Goal: Task Accomplishment & Management: Manage account settings

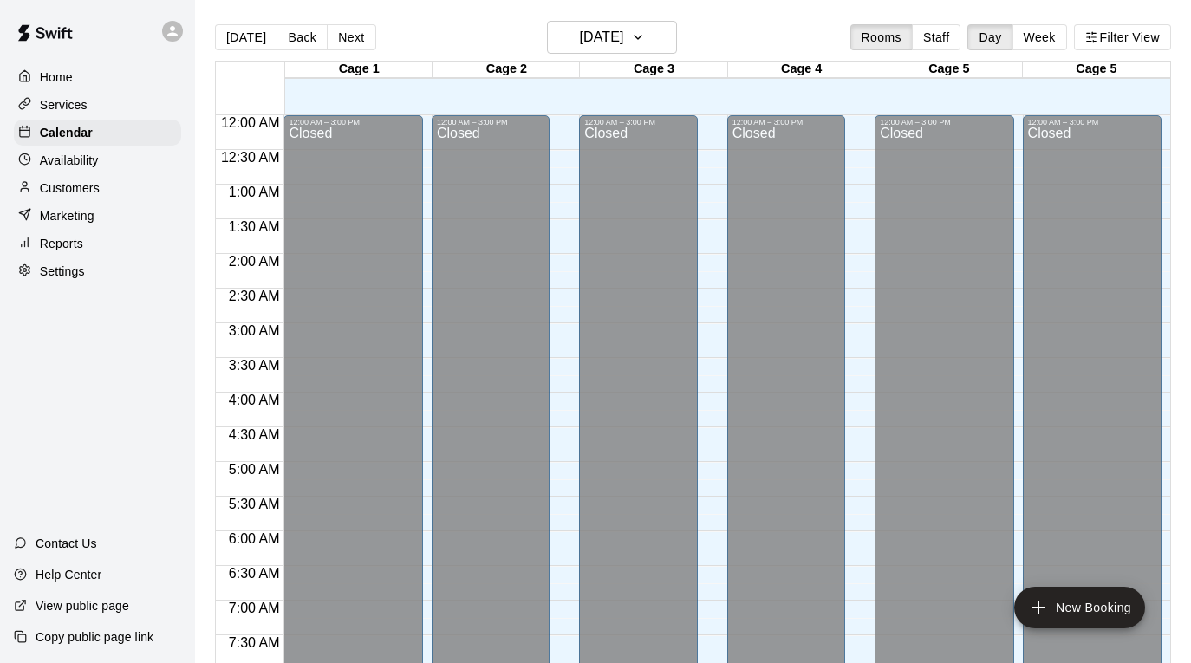
scroll to position [963, 0]
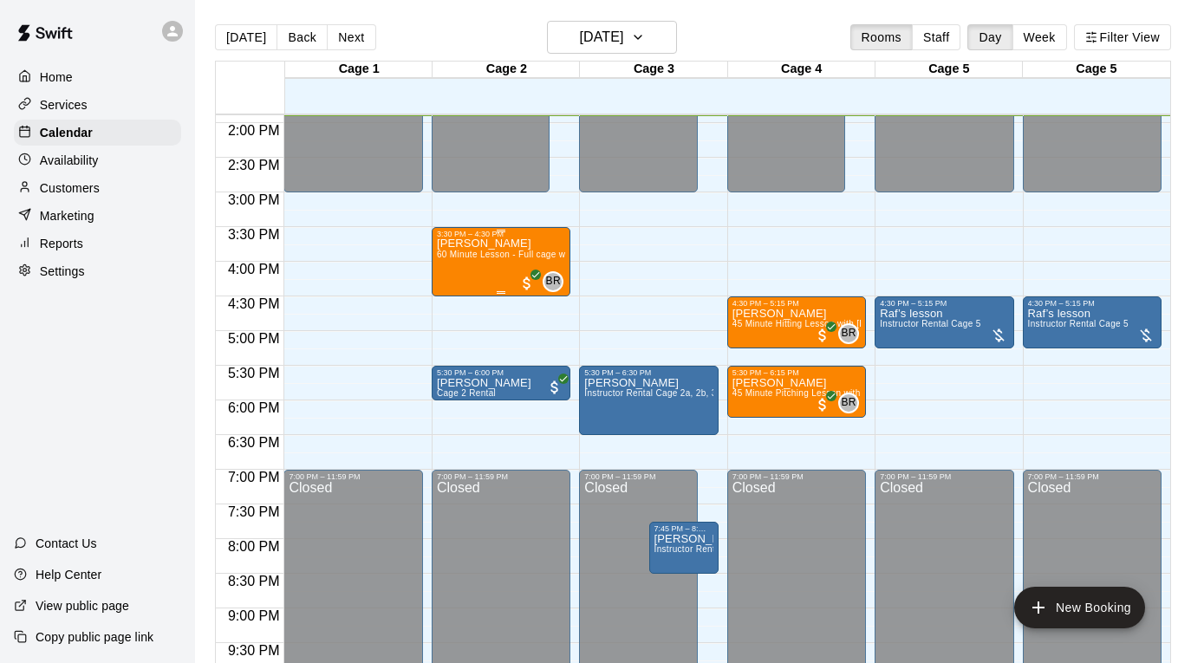
click at [467, 265] on div "[PERSON_NAME] 60 Minute Lesson - Full cage with [PERSON_NAME] [PERSON_NAME]" at bounding box center [501, 569] width 128 height 663
click at [457, 264] on icon "edit" at bounding box center [454, 257] width 21 height 21
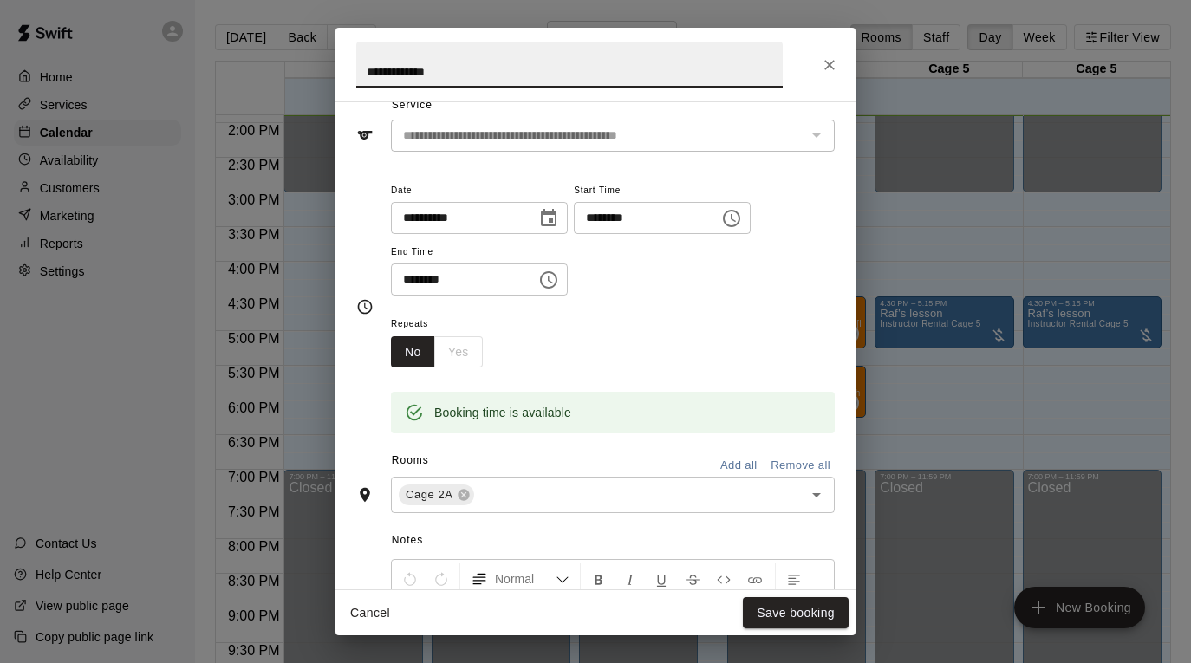
scroll to position [108, 0]
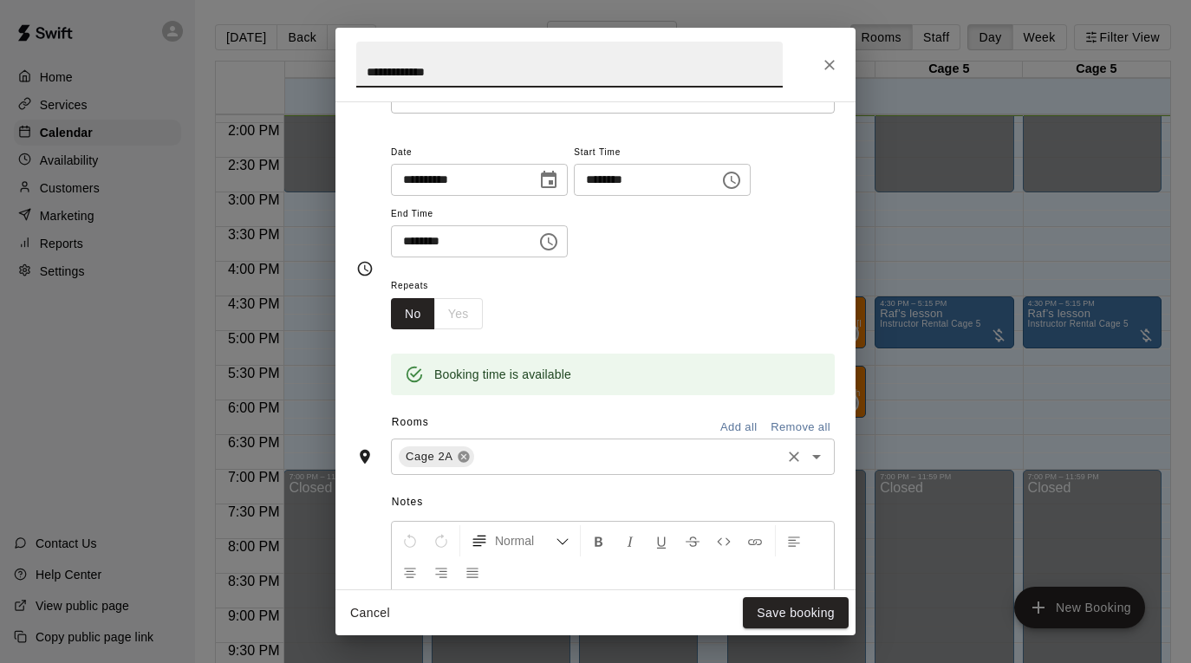
click at [466, 457] on icon at bounding box center [463, 457] width 11 height 11
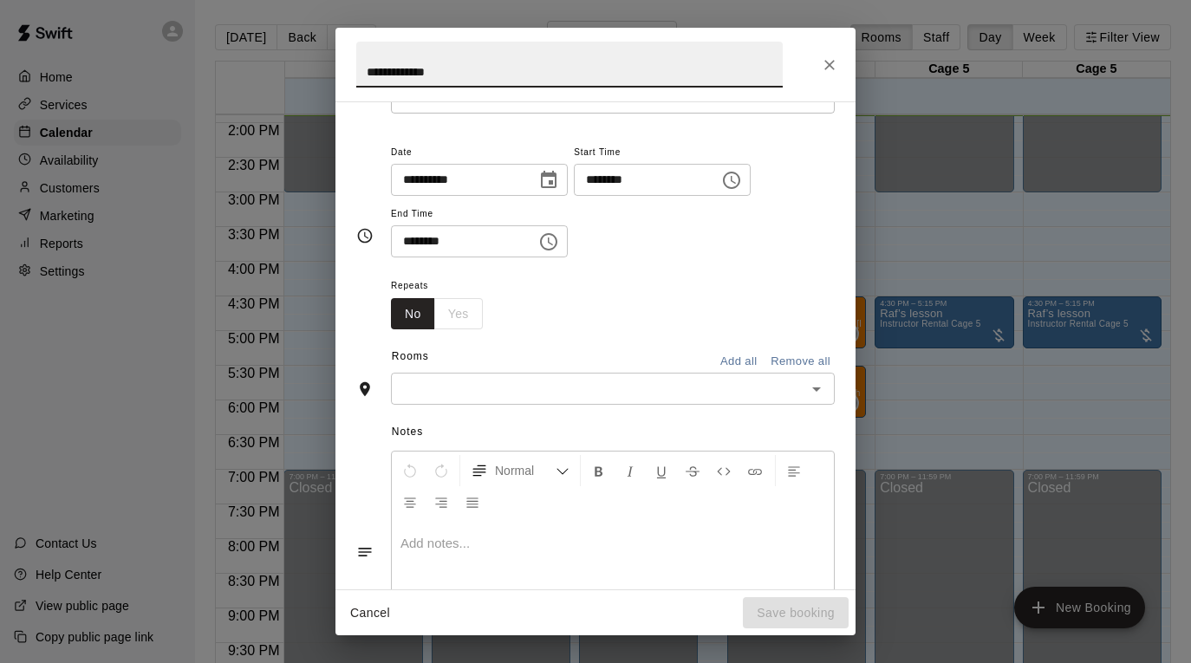
click at [461, 388] on input "text" at bounding box center [598, 389] width 405 height 22
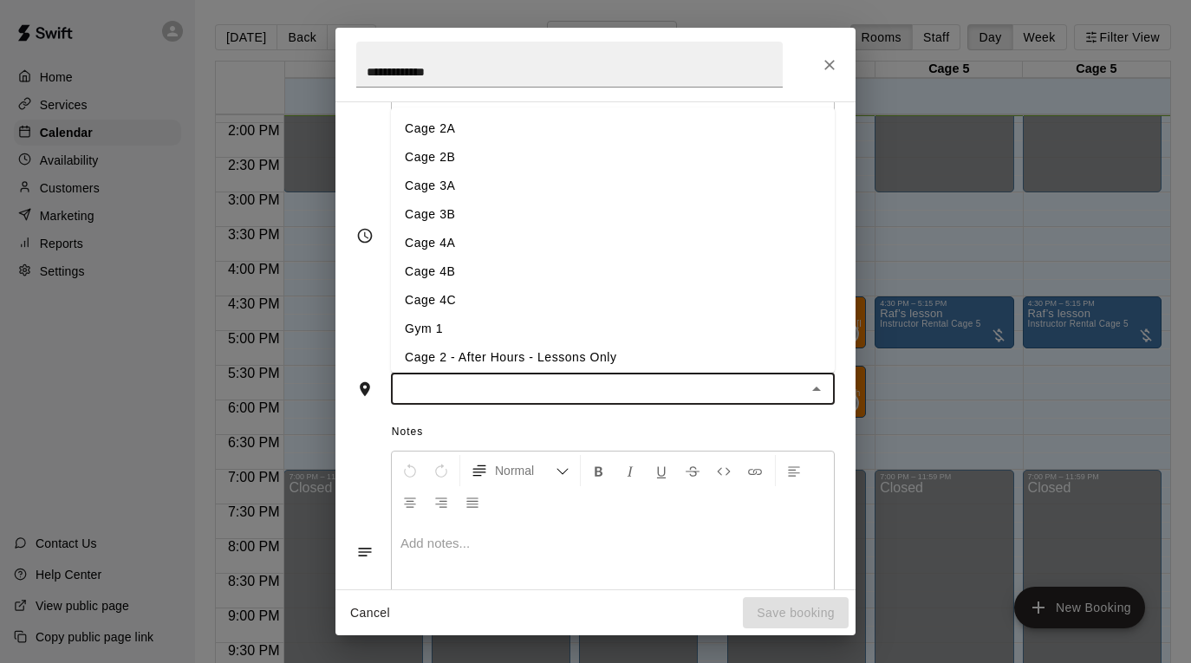
click at [553, 251] on li "Cage 4A" at bounding box center [613, 243] width 444 height 29
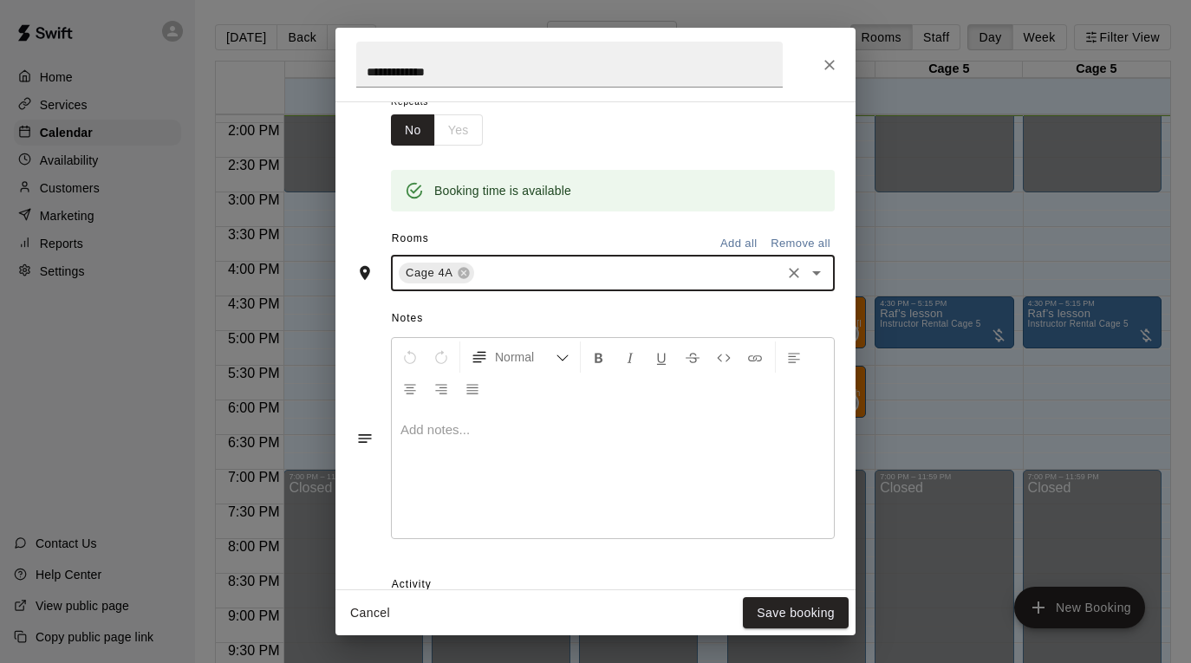
scroll to position [298, 0]
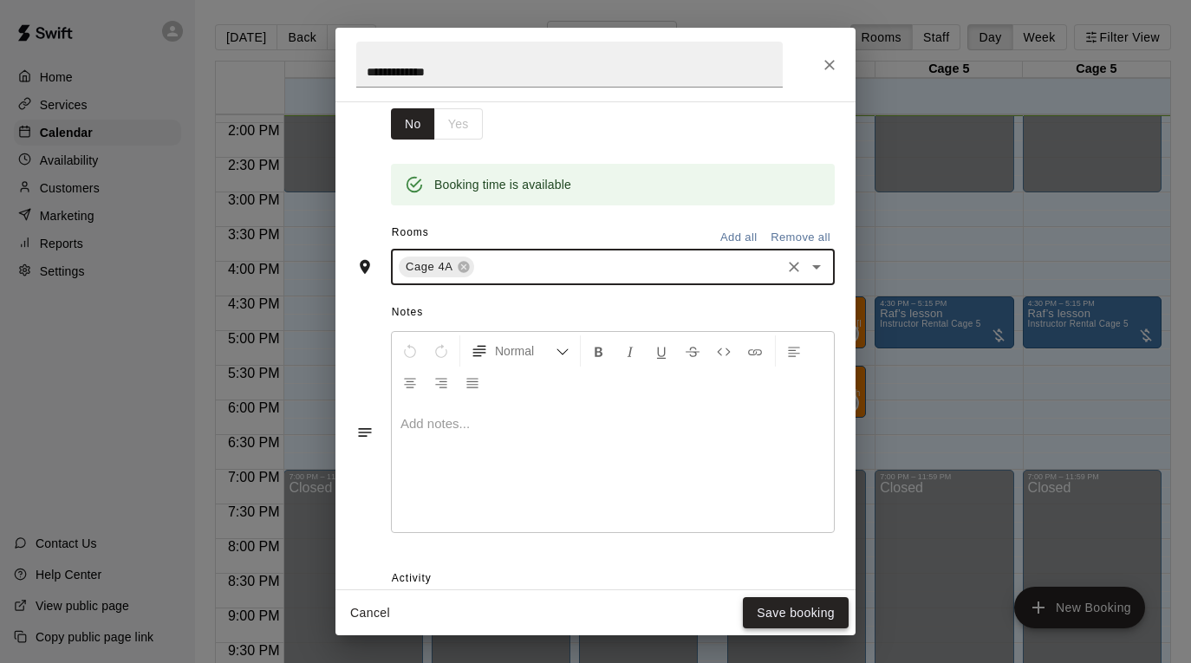
click at [774, 613] on button "Save booking" at bounding box center [796, 613] width 106 height 32
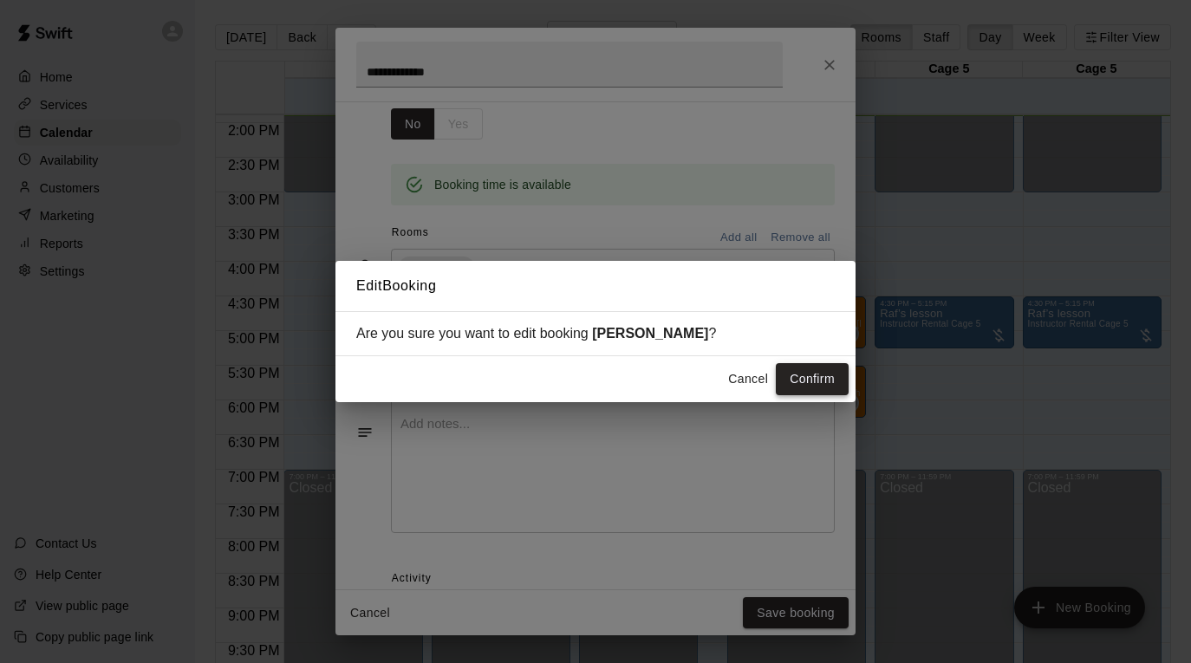
click at [809, 381] on button "Confirm" at bounding box center [812, 379] width 73 height 32
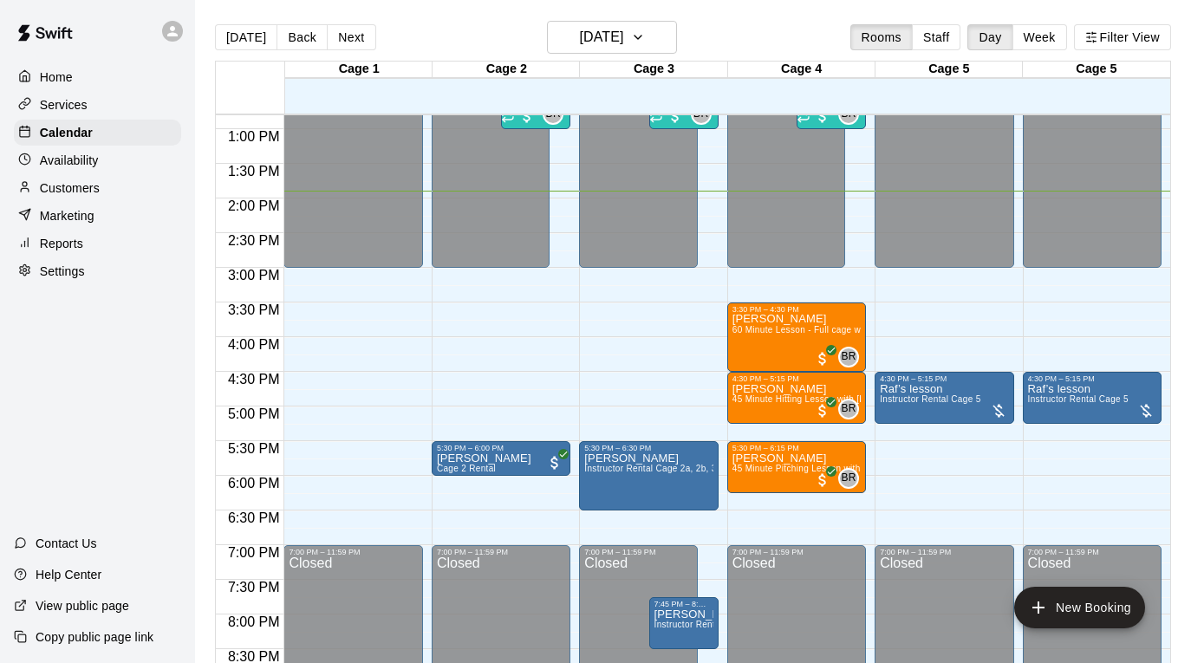
scroll to position [886, 0]
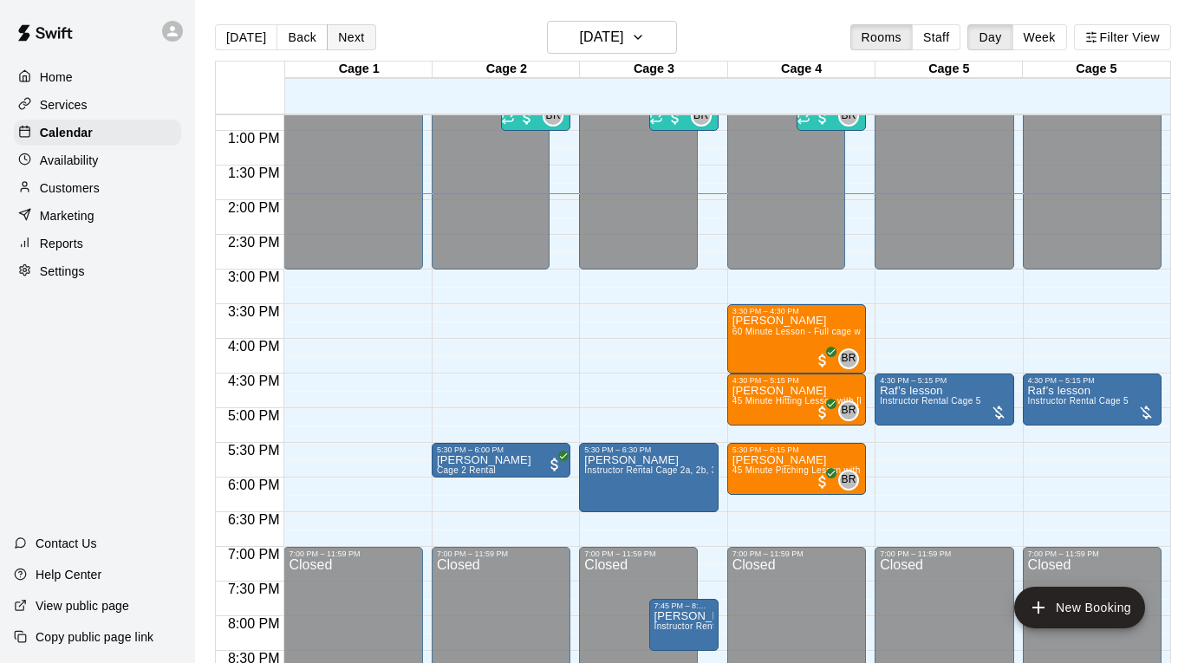
click at [343, 29] on button "Next" at bounding box center [351, 37] width 49 height 26
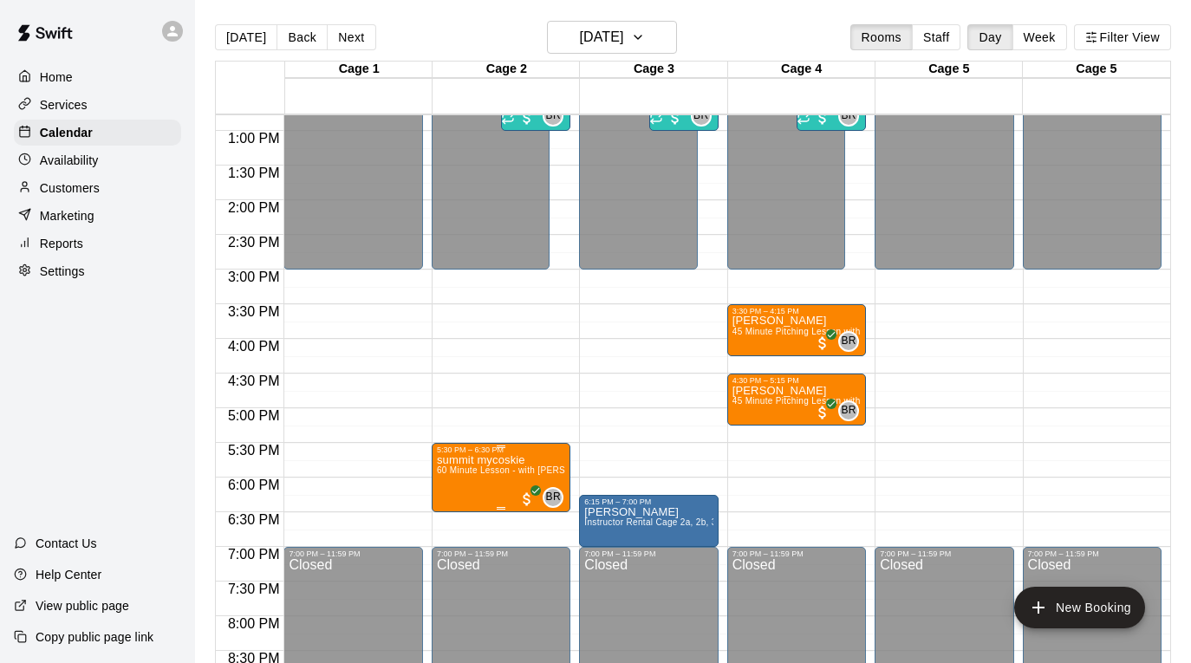
click at [528, 467] on span "60 Minute Lesson - with [PERSON_NAME] [PERSON_NAME]" at bounding box center [564, 471] width 254 height 10
click at [454, 479] on icon "edit" at bounding box center [454, 484] width 21 height 21
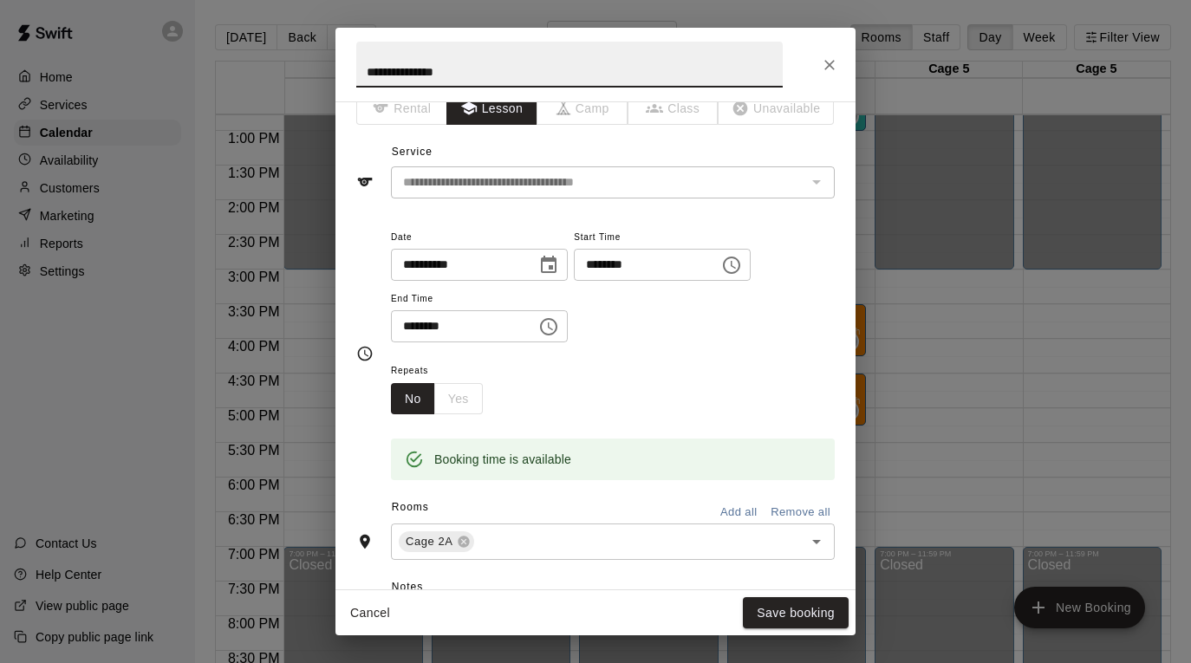
scroll to position [60, 0]
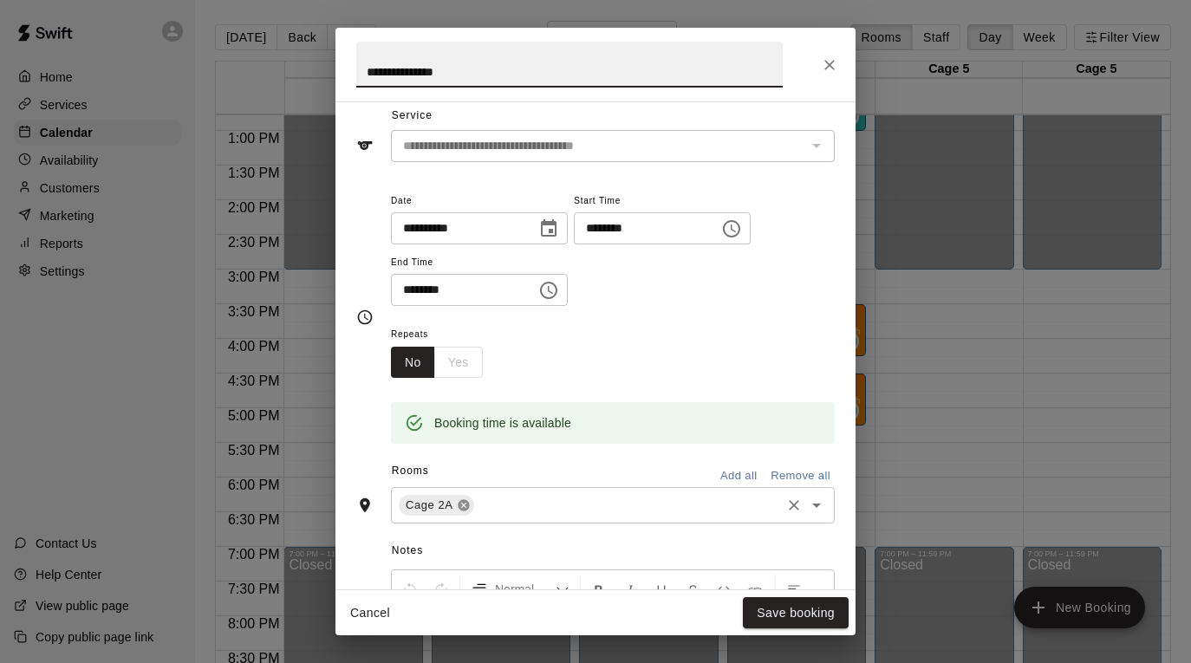
click at [468, 506] on icon at bounding box center [463, 505] width 11 height 11
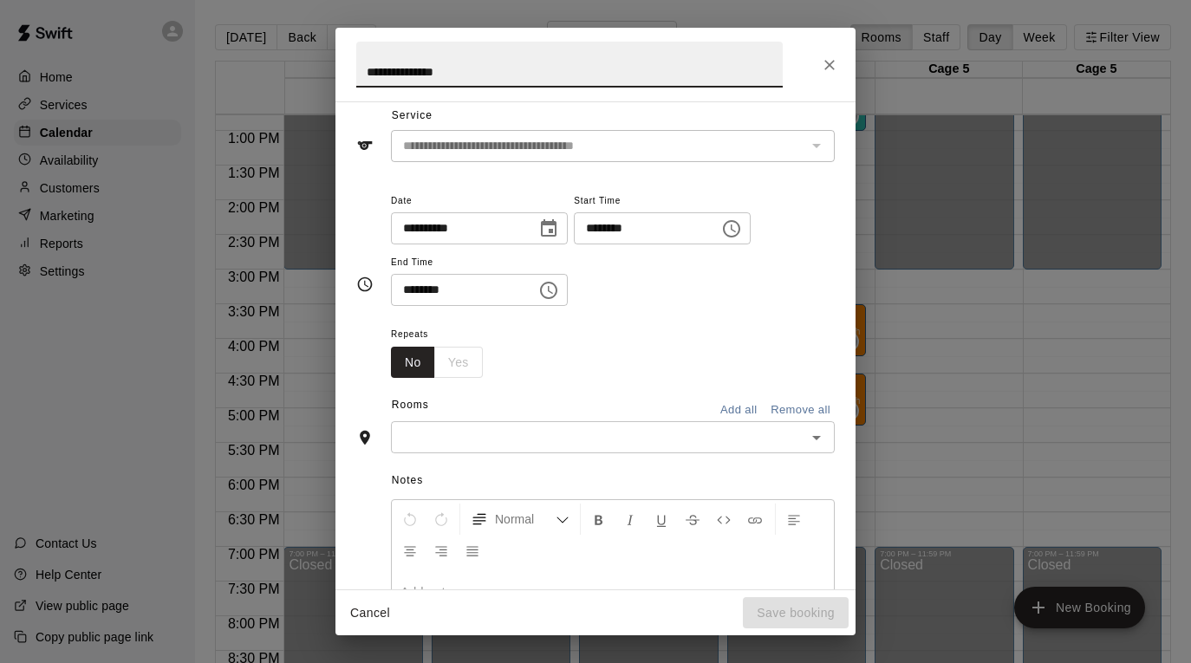
click at [500, 435] on input "text" at bounding box center [598, 438] width 405 height 22
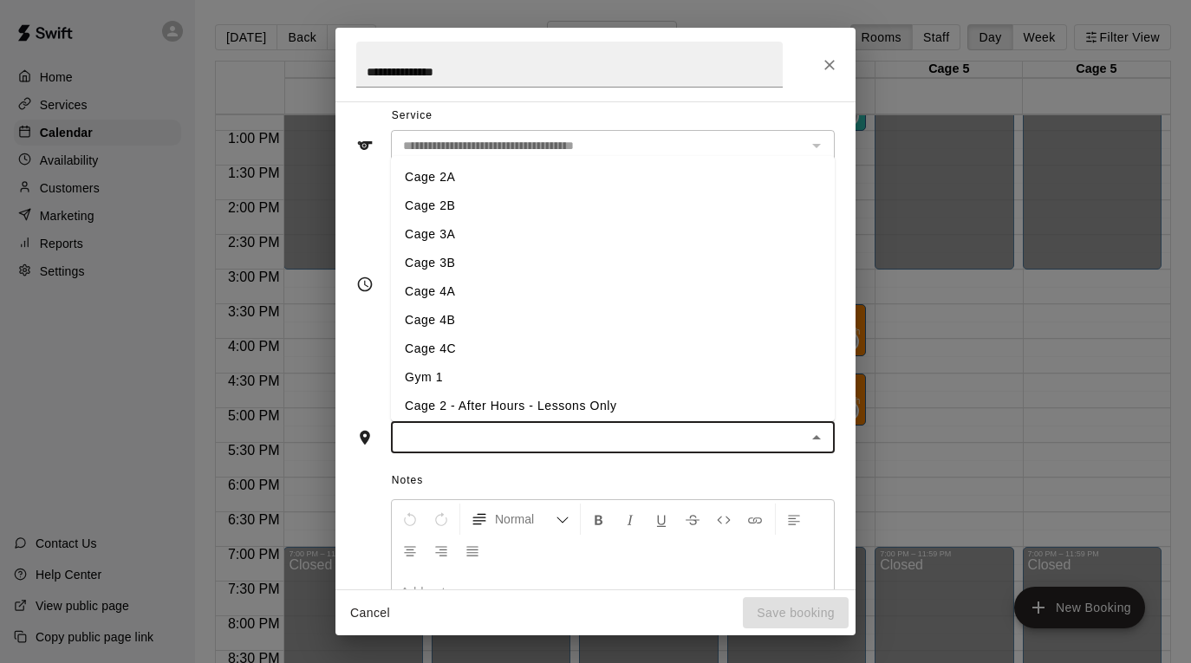
click at [520, 288] on li "Cage 4A" at bounding box center [613, 291] width 444 height 29
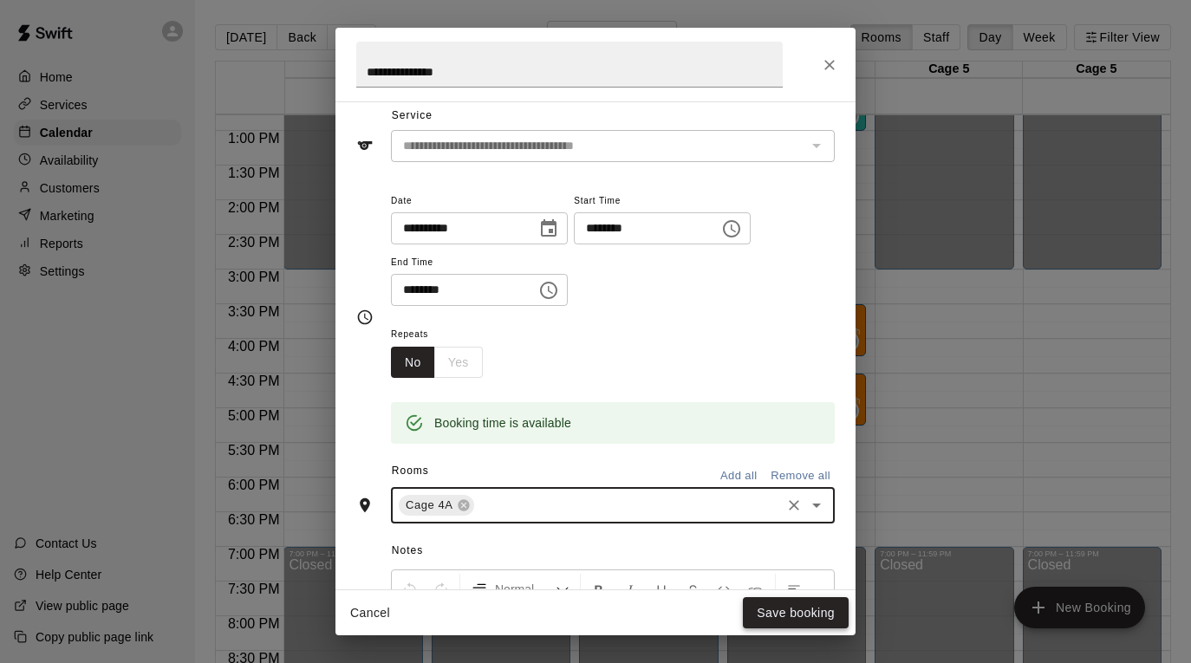
click at [807, 620] on button "Save booking" at bounding box center [796, 613] width 106 height 32
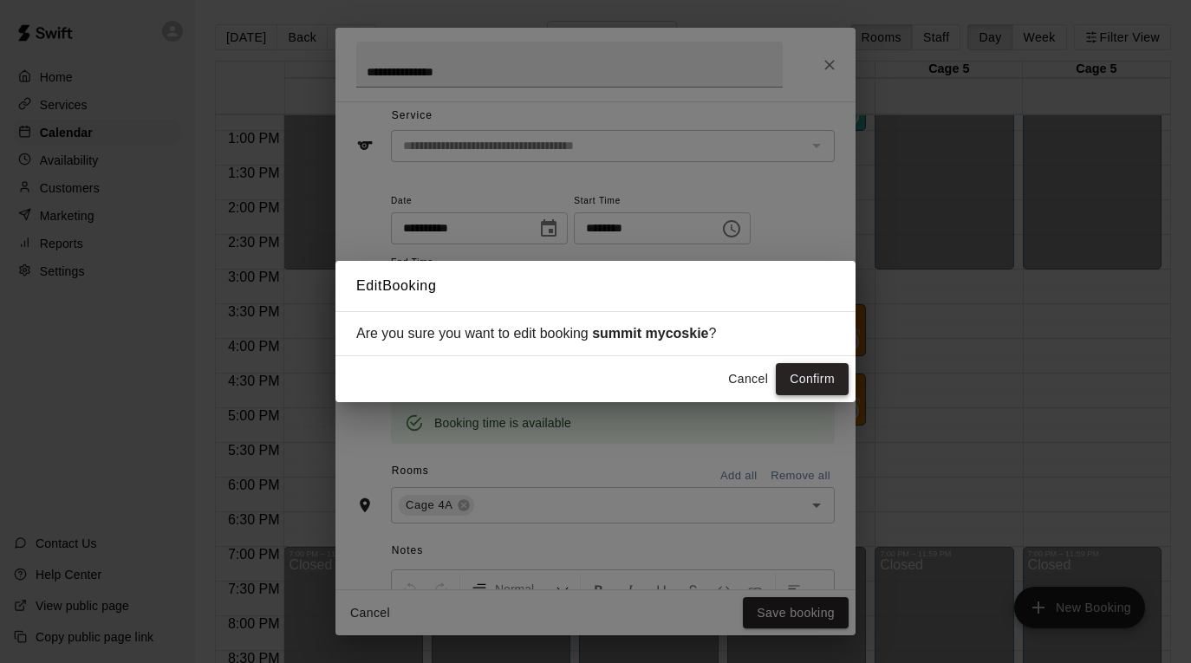
click at [793, 382] on button "Confirm" at bounding box center [812, 379] width 73 height 32
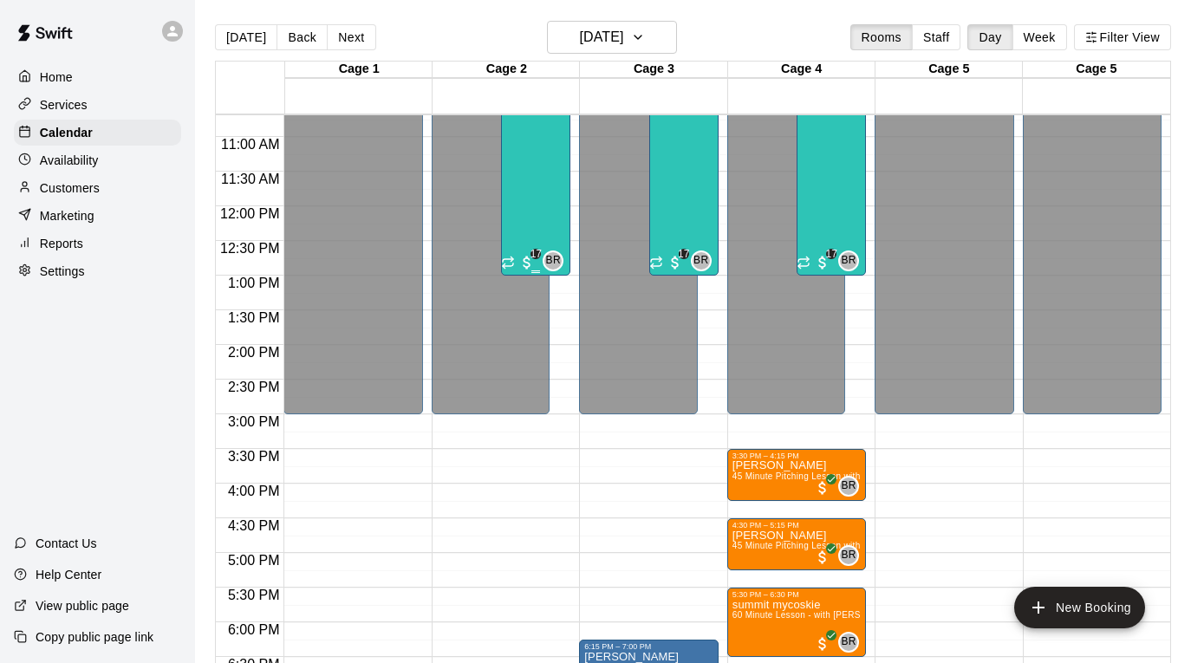
scroll to position [739, 0]
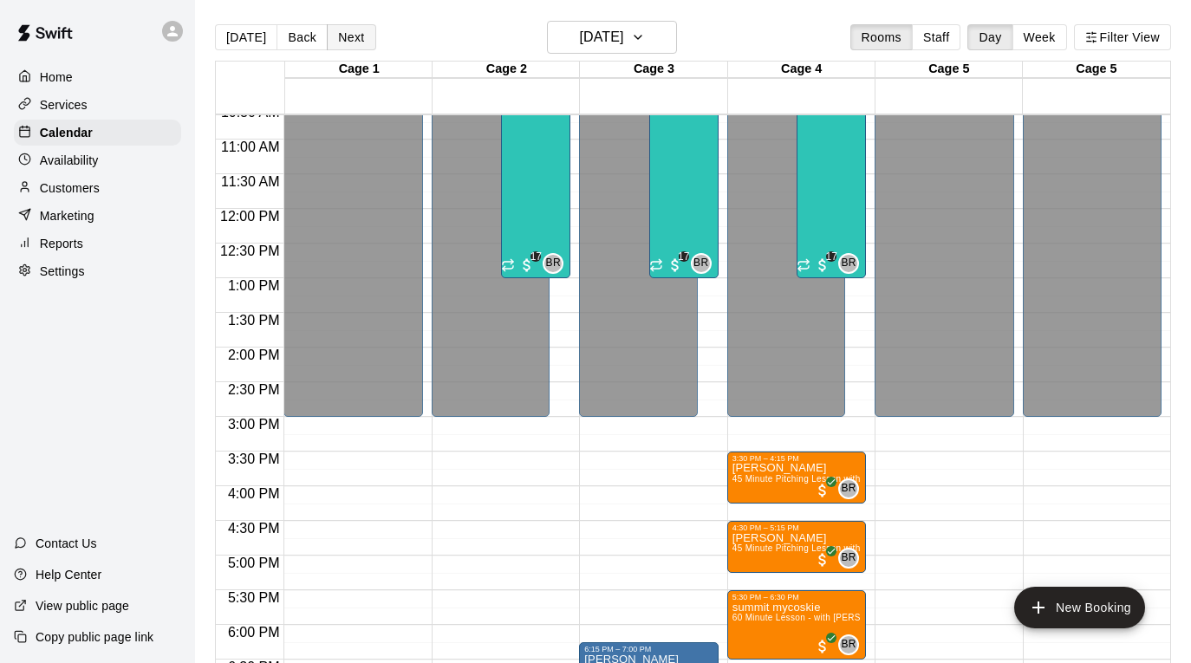
click at [342, 38] on button "Next" at bounding box center [351, 37] width 49 height 26
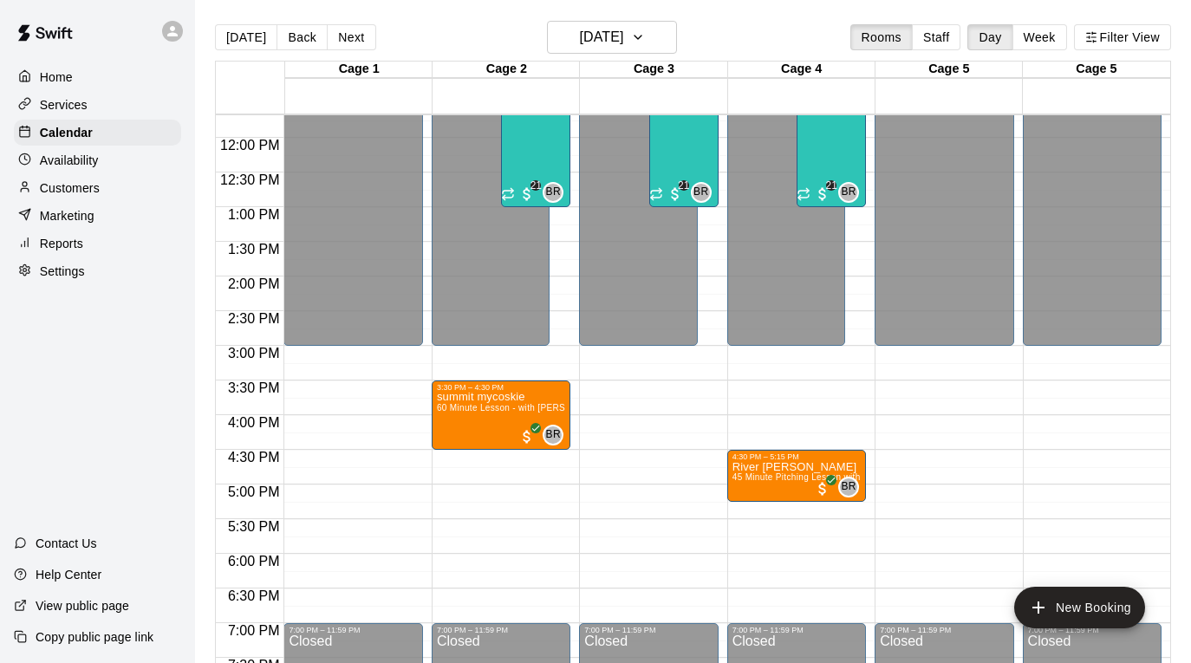
scroll to position [820, 0]
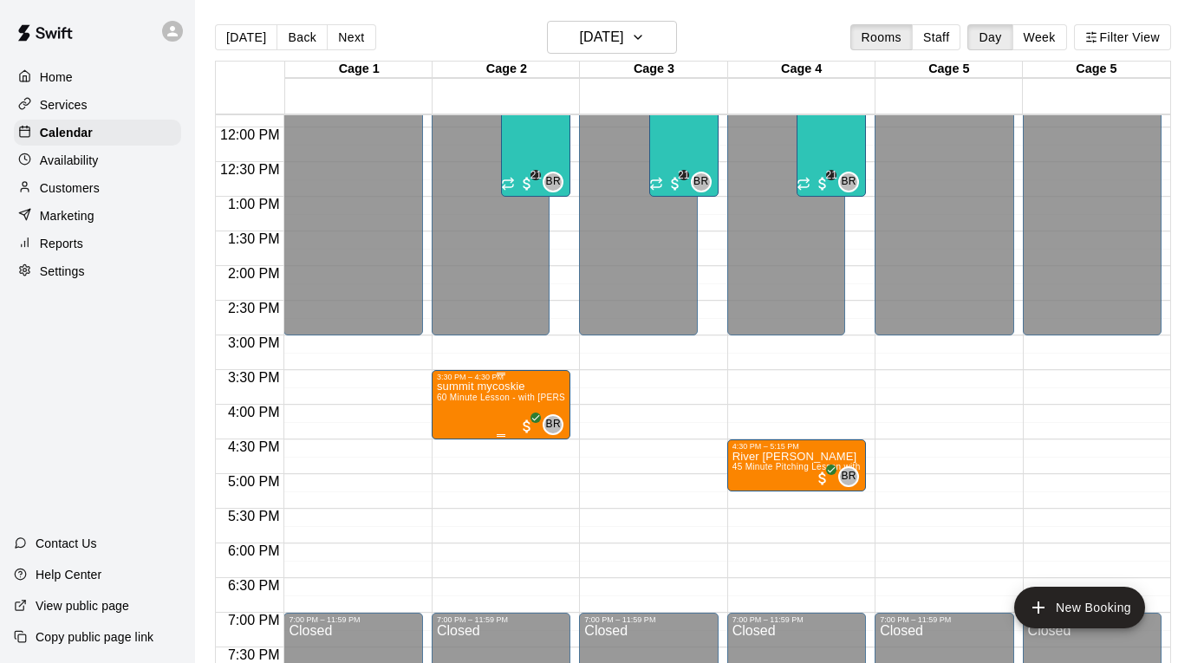
click at [457, 399] on icon "edit" at bounding box center [454, 401] width 16 height 16
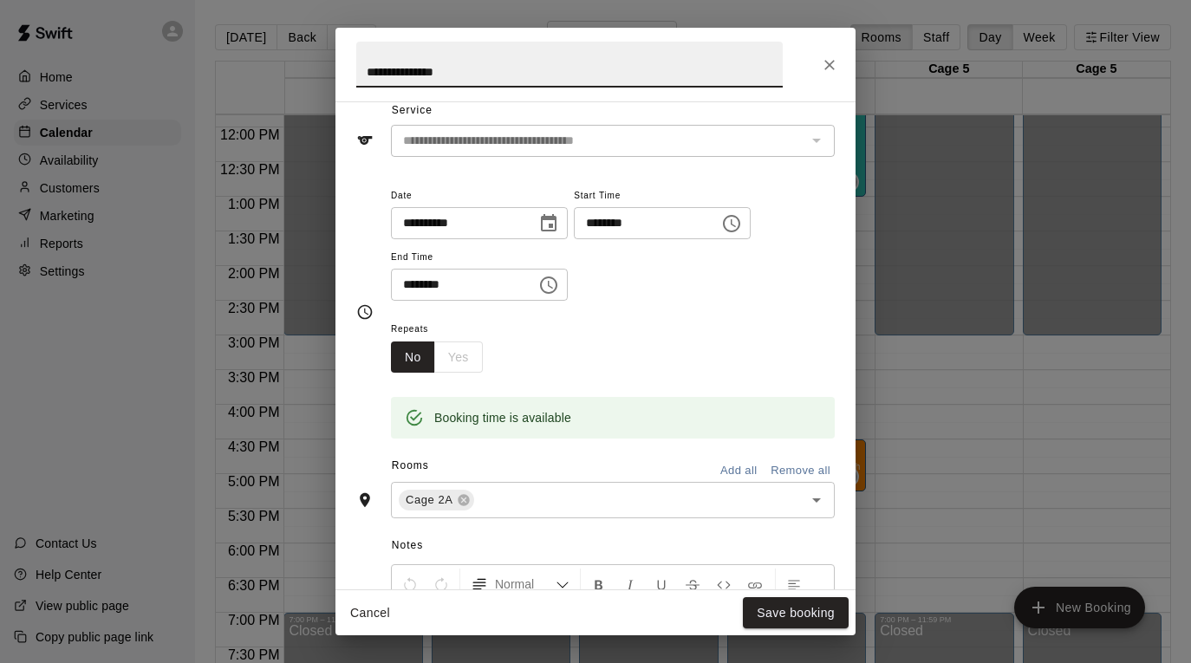
scroll to position [89, 0]
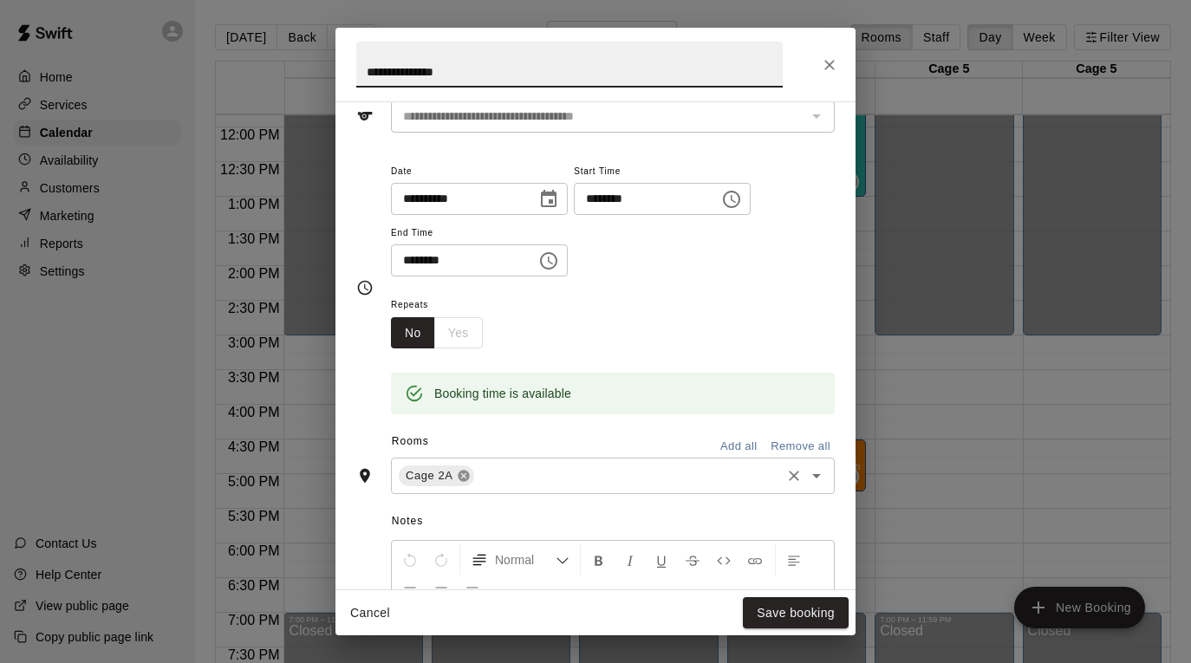
click at [467, 475] on icon at bounding box center [463, 476] width 11 height 11
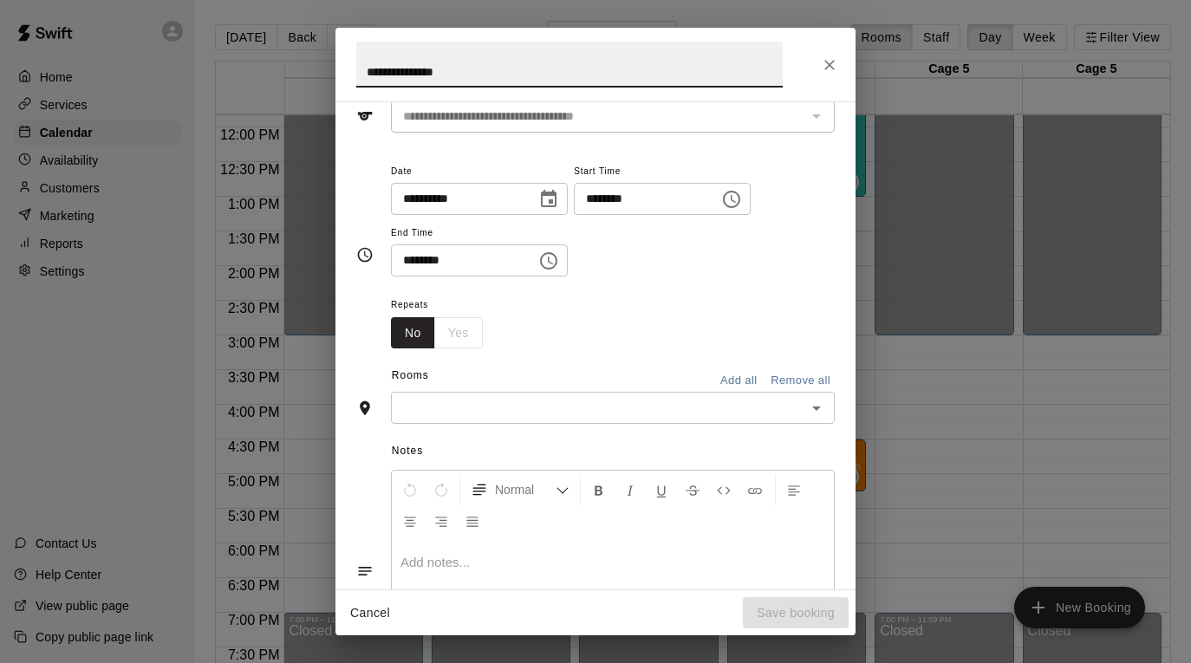
click at [514, 420] on div "​" at bounding box center [613, 408] width 444 height 32
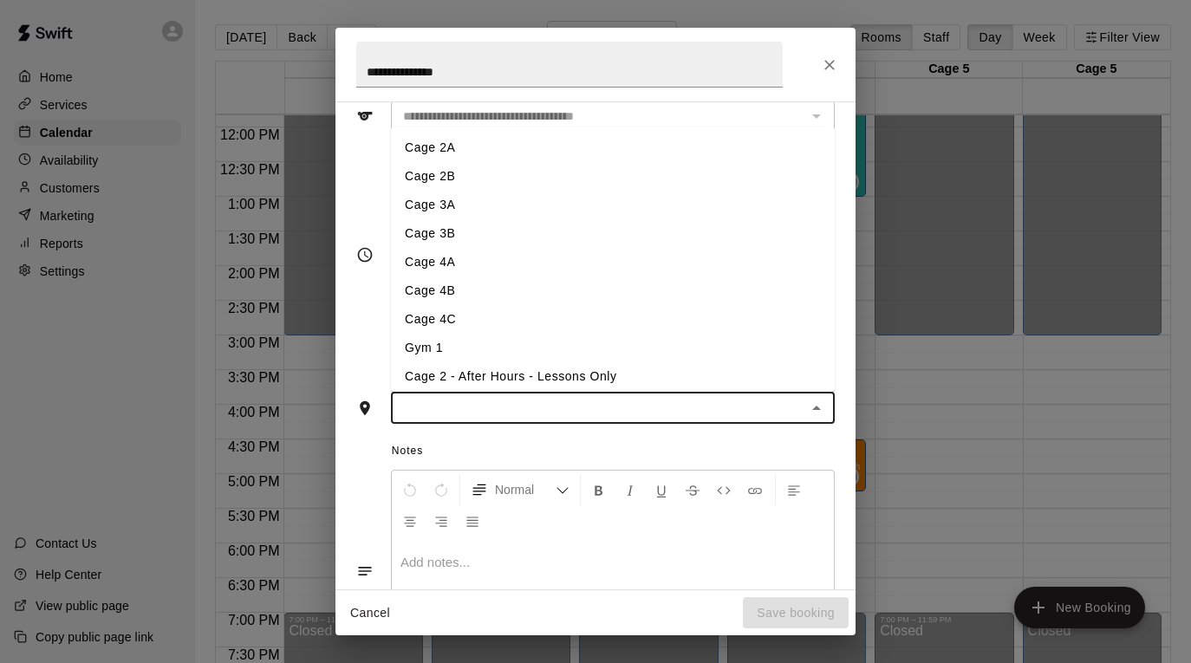
click at [517, 263] on li "Cage 4A" at bounding box center [613, 262] width 444 height 29
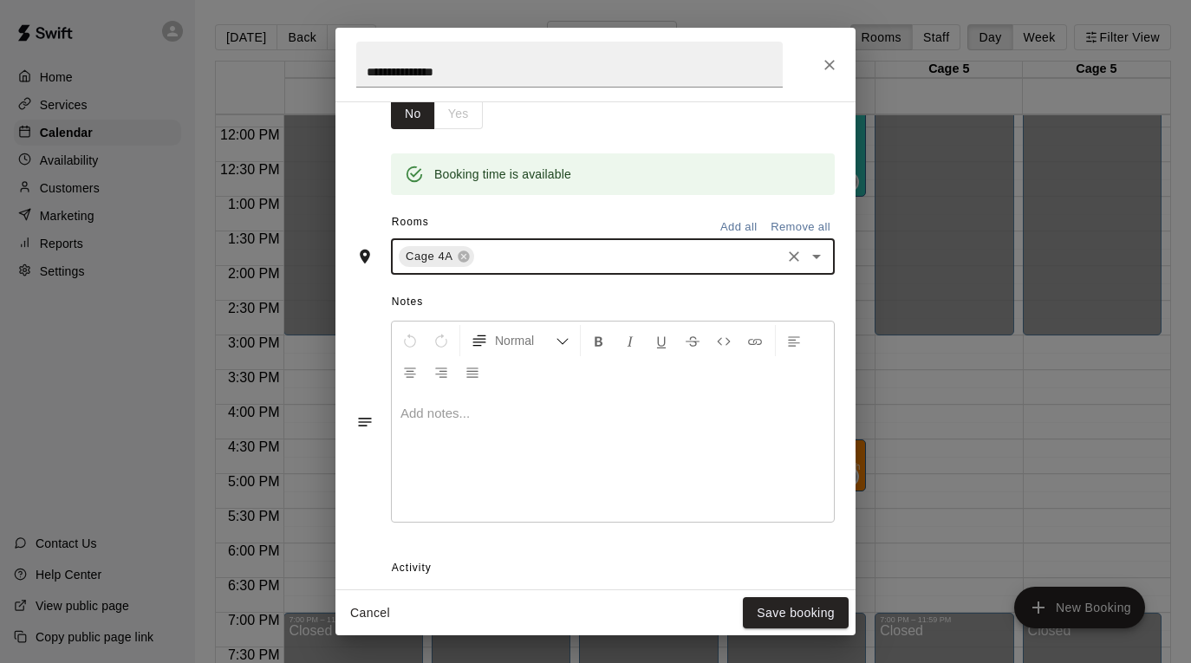
scroll to position [487, 0]
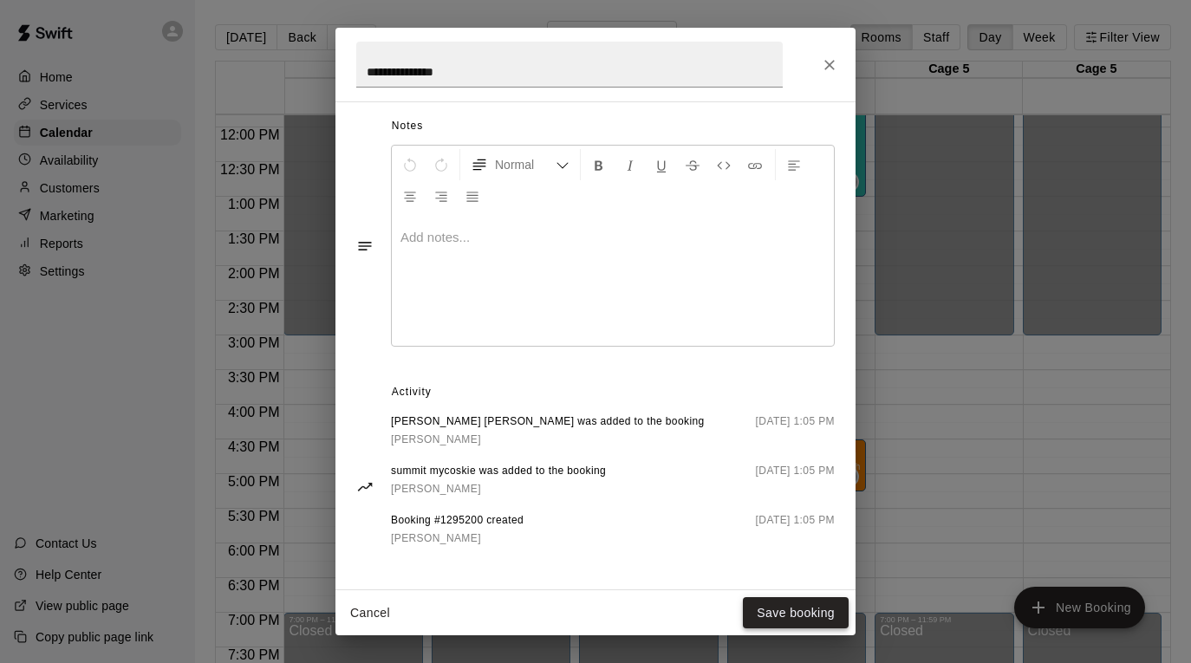
click at [803, 610] on button "Save booking" at bounding box center [796, 613] width 106 height 32
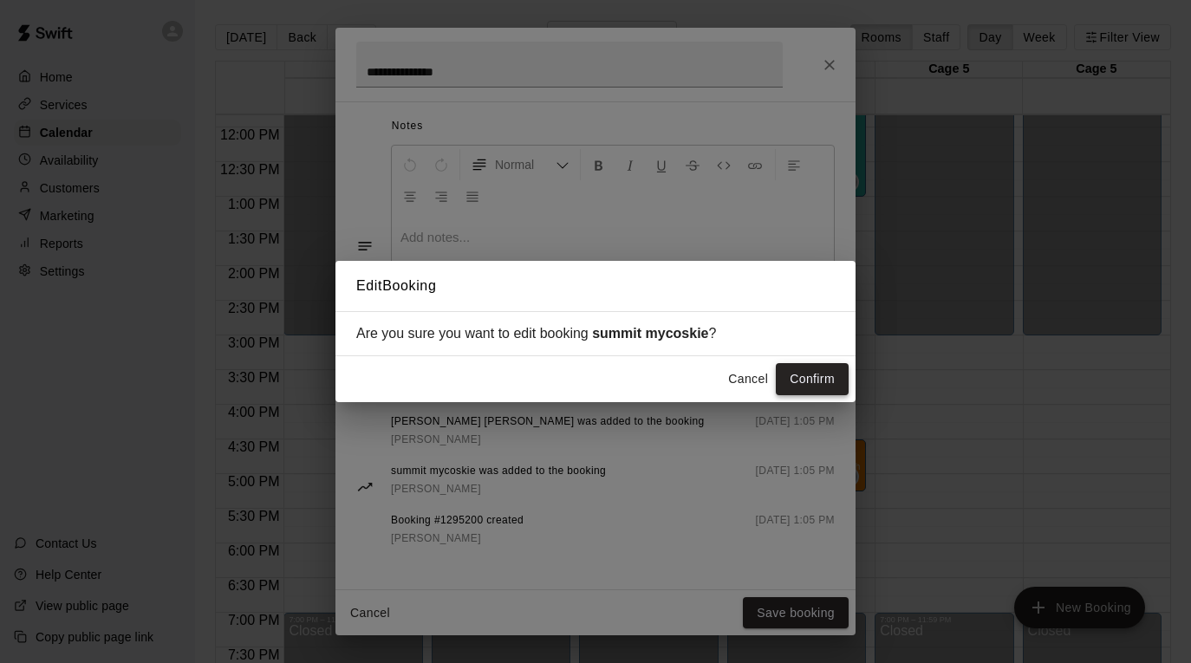
click at [812, 376] on button "Confirm" at bounding box center [812, 379] width 73 height 32
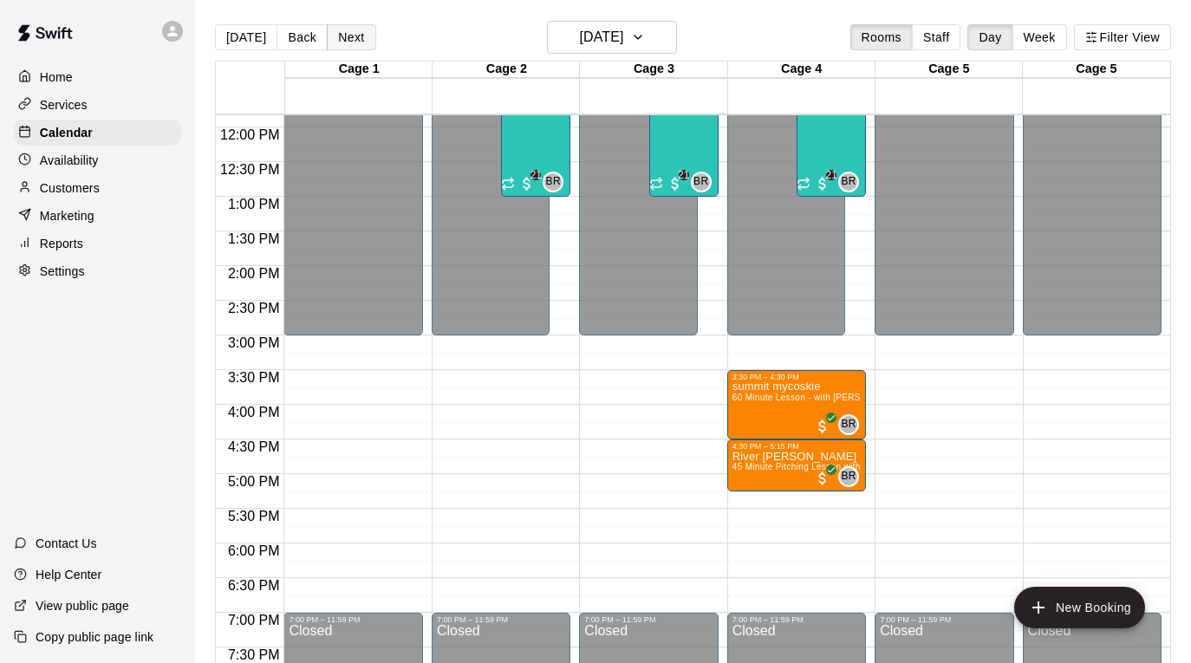
click at [342, 42] on button "Next" at bounding box center [351, 37] width 49 height 26
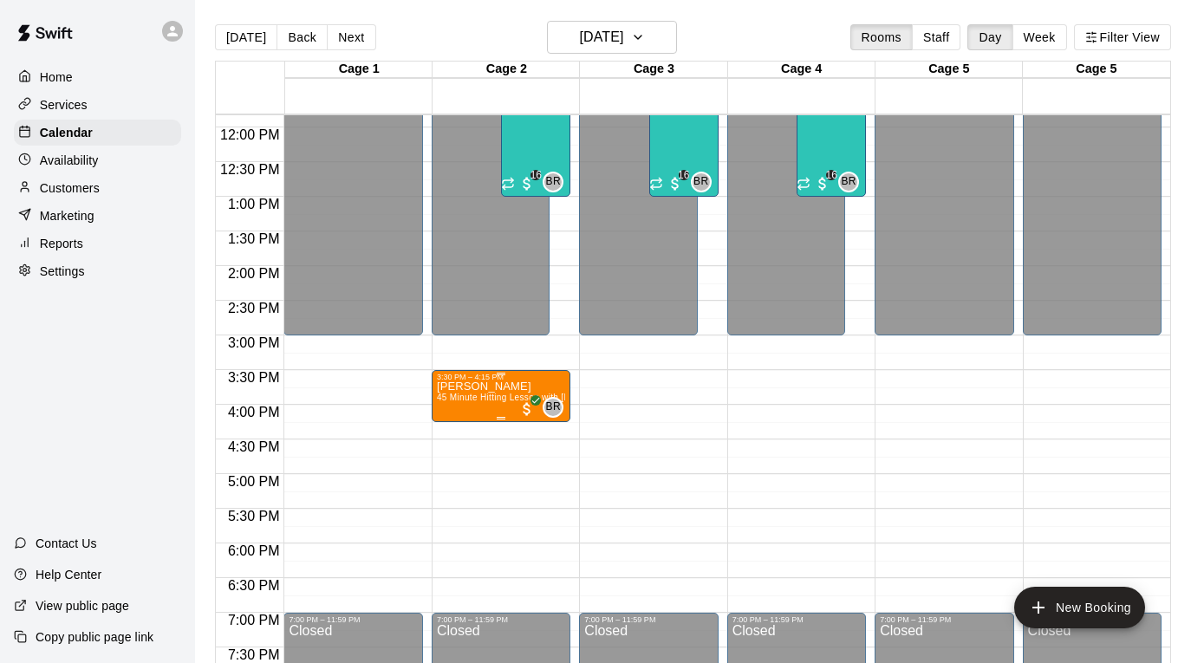
click at [505, 381] on div "3:30 PM – 4:15 PM" at bounding box center [501, 377] width 128 height 9
click at [447, 387] on icon "edit" at bounding box center [454, 391] width 21 height 21
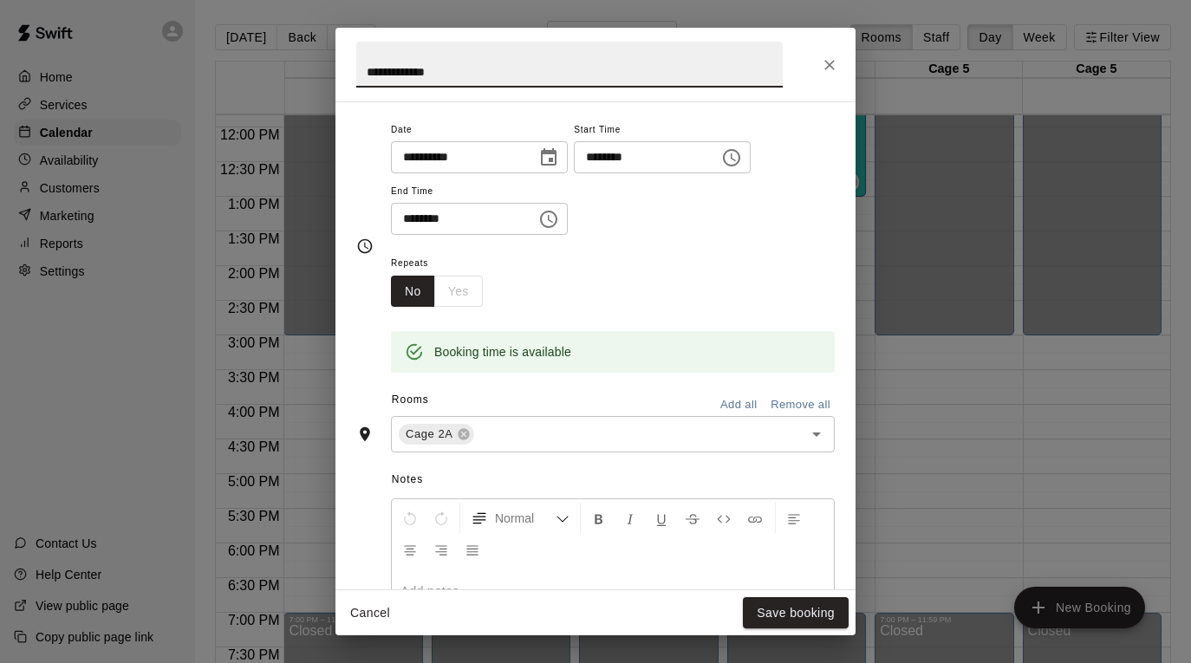
scroll to position [172, 0]
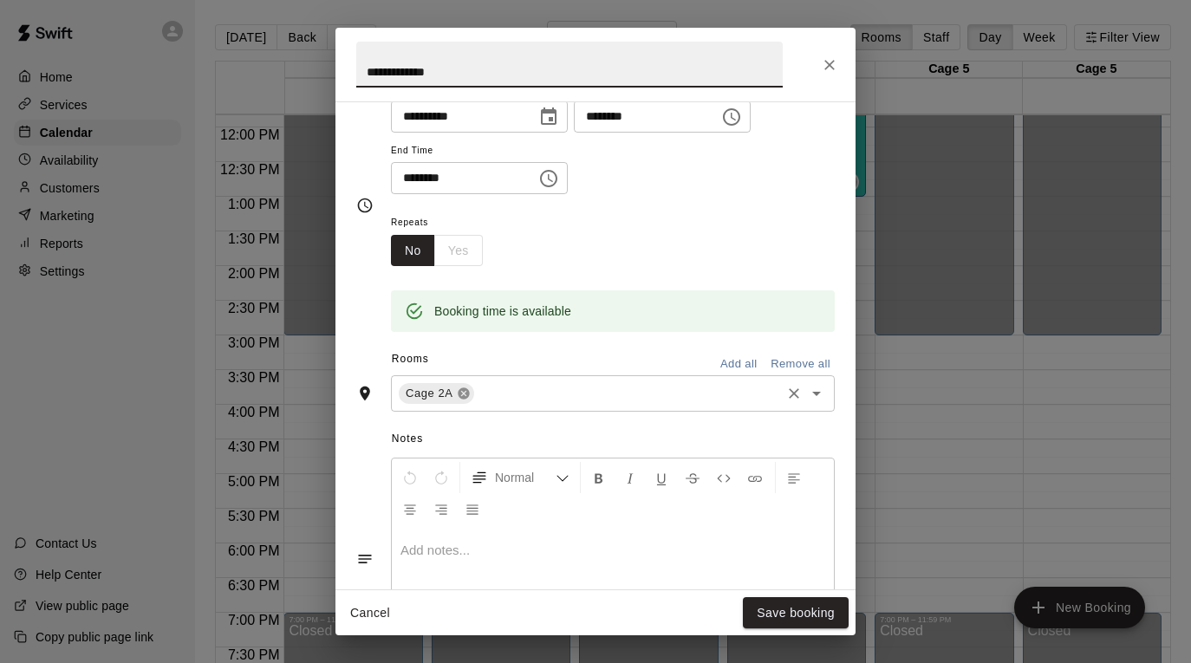
click at [466, 394] on icon at bounding box center [463, 393] width 11 height 11
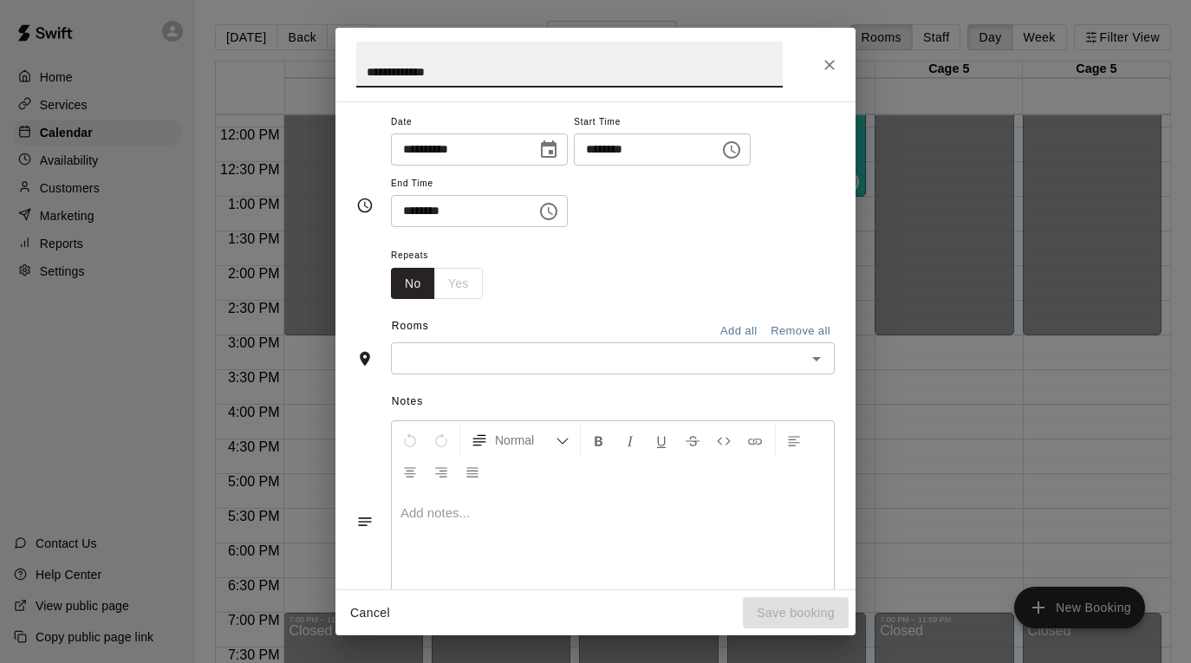
click at [506, 355] on input "text" at bounding box center [598, 359] width 405 height 22
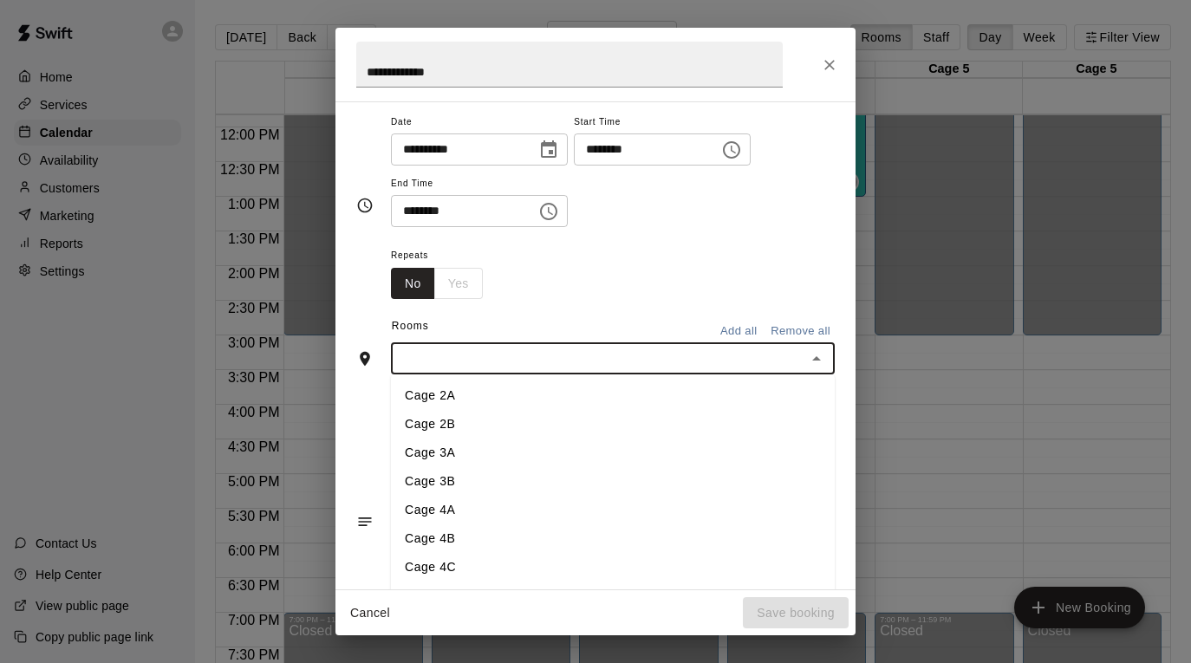
click at [478, 508] on li "Cage 4A" at bounding box center [613, 510] width 444 height 29
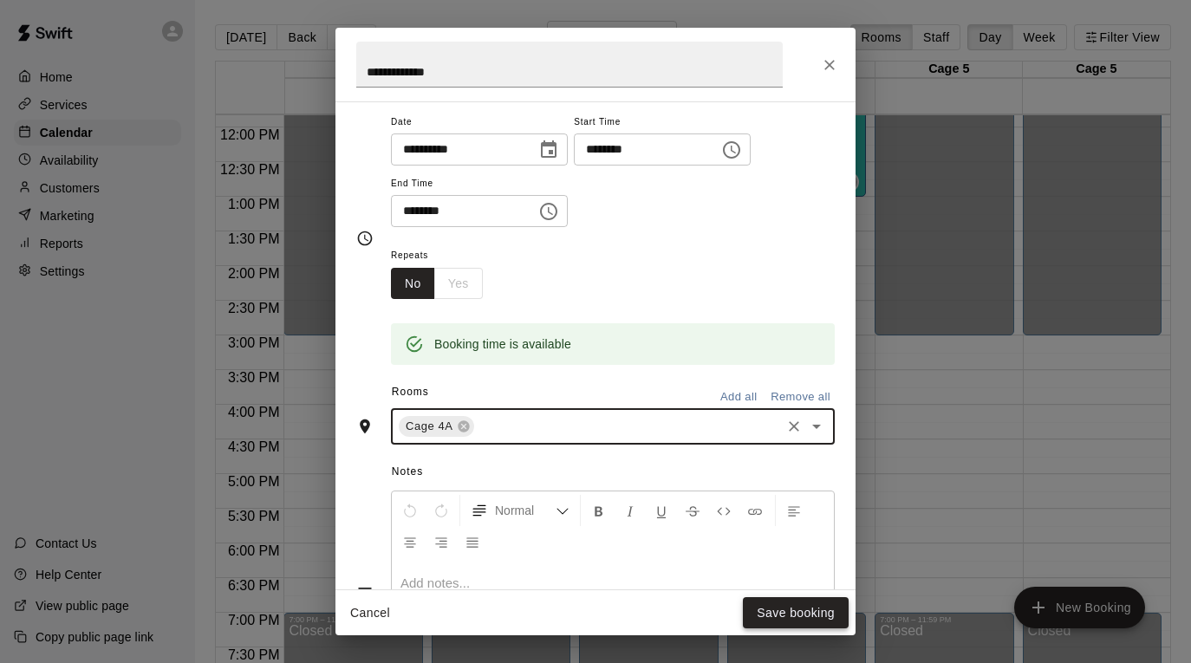
click at [752, 603] on button "Save booking" at bounding box center [796, 613] width 106 height 32
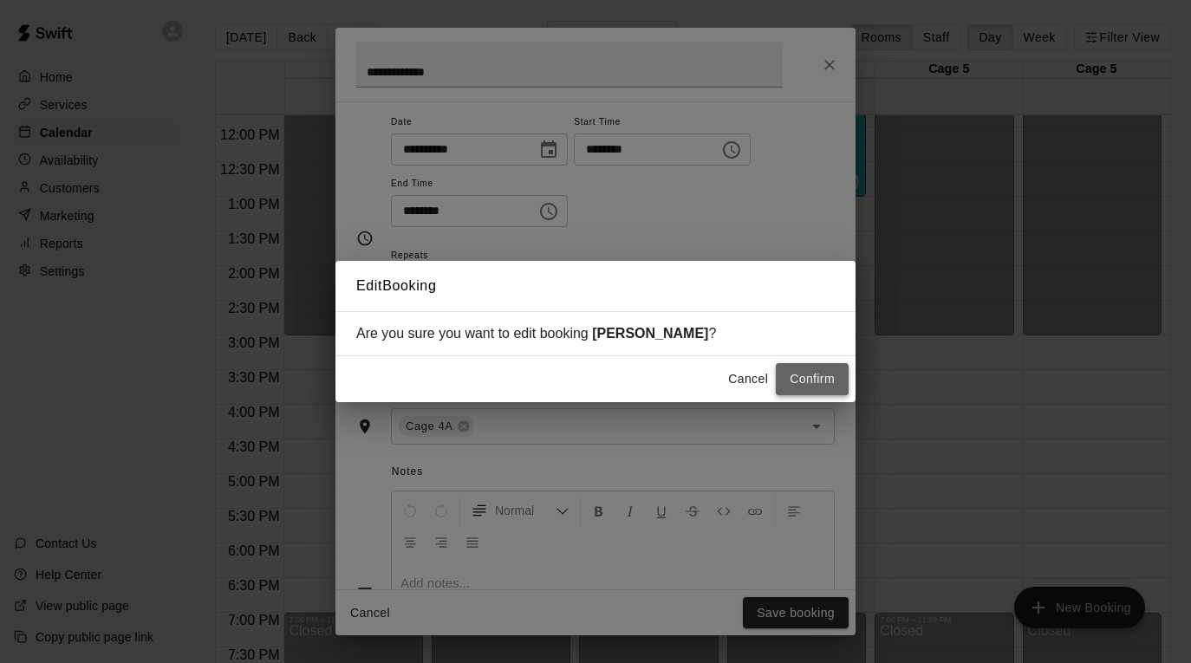
click at [824, 369] on button "Confirm" at bounding box center [812, 379] width 73 height 32
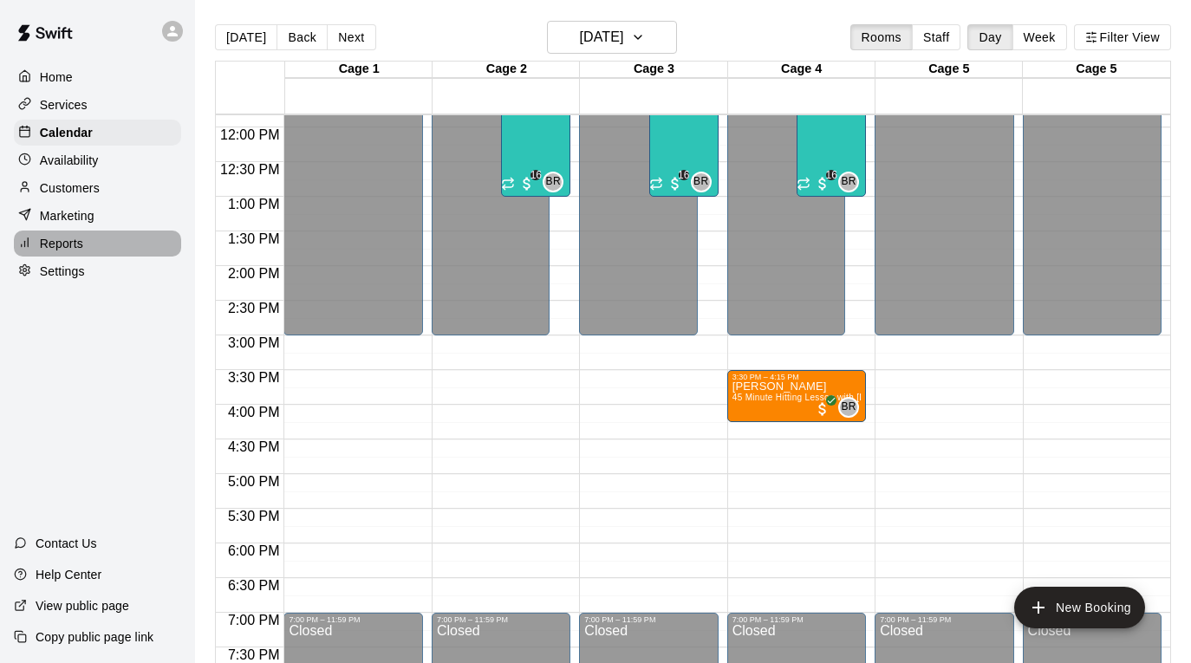
click at [107, 232] on div "Reports" at bounding box center [97, 244] width 167 height 26
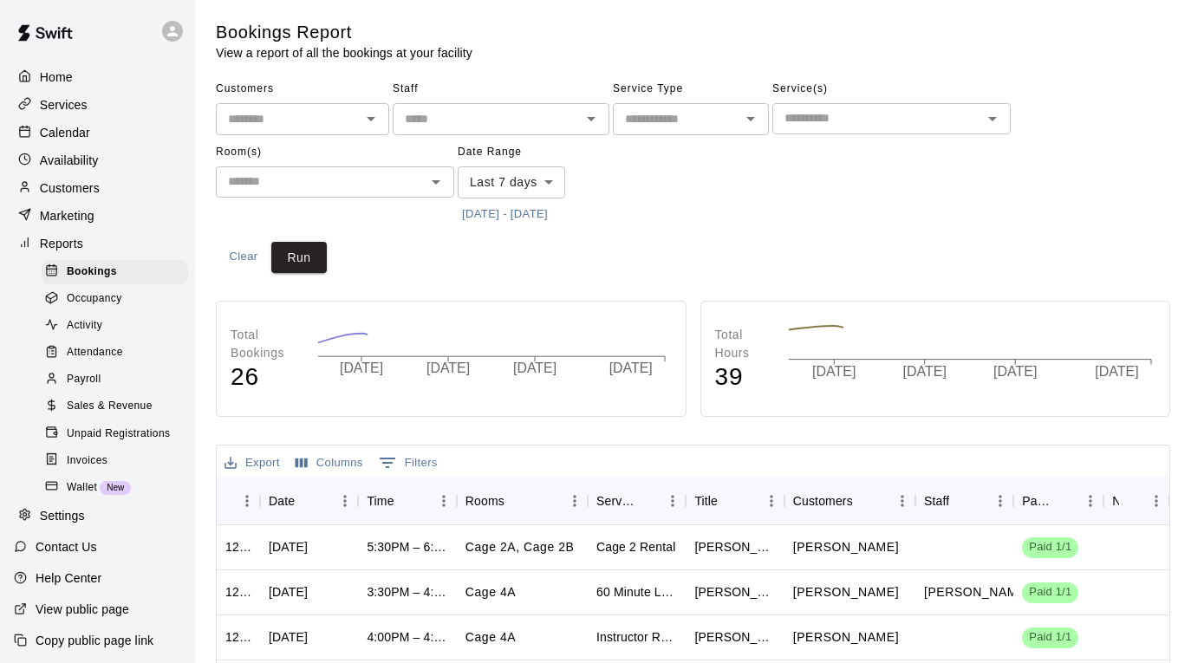
click at [148, 398] on span "Sales & Revenue" at bounding box center [110, 406] width 86 height 17
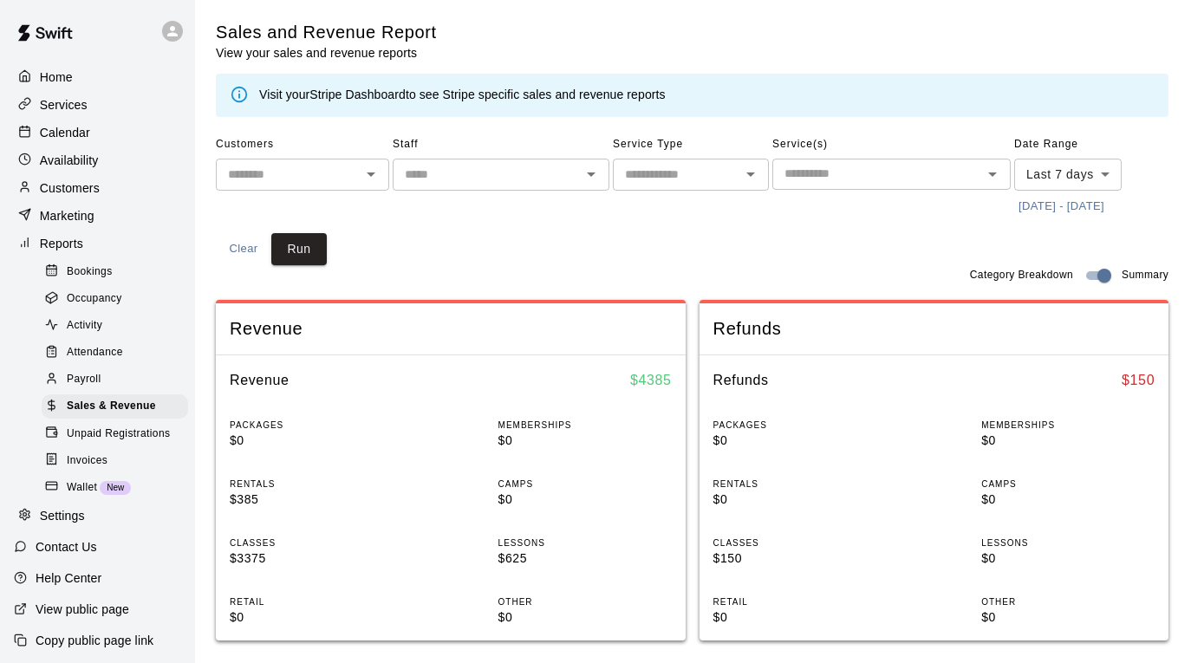
click at [512, 183] on input "text" at bounding box center [487, 175] width 178 height 22
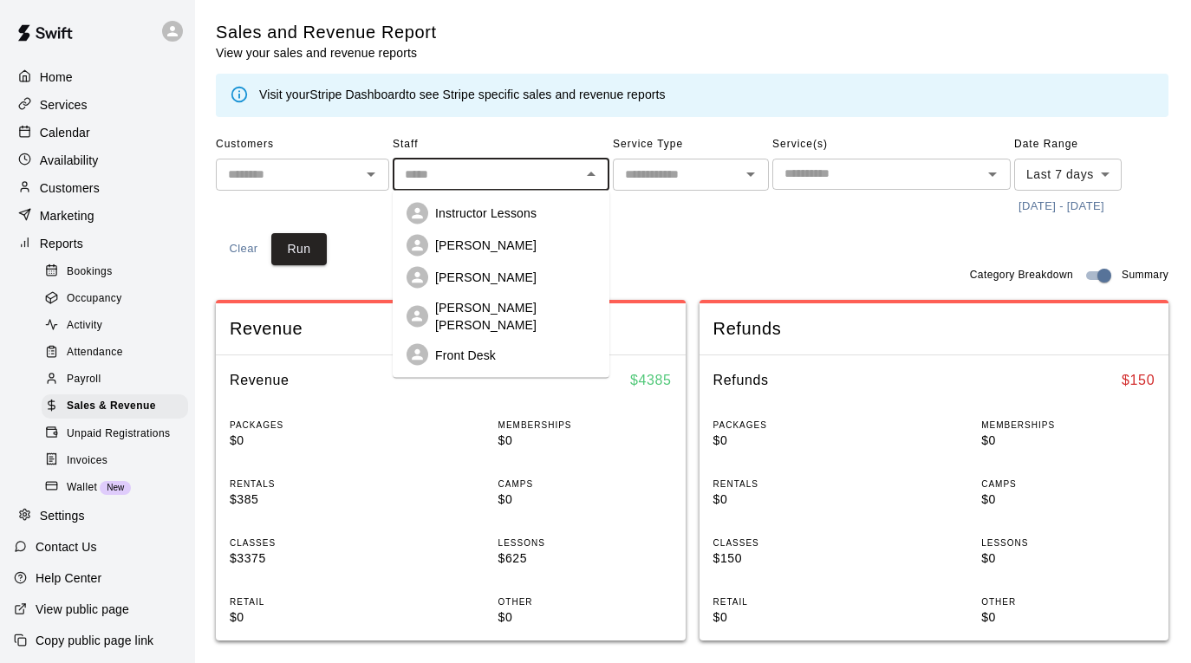
click at [513, 296] on li "[PERSON_NAME] [PERSON_NAME]" at bounding box center [501, 316] width 217 height 45
type input "**********"
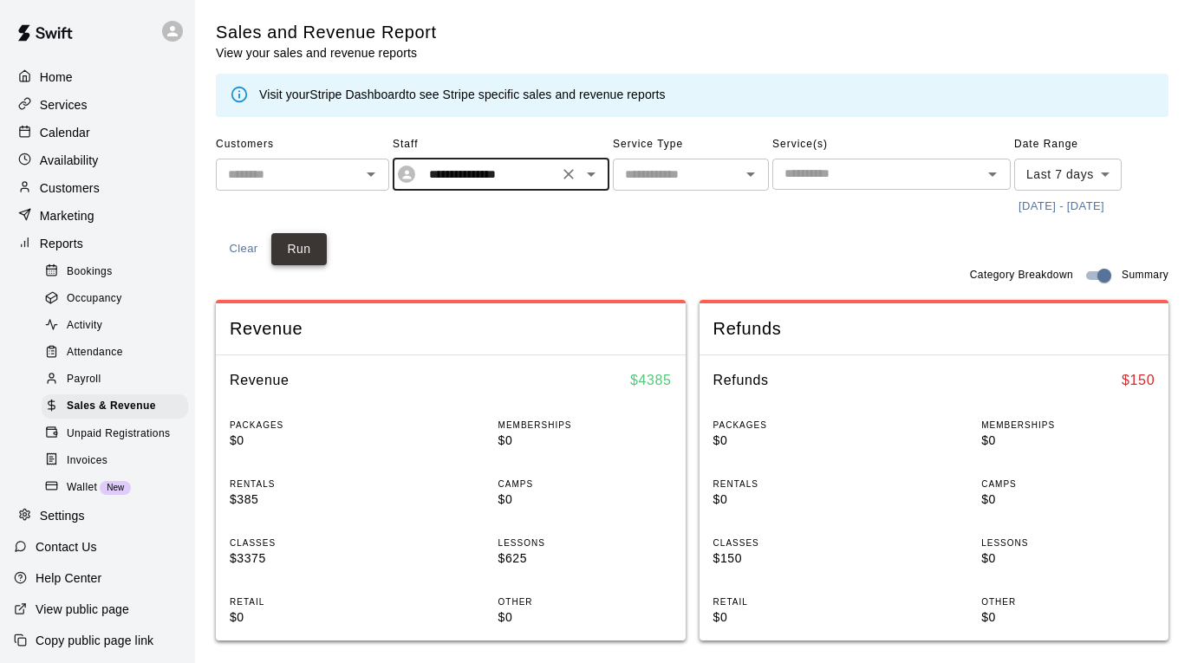
click at [305, 244] on button "Run" at bounding box center [298, 249] width 55 height 32
click at [1062, 166] on body "**********" at bounding box center [595, 648] width 1191 height 1296
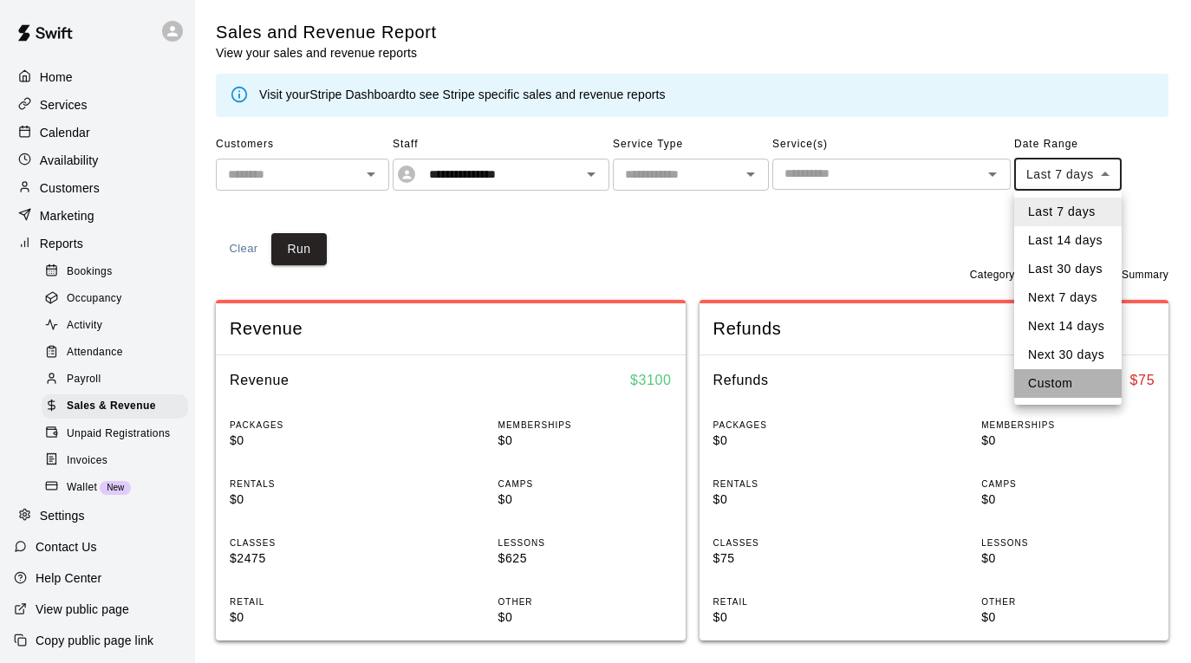
click at [1049, 388] on li "Custom" at bounding box center [1068, 383] width 108 height 29
type input "******"
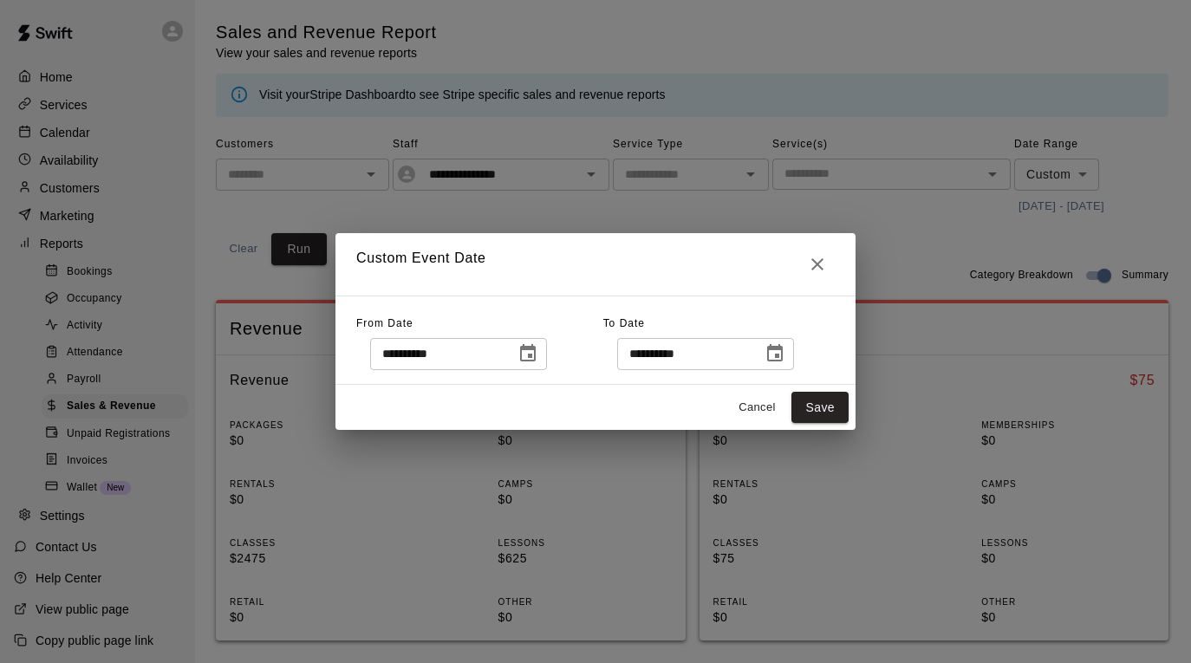
click at [779, 350] on icon "Choose date, selected date is Aug 12, 2025" at bounding box center [775, 353] width 21 height 21
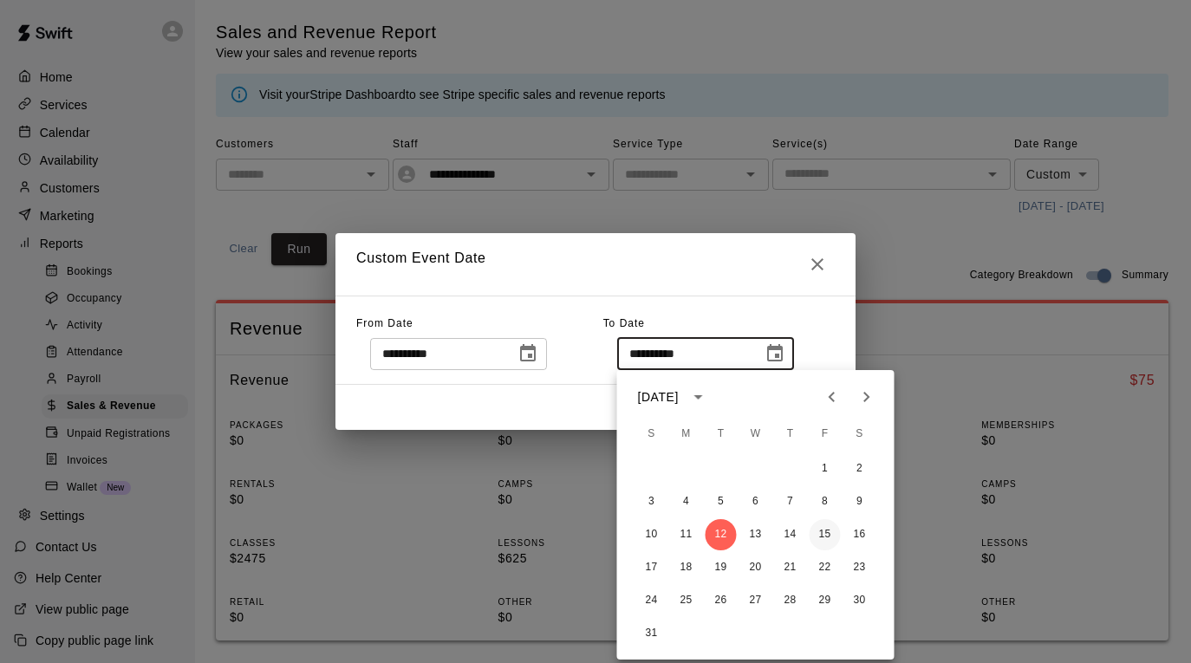
click at [832, 533] on button "15" at bounding box center [825, 534] width 31 height 31
type input "**********"
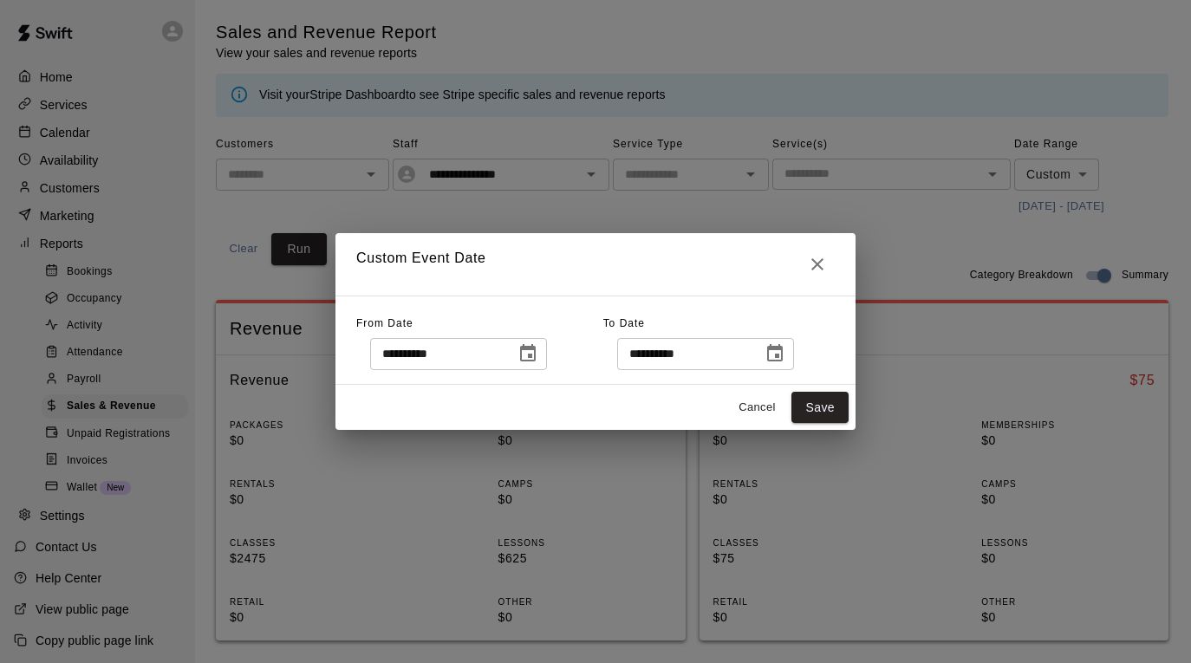
click at [538, 353] on icon "Choose date, selected date is Aug 5, 2025" at bounding box center [528, 353] width 21 height 21
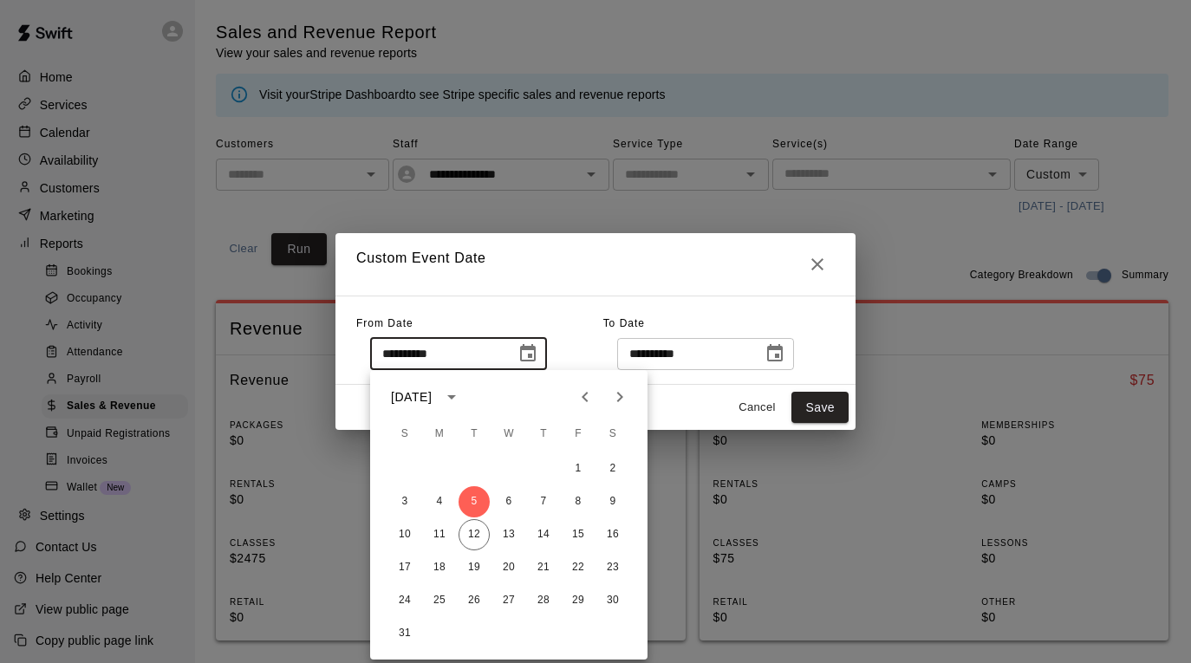
click at [589, 391] on icon "Previous month" at bounding box center [585, 397] width 21 height 21
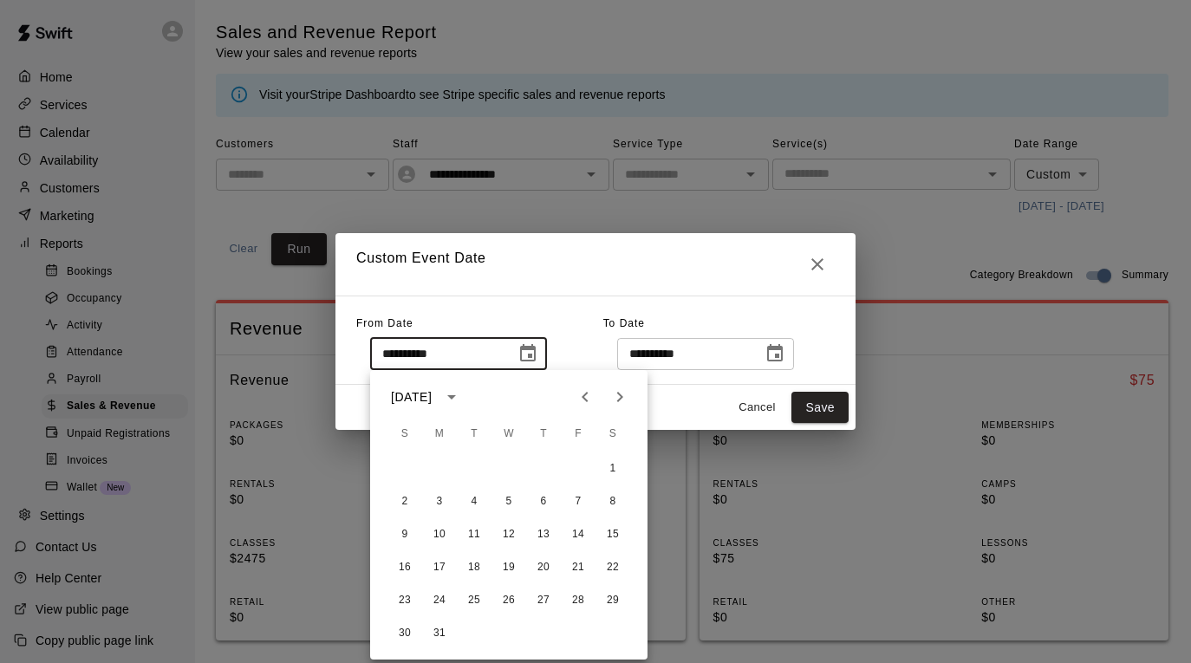
click at [589, 391] on icon "Previous month" at bounding box center [585, 397] width 21 height 21
click at [626, 396] on icon "Next month" at bounding box center [619, 397] width 21 height 21
click at [616, 461] on button "1" at bounding box center [612, 468] width 31 height 31
type input "**********"
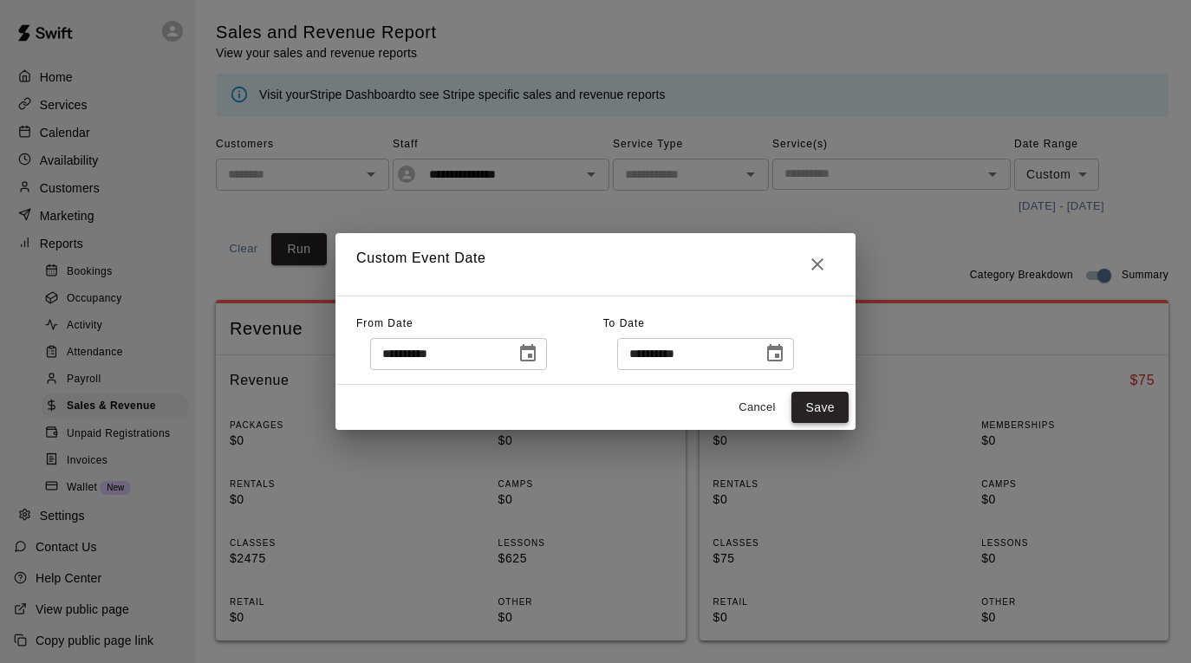
click at [836, 396] on button "Save" at bounding box center [820, 408] width 57 height 32
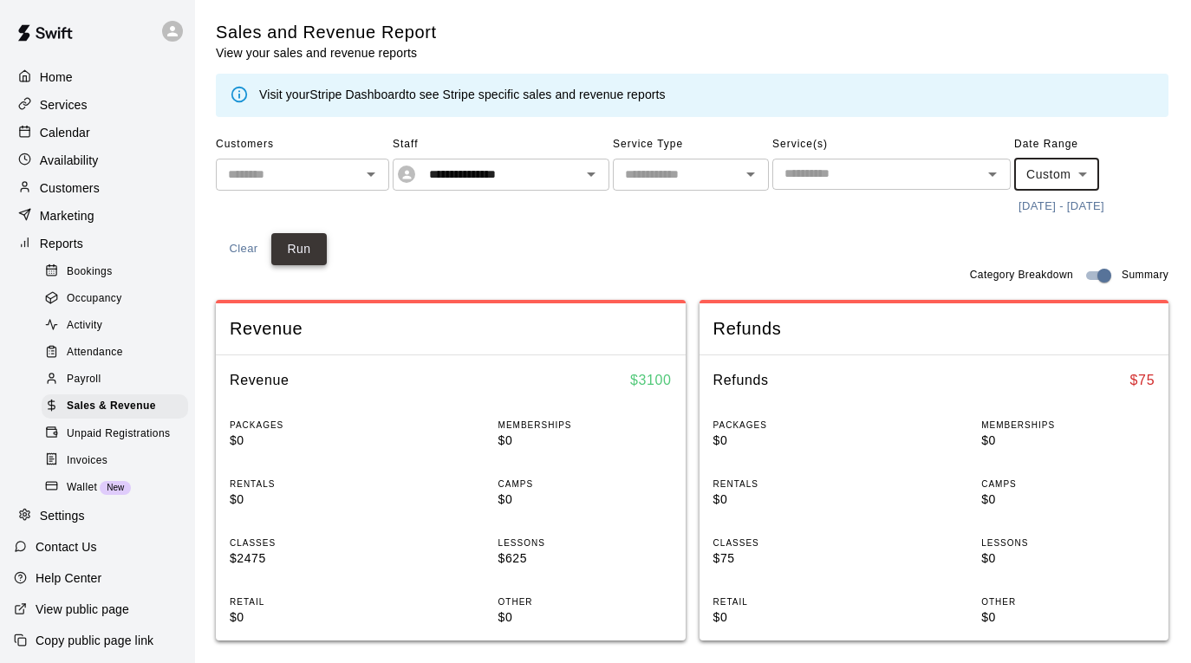
click at [314, 243] on button "Run" at bounding box center [298, 249] width 55 height 32
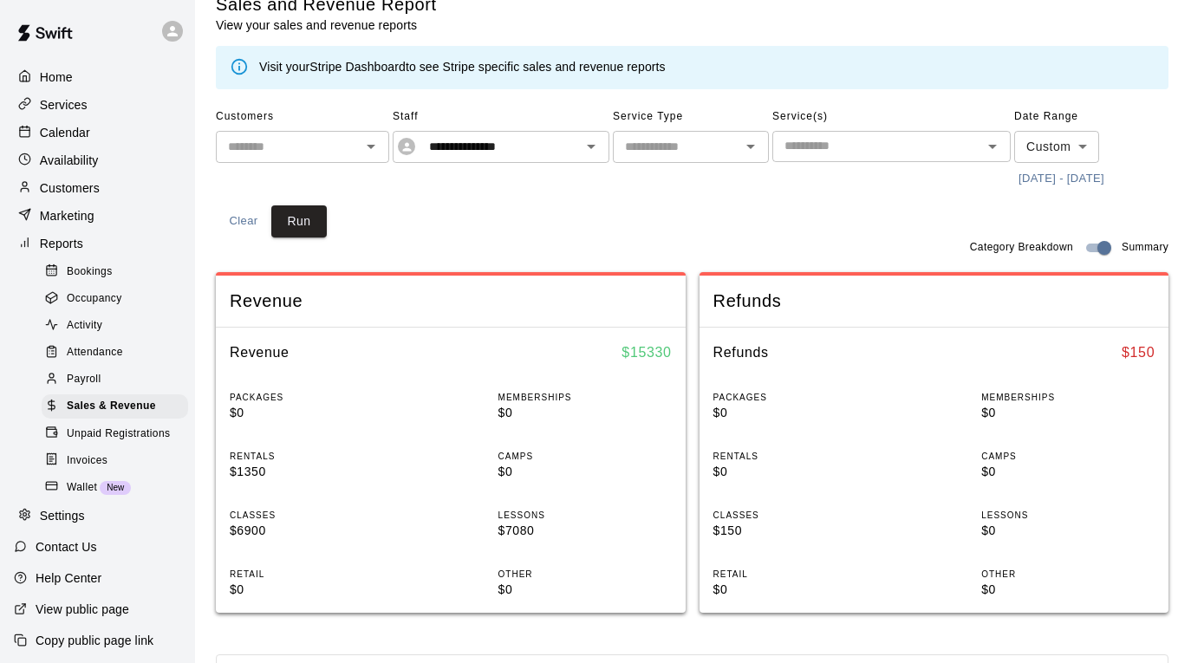
scroll to position [27, 0]
click at [152, 123] on div "Calendar" at bounding box center [97, 133] width 167 height 26
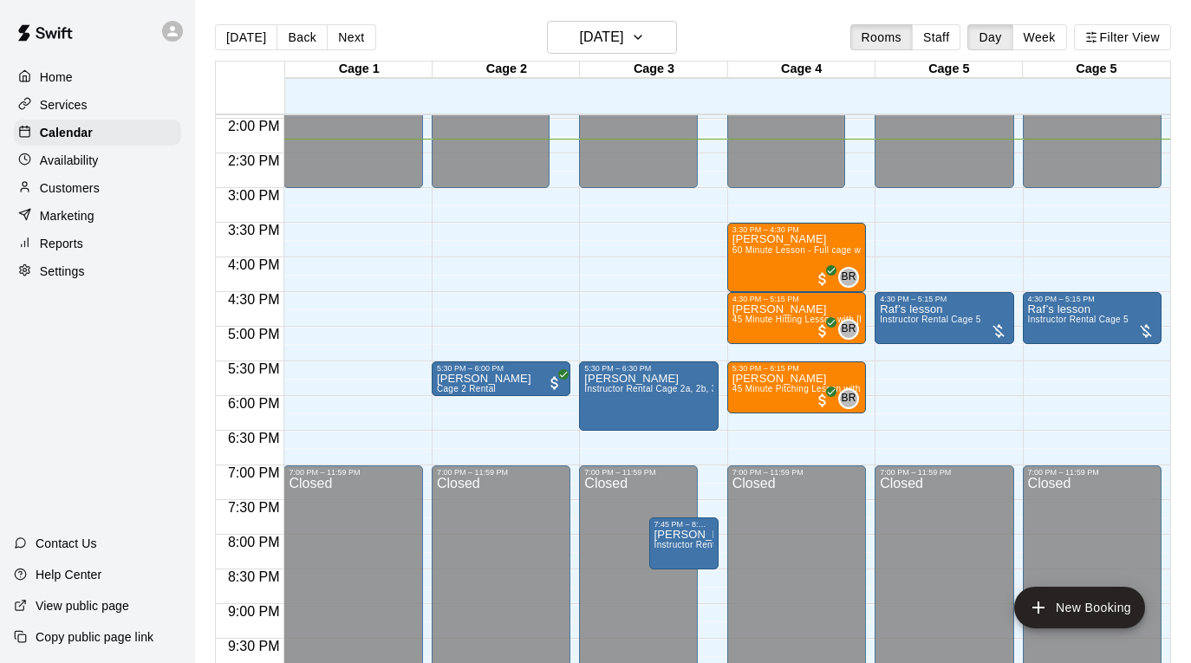
scroll to position [941, 0]
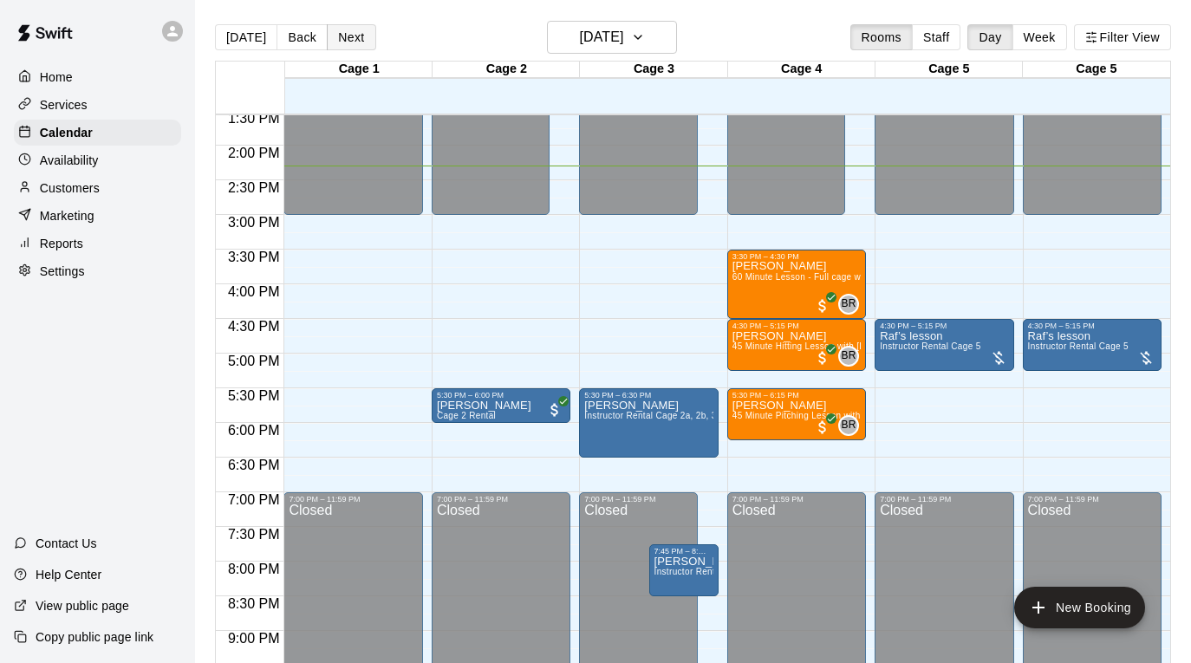
click at [354, 29] on button "Next" at bounding box center [351, 37] width 49 height 26
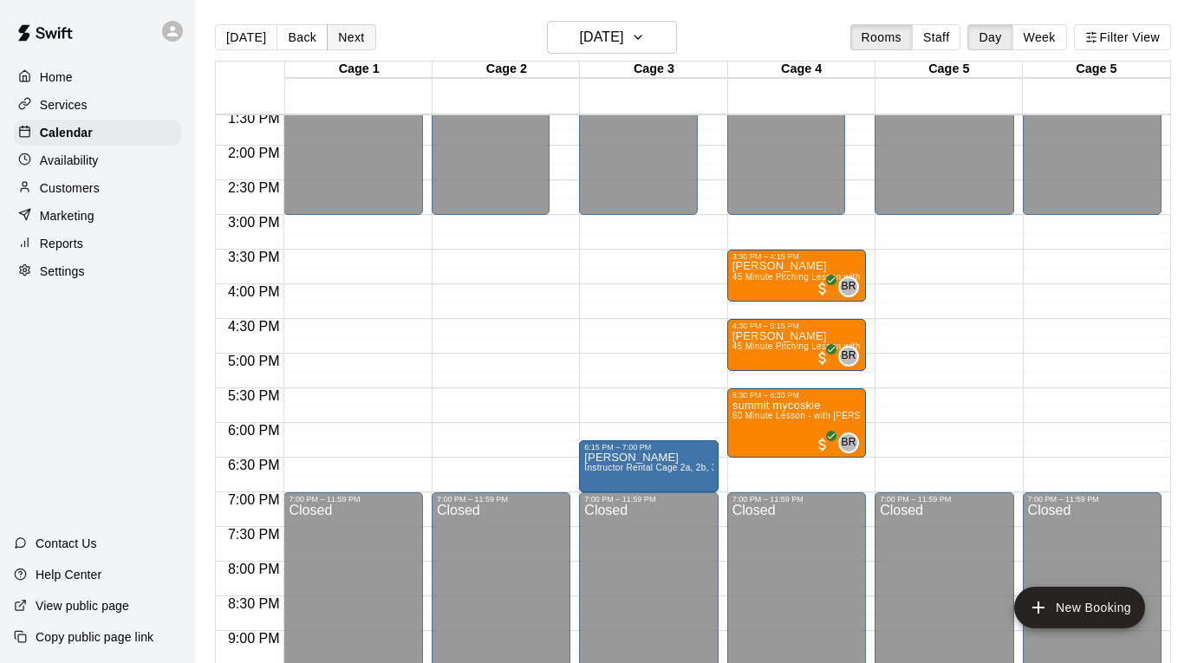
click at [354, 29] on button "Next" at bounding box center [351, 37] width 49 height 26
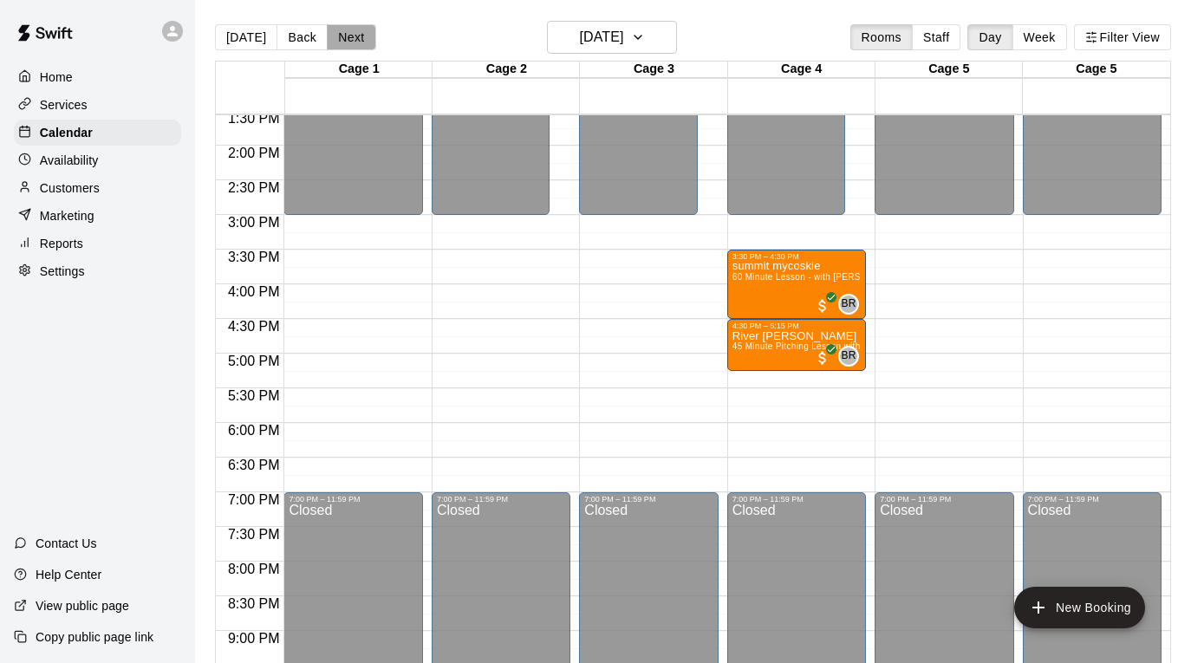
click at [354, 29] on button "Next" at bounding box center [351, 37] width 49 height 26
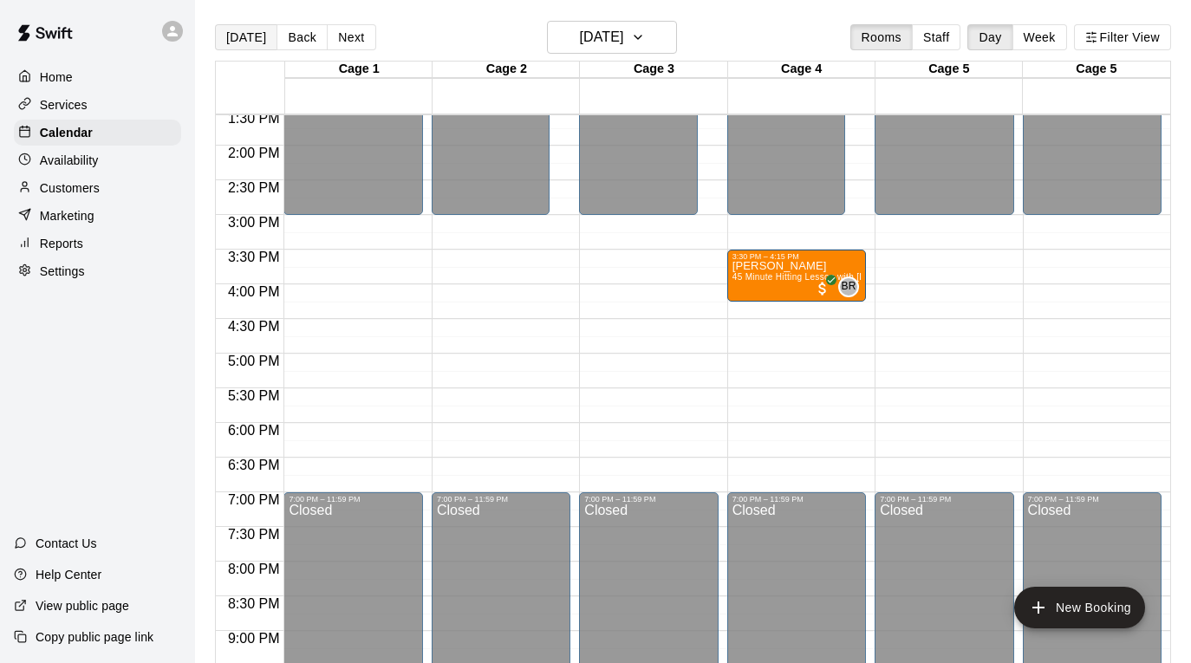
click at [243, 26] on button "[DATE]" at bounding box center [246, 37] width 62 height 26
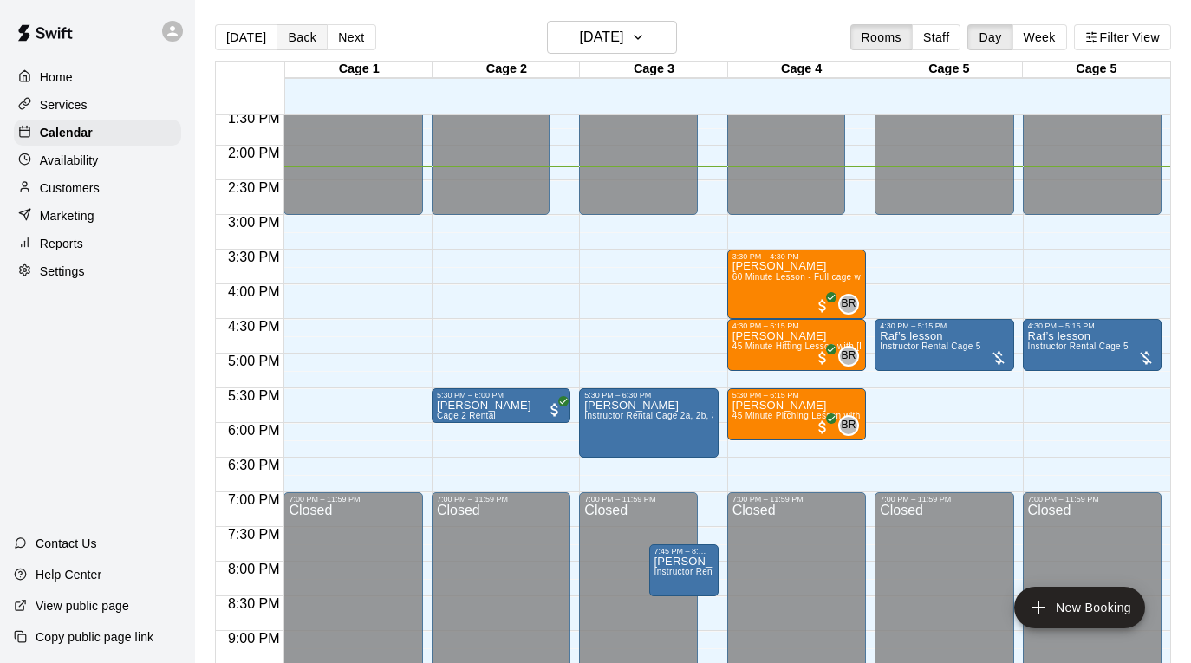
click at [304, 38] on button "Back" at bounding box center [302, 37] width 51 height 26
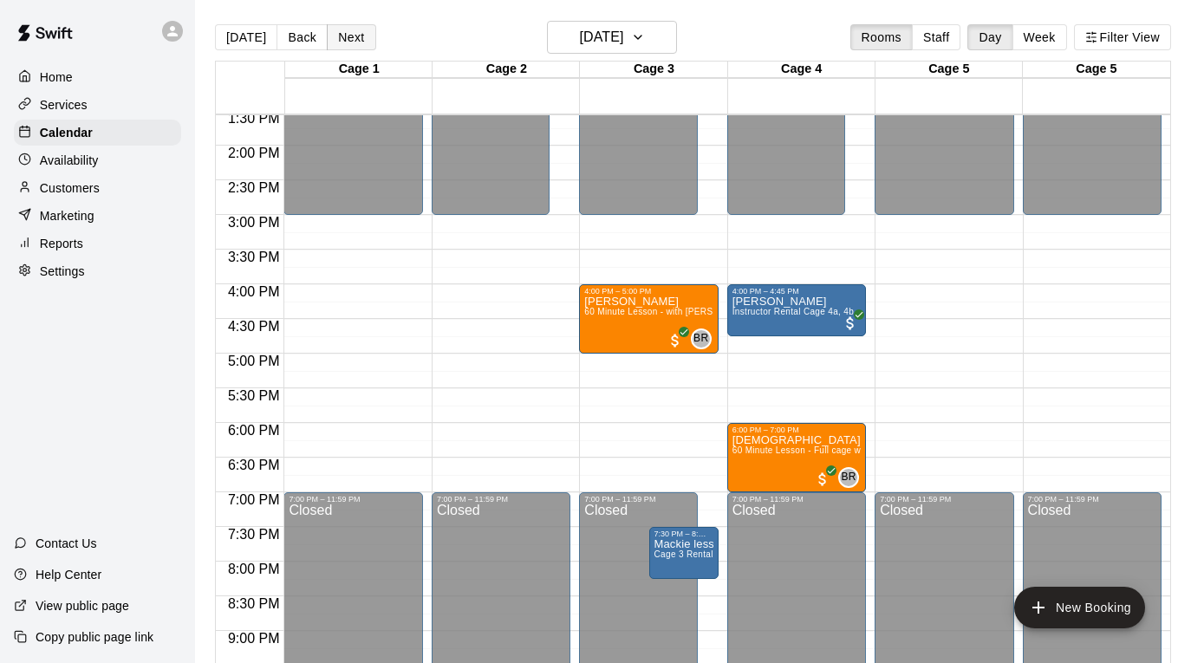
click at [350, 29] on button "Next" at bounding box center [351, 37] width 49 height 26
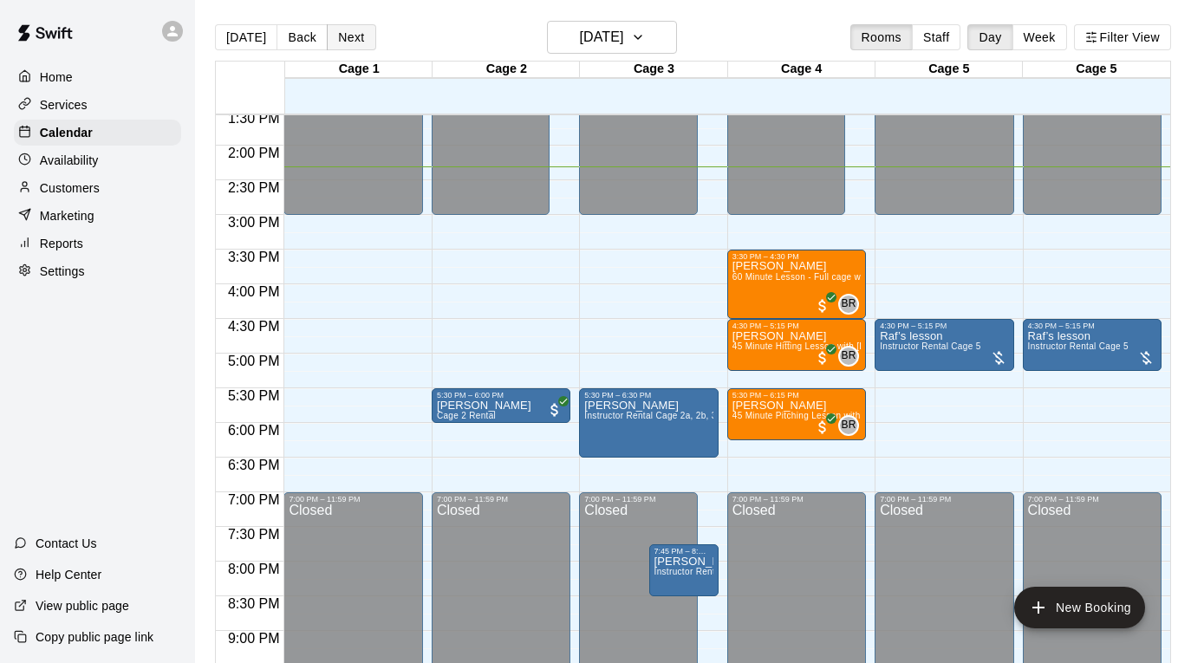
click at [350, 29] on button "Next" at bounding box center [351, 37] width 49 height 26
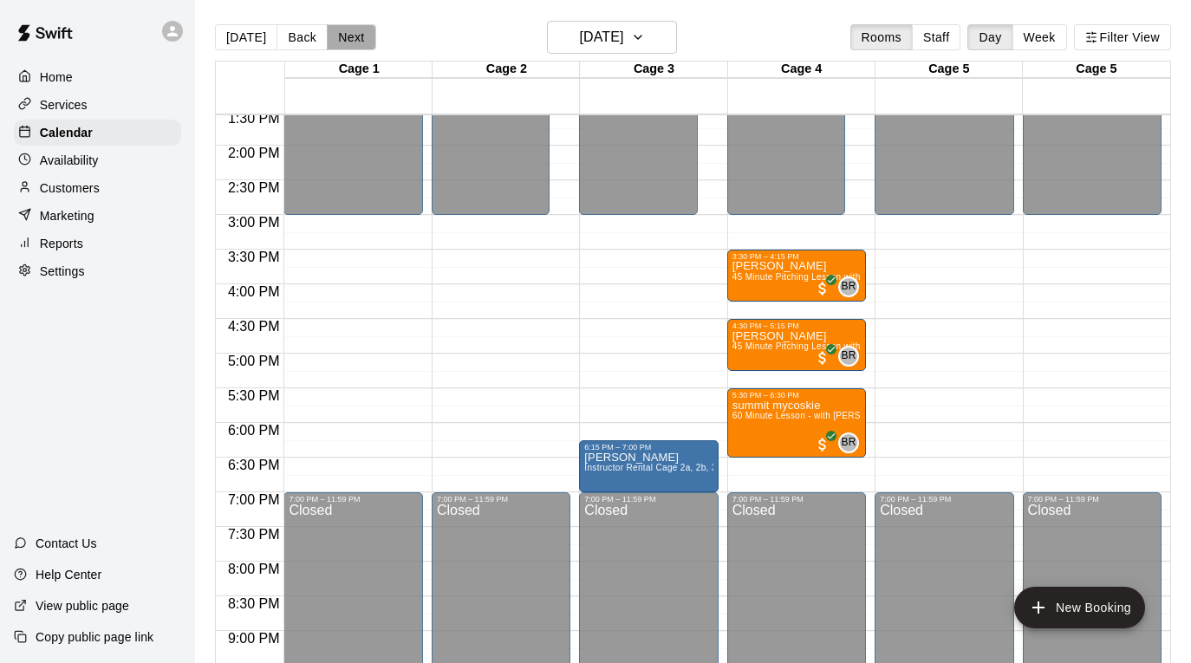
click at [350, 29] on button "Next" at bounding box center [351, 37] width 49 height 26
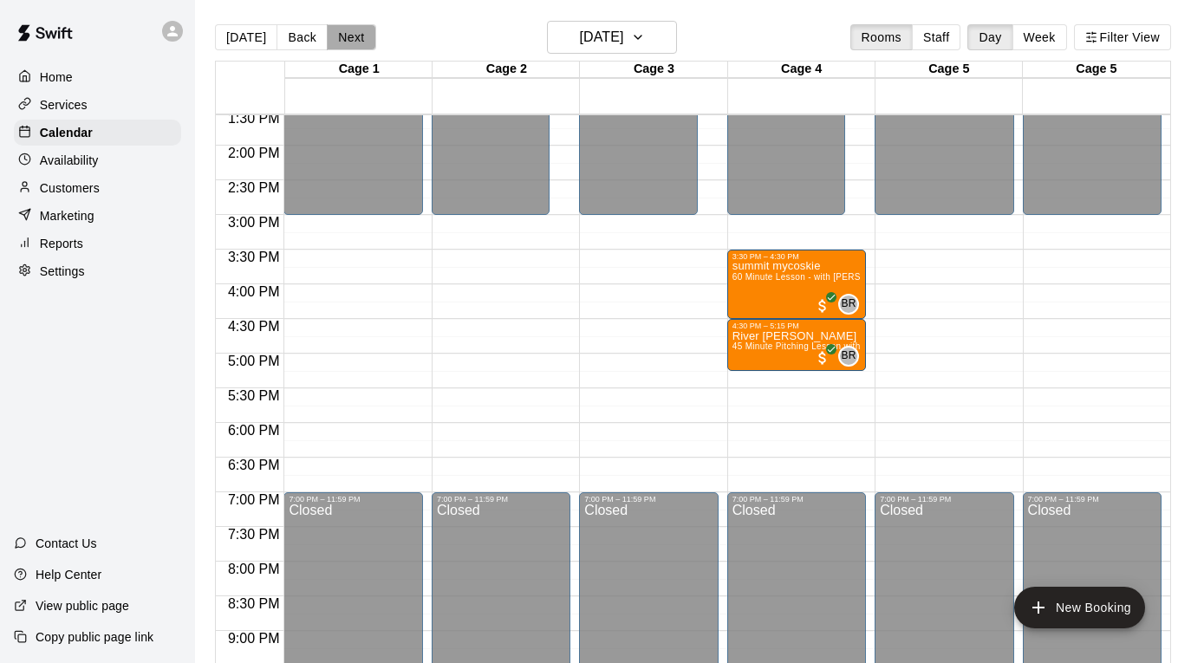
click at [350, 29] on button "Next" at bounding box center [351, 37] width 49 height 26
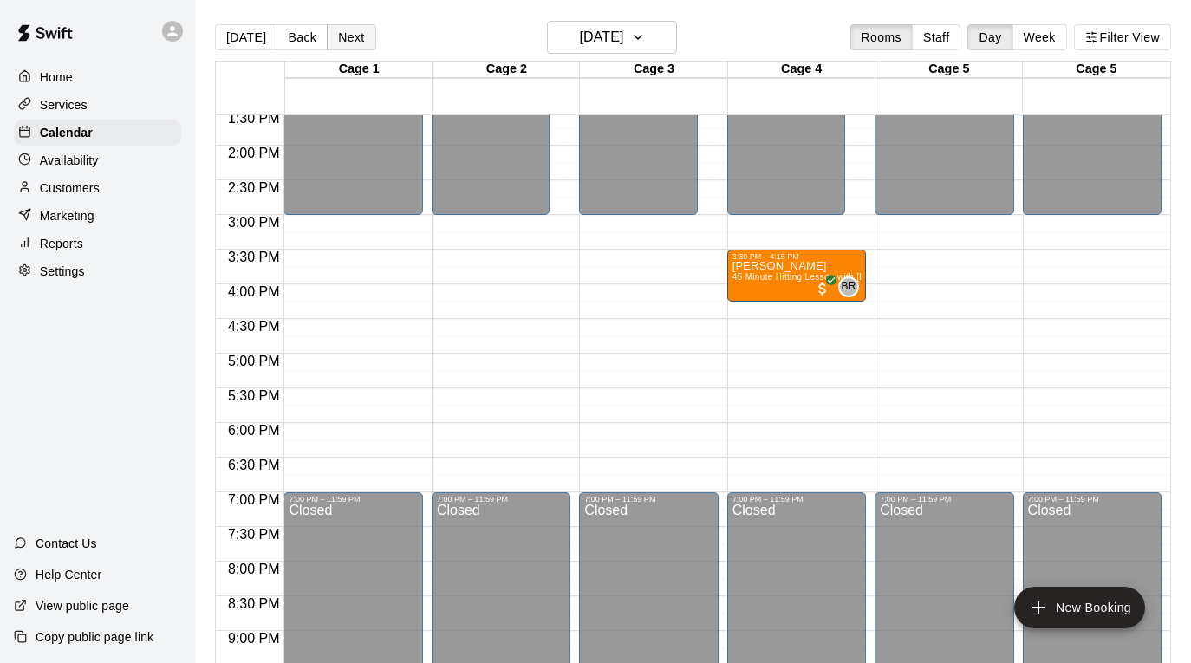
click at [350, 29] on button "Next" at bounding box center [351, 37] width 49 height 26
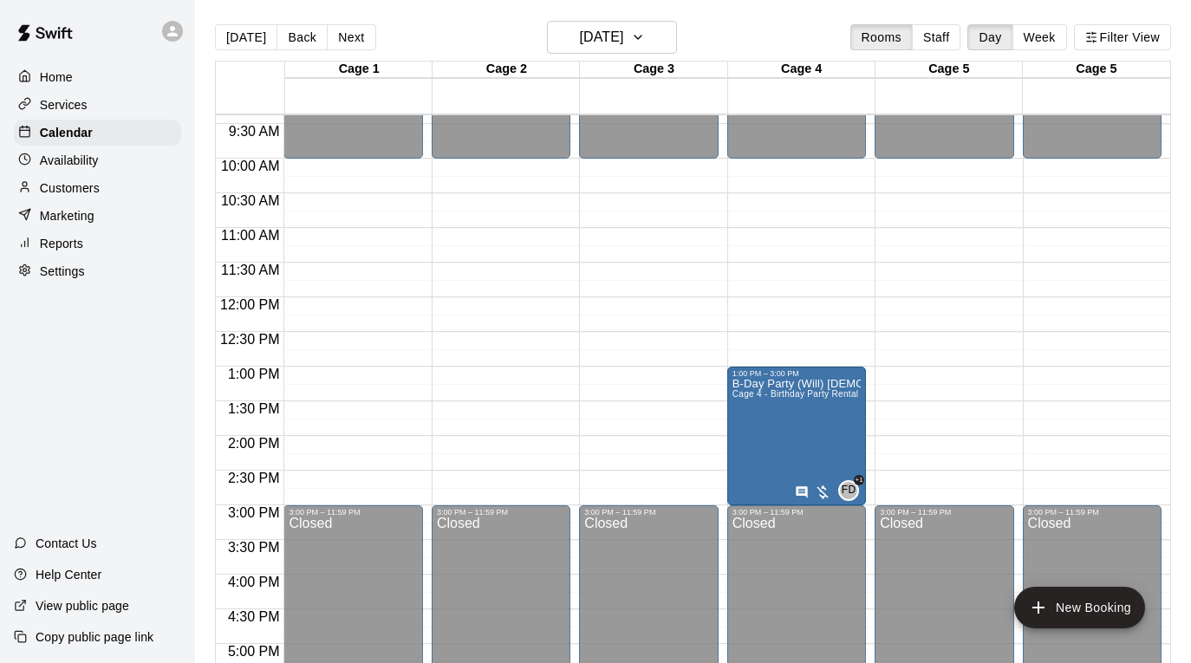
scroll to position [633, 0]
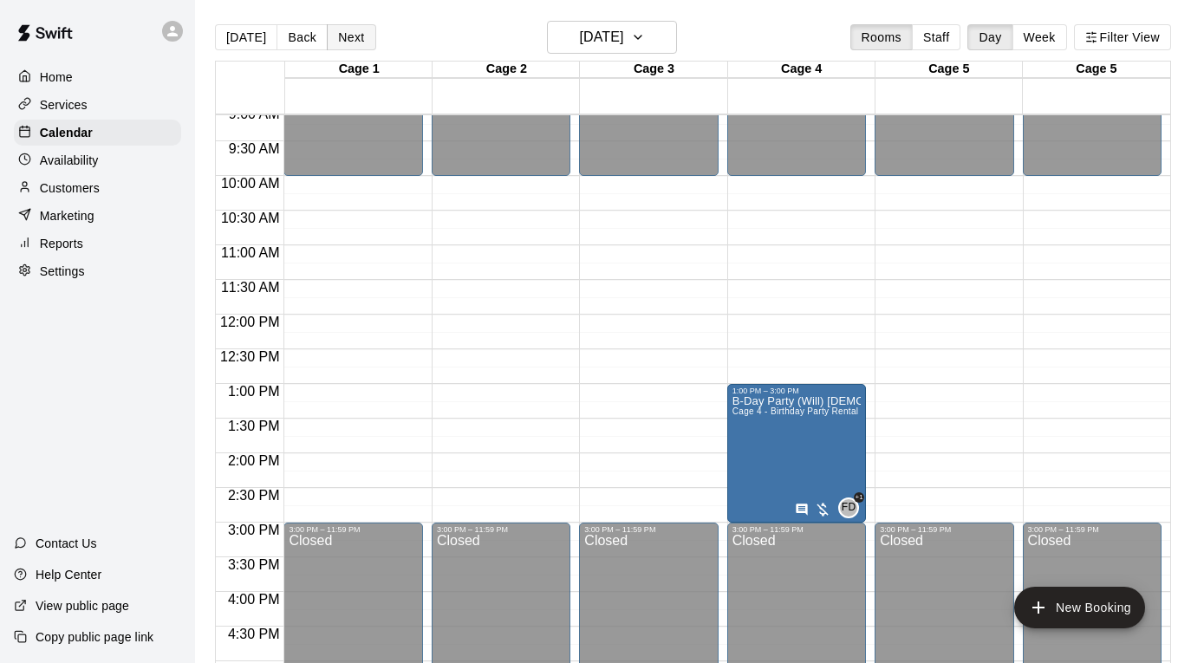
click at [357, 41] on button "Next" at bounding box center [351, 37] width 49 height 26
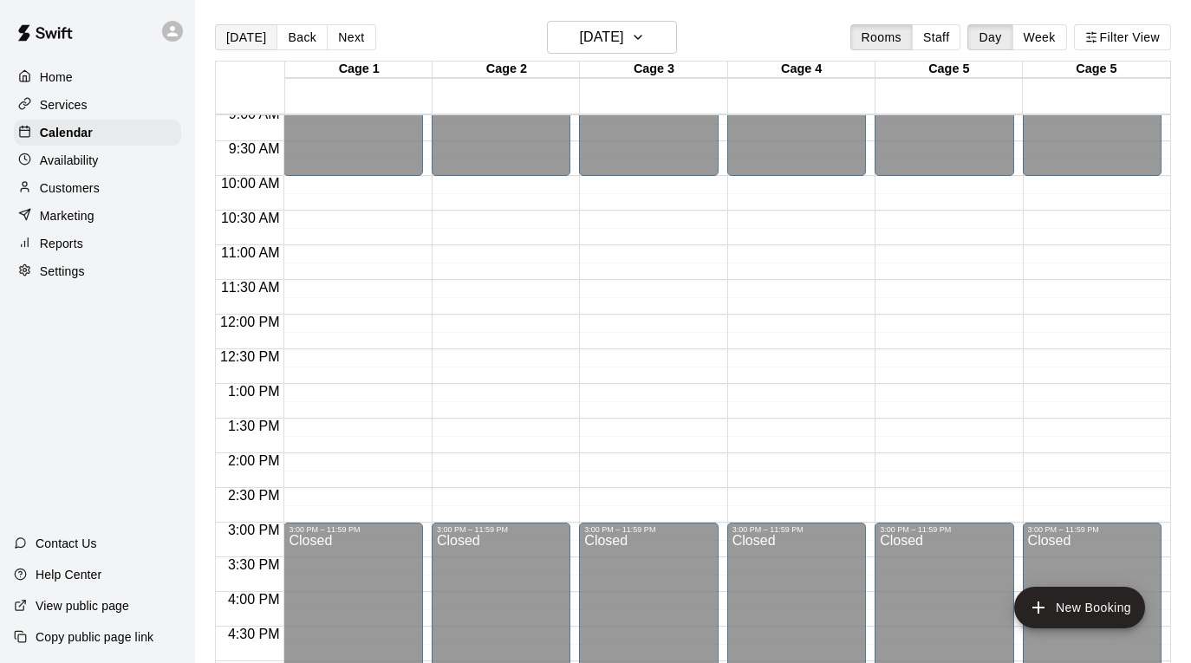
click at [251, 38] on button "[DATE]" at bounding box center [246, 37] width 62 height 26
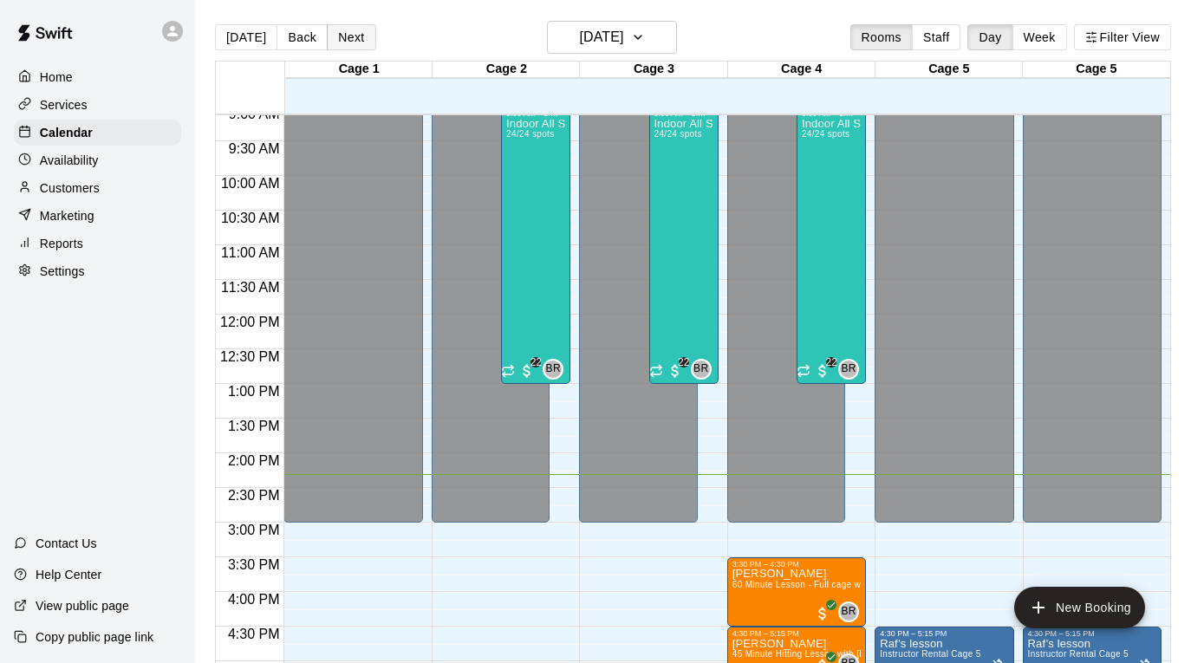
click at [343, 36] on button "Next" at bounding box center [351, 37] width 49 height 26
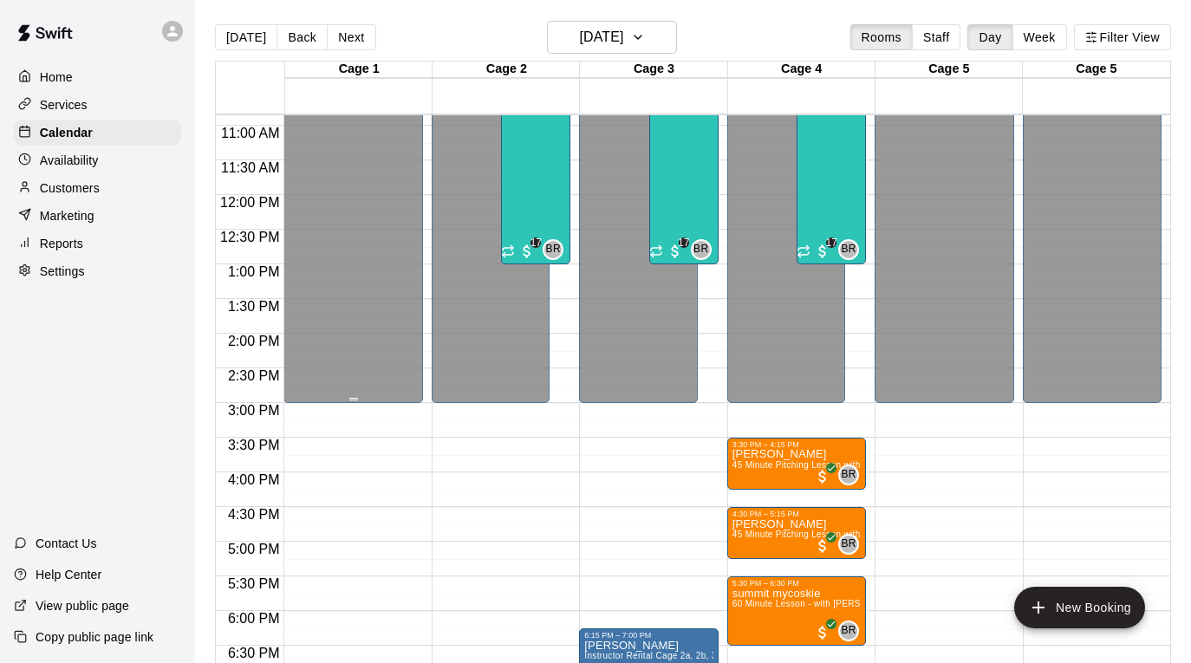
scroll to position [753, 0]
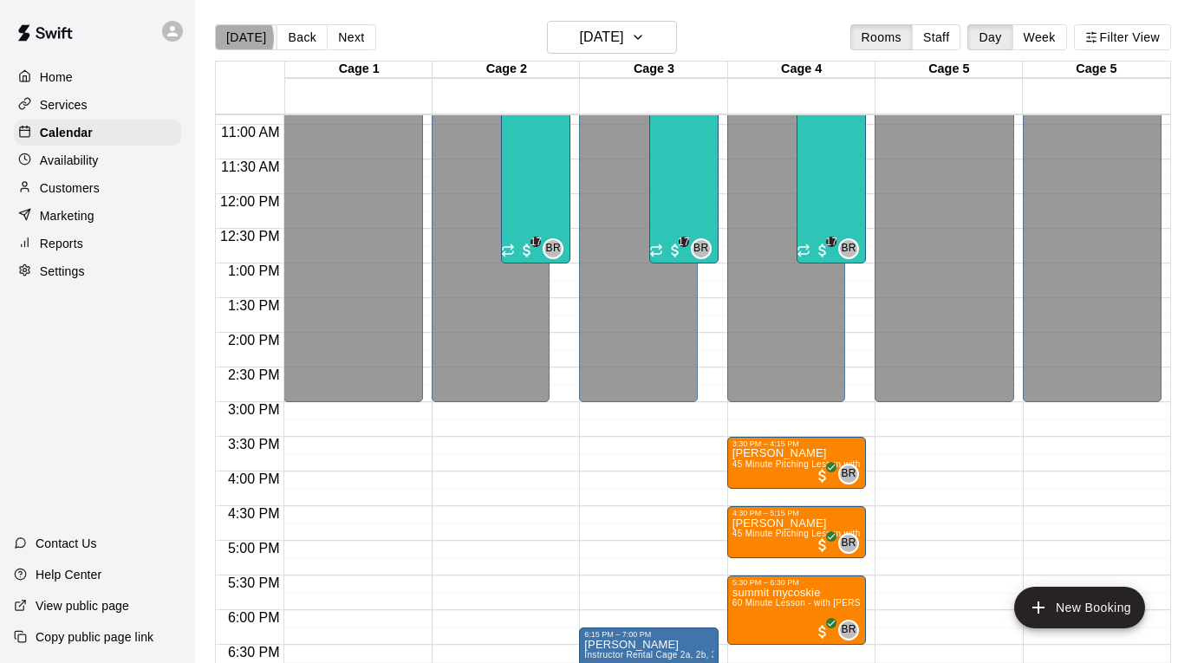
click at [235, 38] on button "[DATE]" at bounding box center [246, 37] width 62 height 26
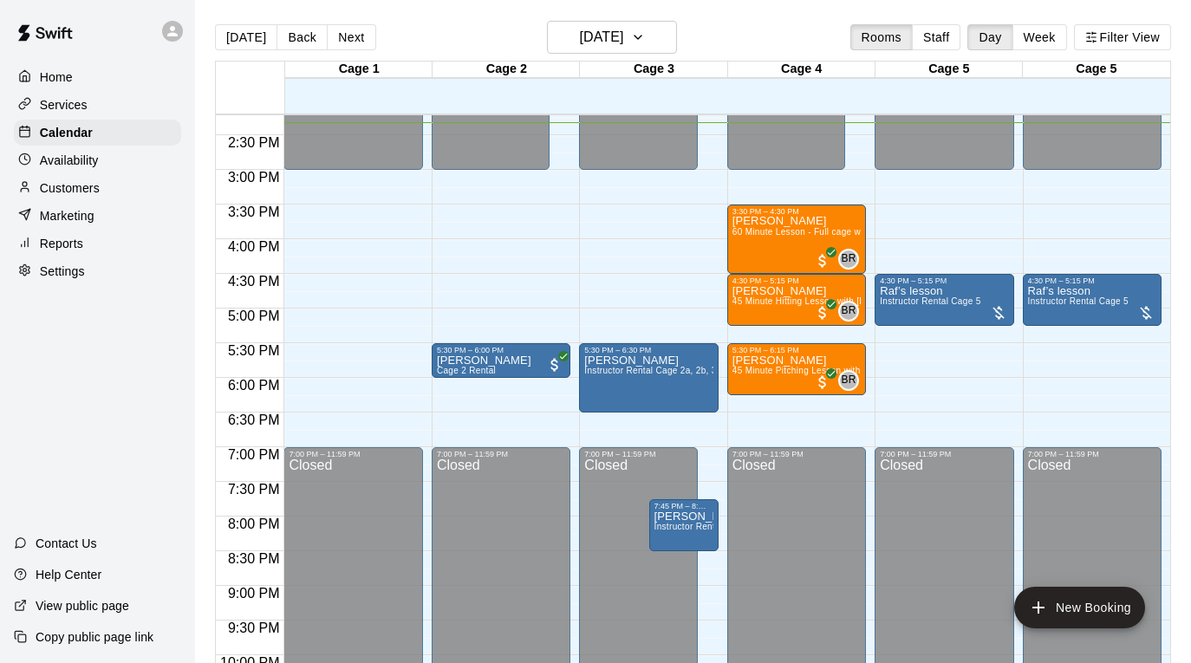
scroll to position [1007, 0]
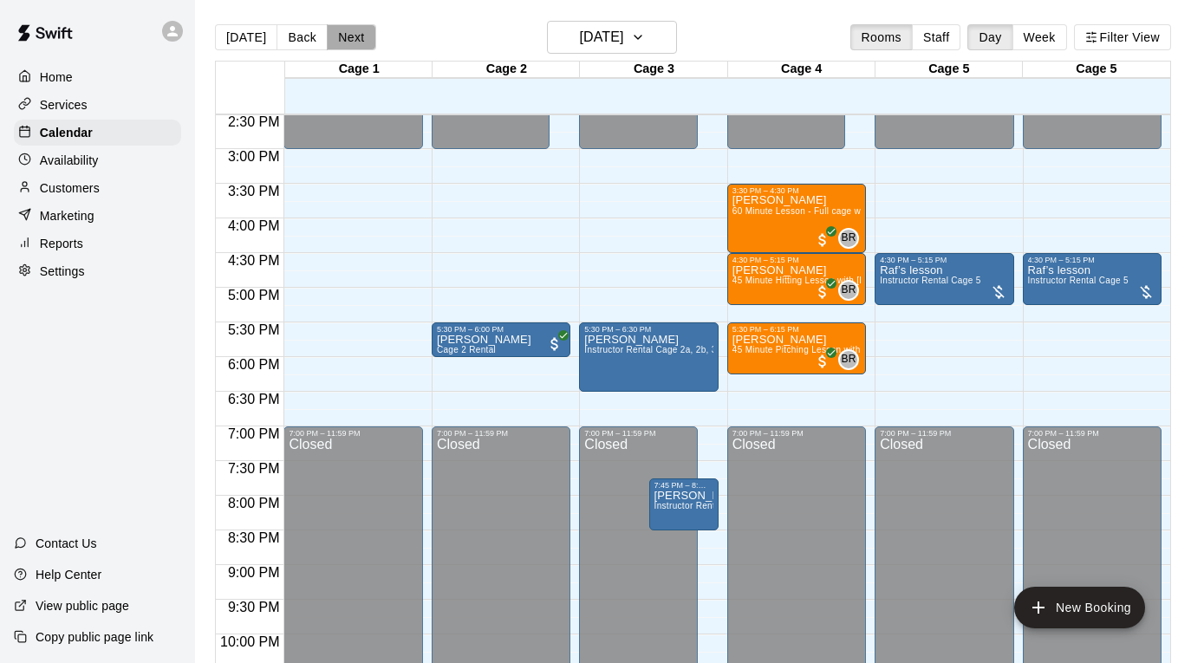
click at [349, 33] on button "Next" at bounding box center [351, 37] width 49 height 26
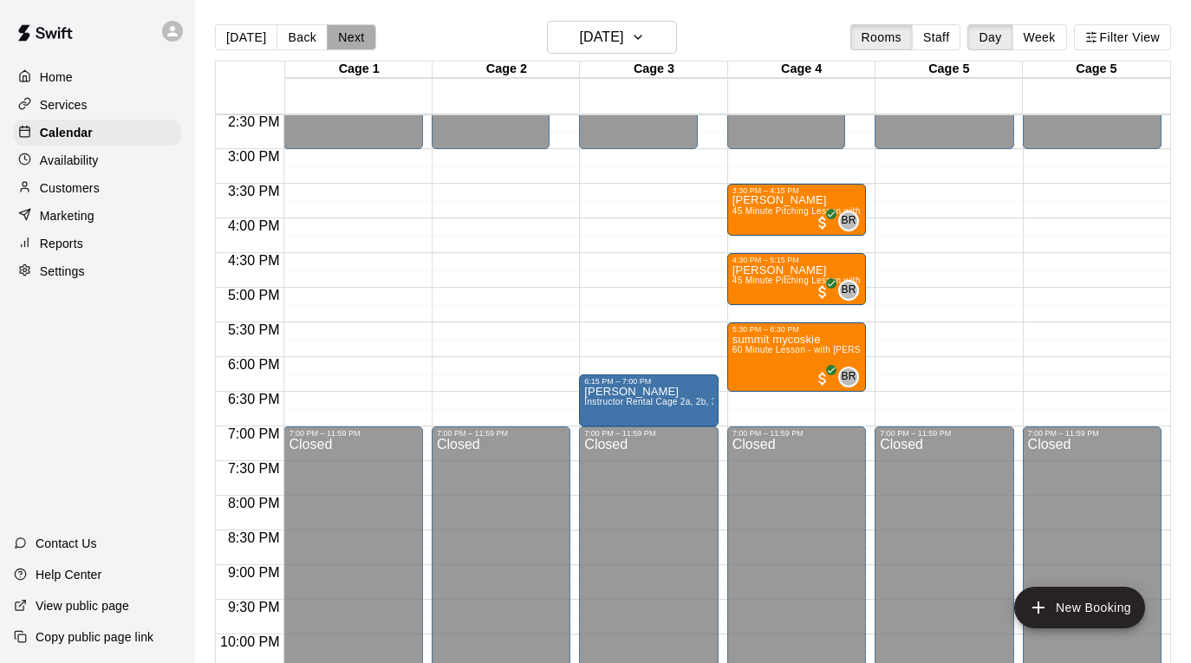
click at [349, 33] on button "Next" at bounding box center [351, 37] width 49 height 26
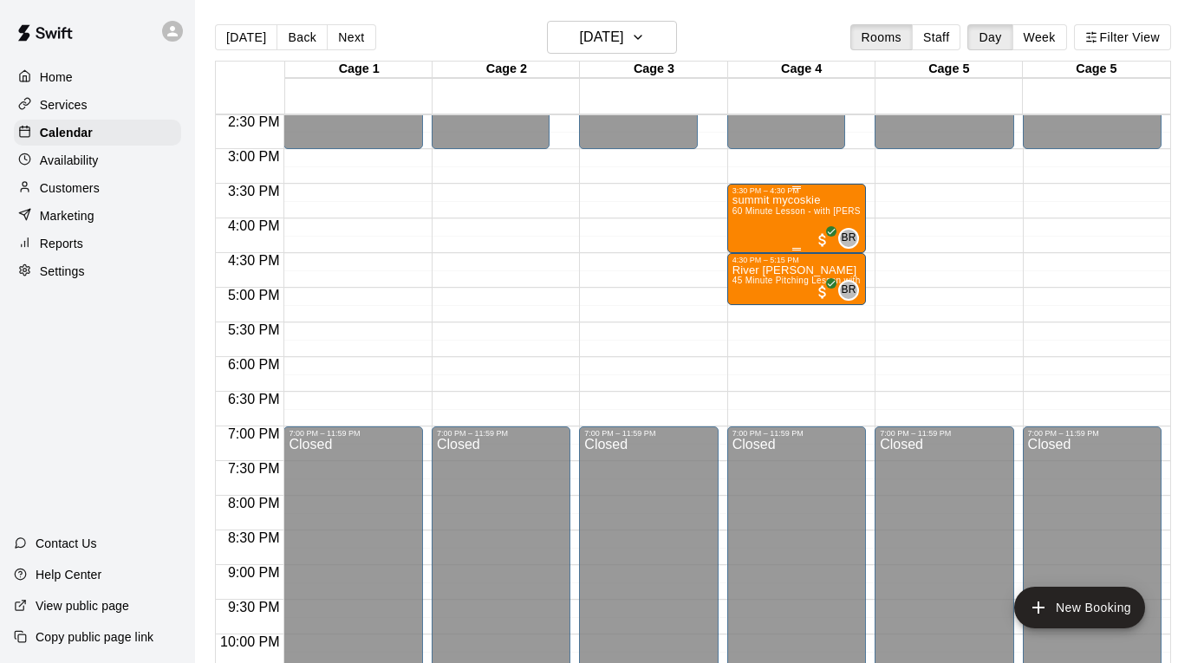
click at [756, 206] on div "summit mycoskie 60 Minute Lesson - with [PERSON_NAME] [PERSON_NAME]" at bounding box center [797, 526] width 128 height 663
click at [111, 190] on div at bounding box center [595, 331] width 1191 height 663
click at [97, 186] on p "Customers" at bounding box center [70, 187] width 60 height 17
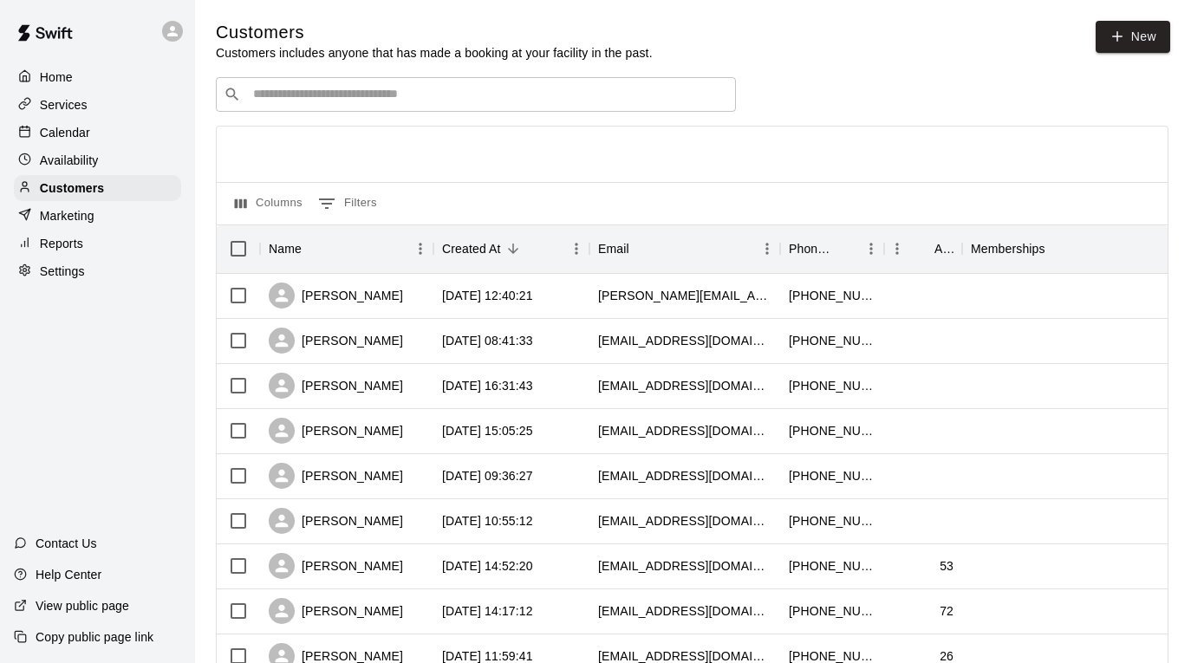
click at [316, 92] on input "Search customers by name or email" at bounding box center [488, 94] width 480 height 17
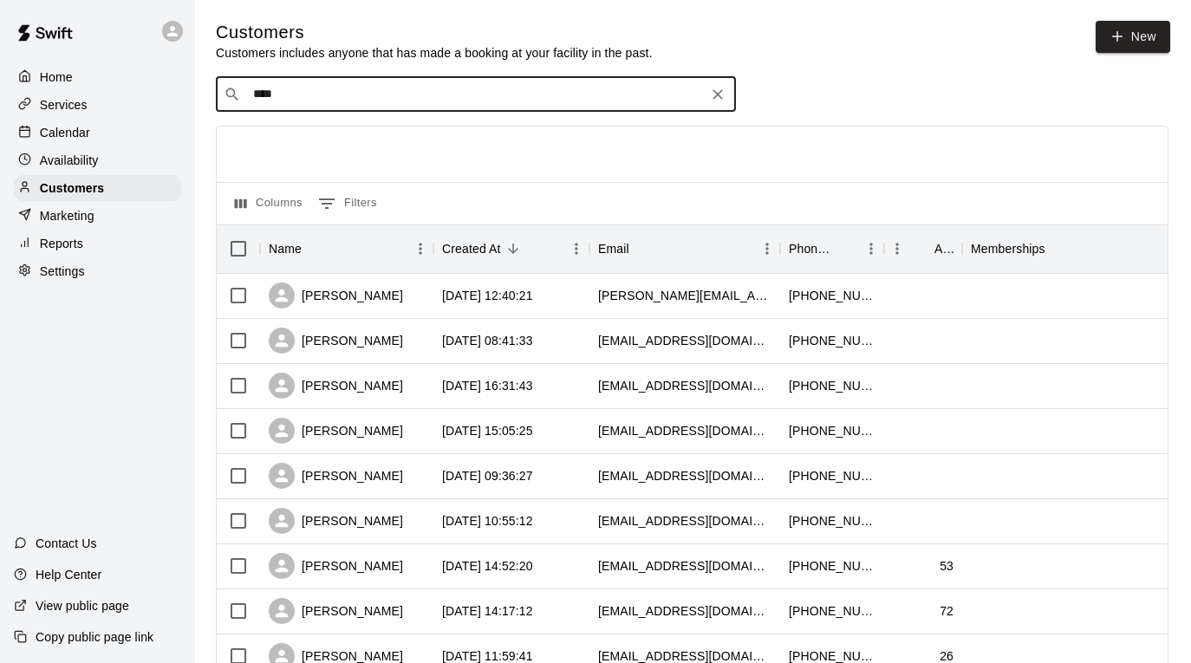
type input "*****"
click at [319, 126] on p "summit mycoskie" at bounding box center [314, 130] width 101 height 18
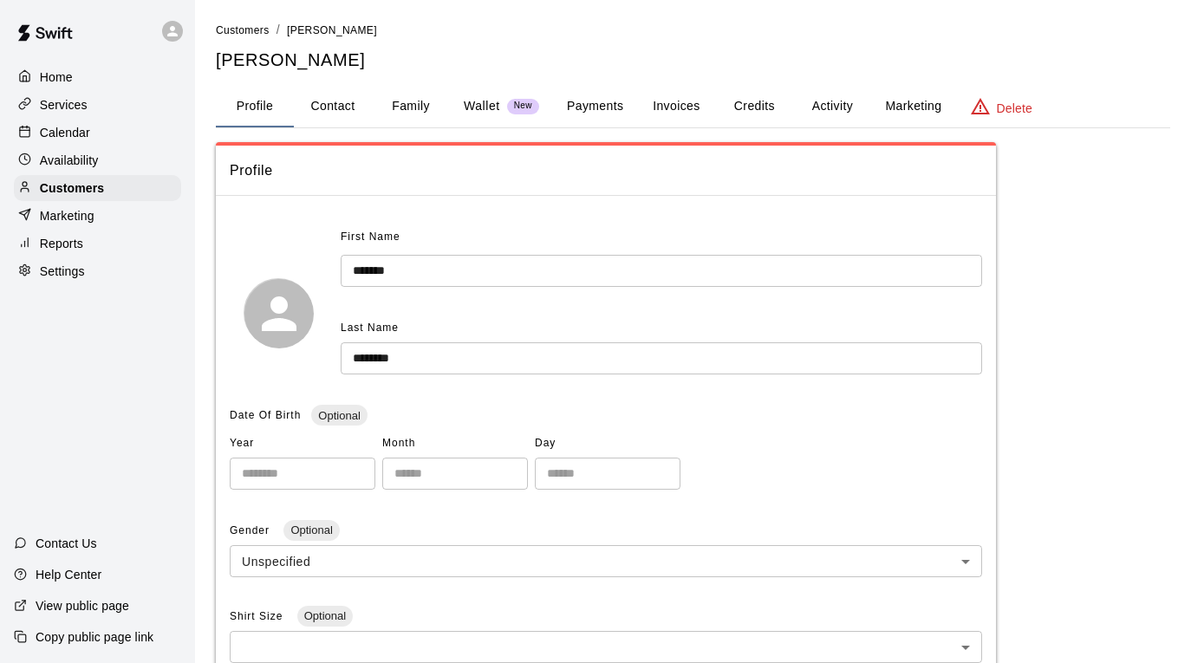
click at [416, 109] on button "Family" at bounding box center [411, 107] width 78 height 42
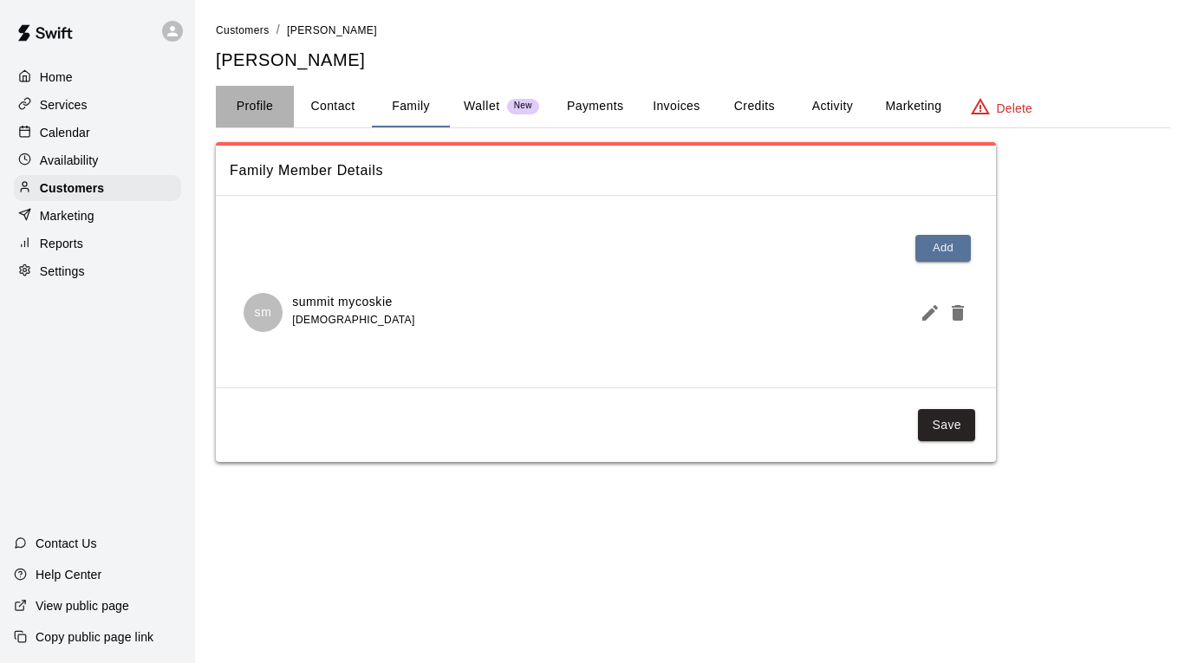
click at [267, 107] on button "Profile" at bounding box center [255, 107] width 78 height 42
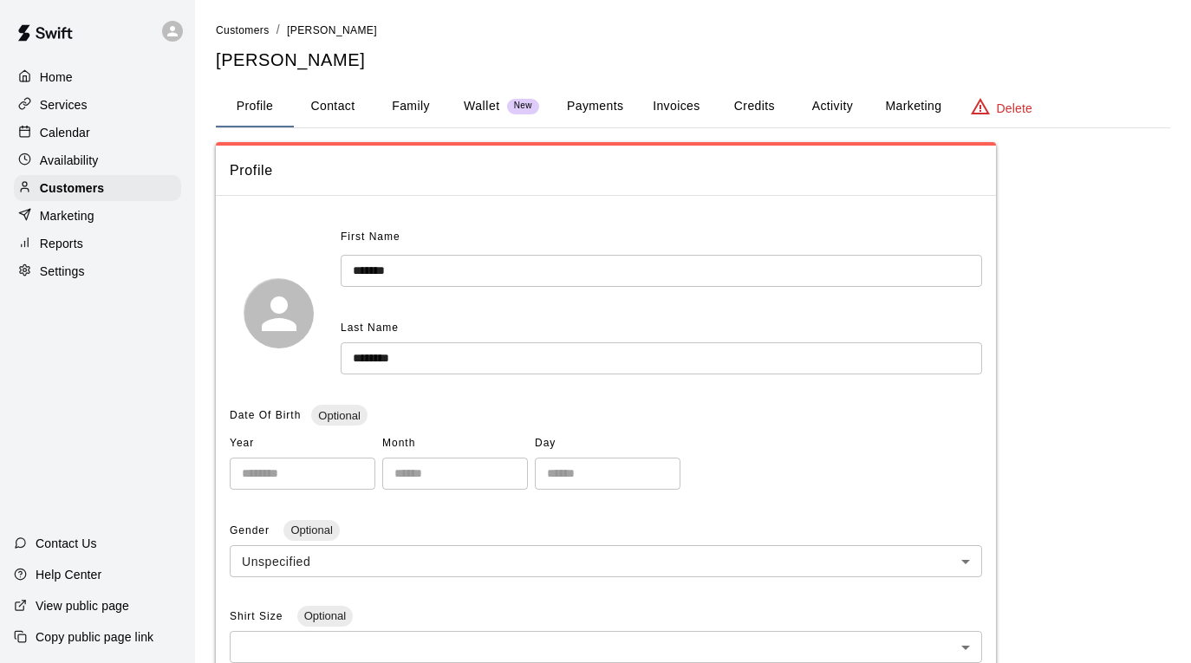
click at [349, 104] on button "Contact" at bounding box center [333, 107] width 78 height 42
select select "**"
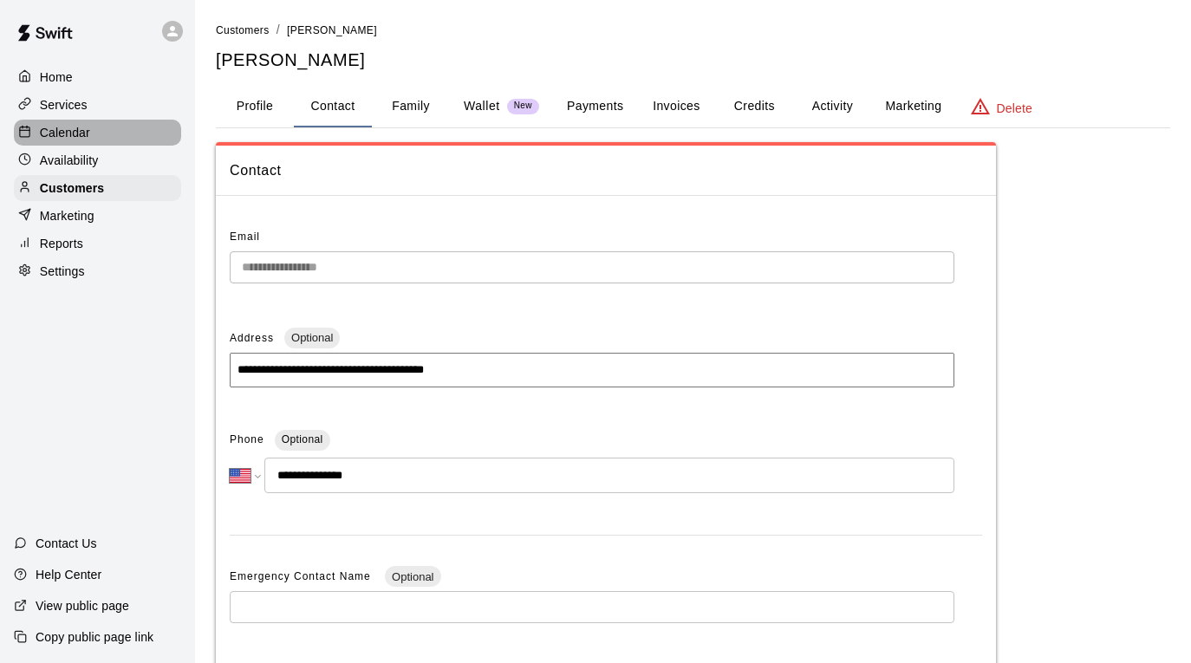
click at [123, 120] on div "Calendar" at bounding box center [97, 133] width 167 height 26
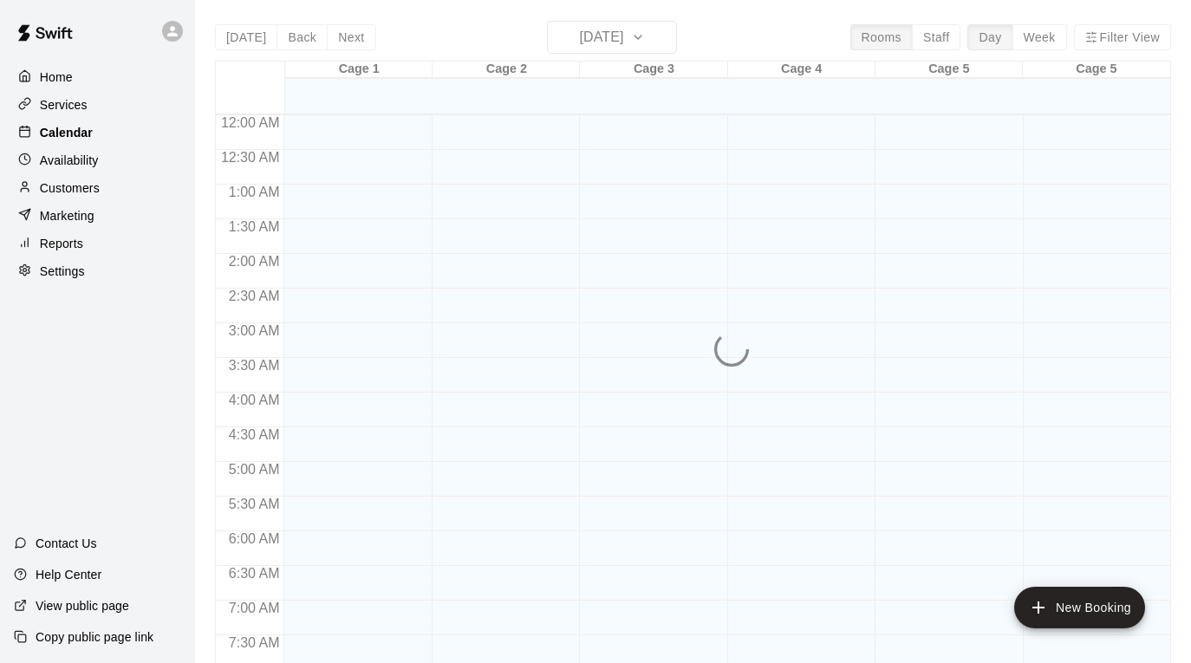
scroll to position [1011, 0]
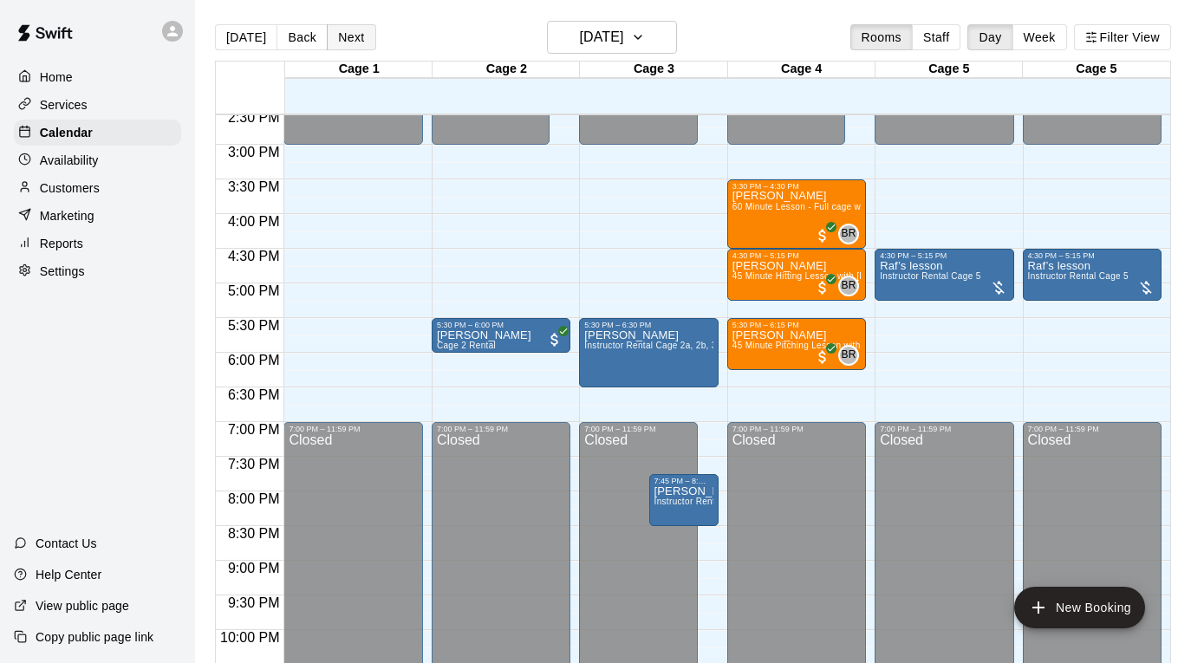
click at [343, 38] on button "Next" at bounding box center [351, 37] width 49 height 26
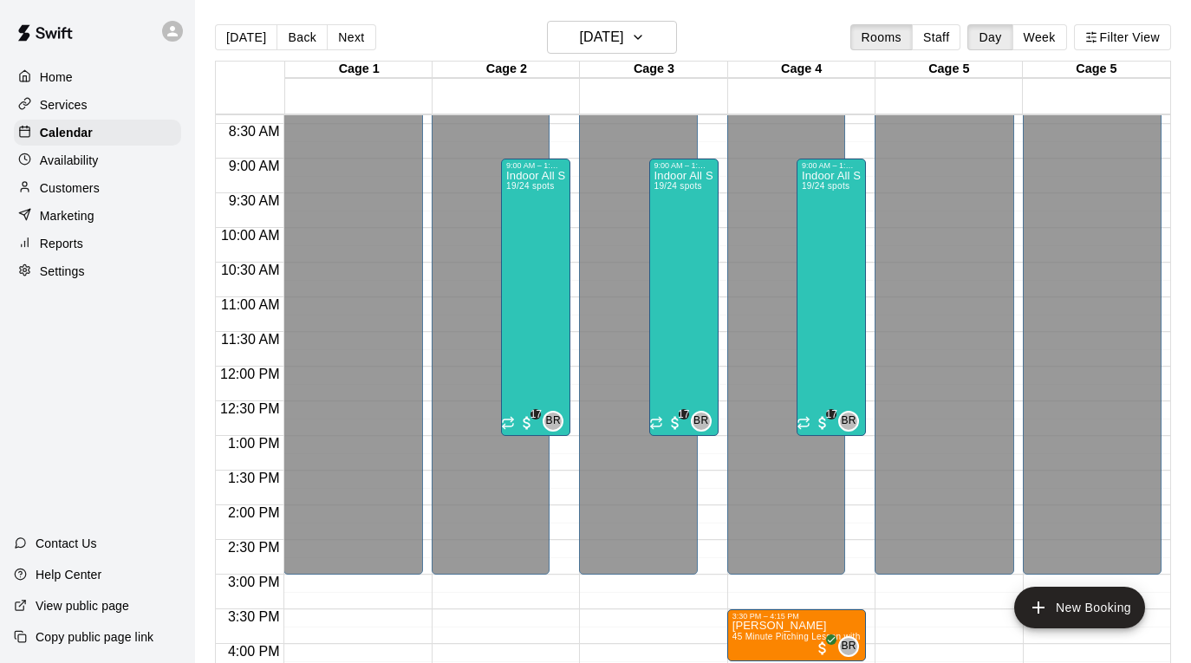
scroll to position [544, 0]
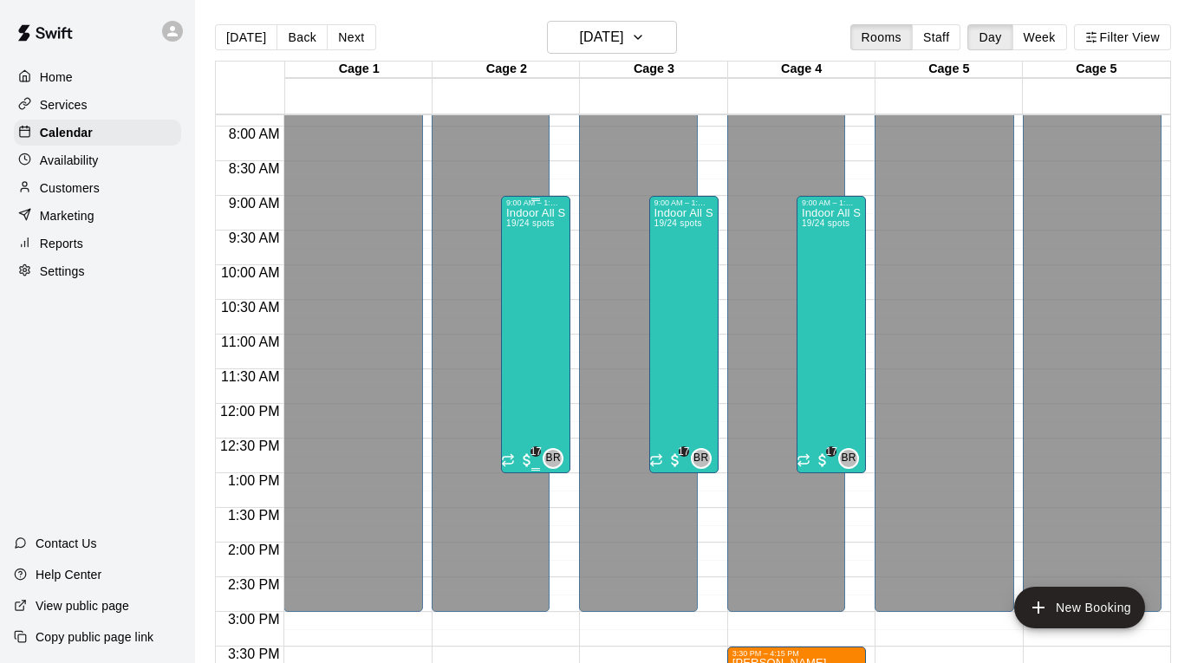
click at [531, 294] on div "Indoor All Sports Camp- Summer (8/11-8/15) 19/24 spots" at bounding box center [535, 538] width 59 height 663
click at [523, 271] on img "edit" at bounding box center [525, 267] width 20 height 20
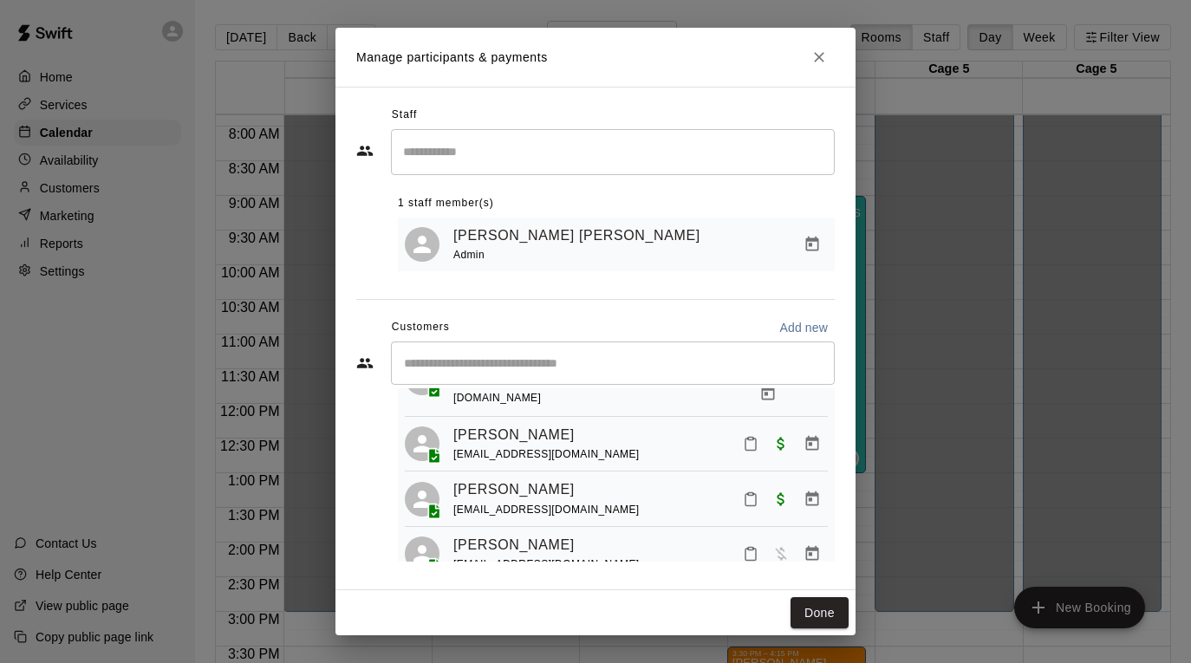
scroll to position [937, 0]
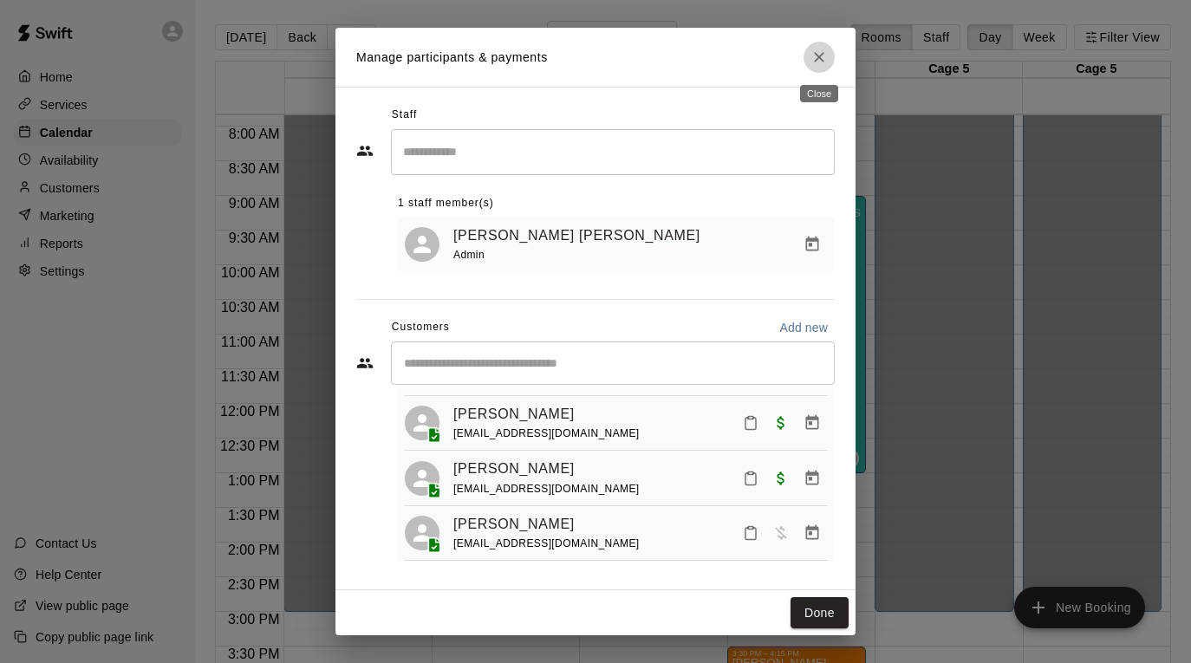
click at [818, 52] on icon "Close" at bounding box center [819, 57] width 17 height 17
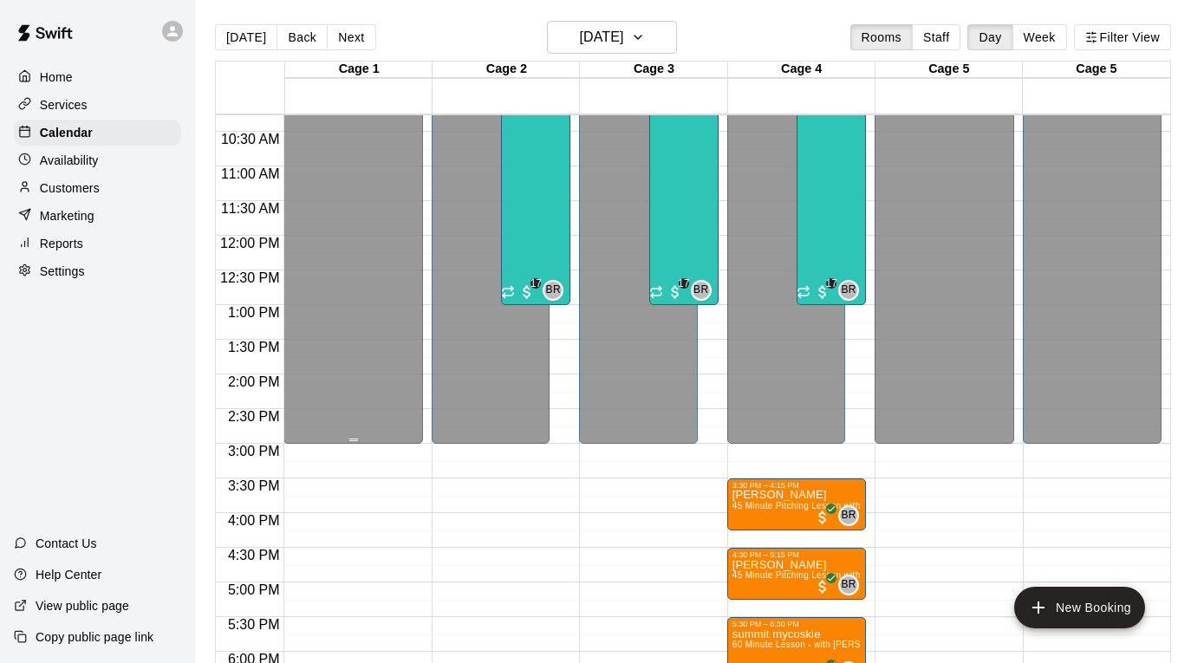
scroll to position [850, 0]
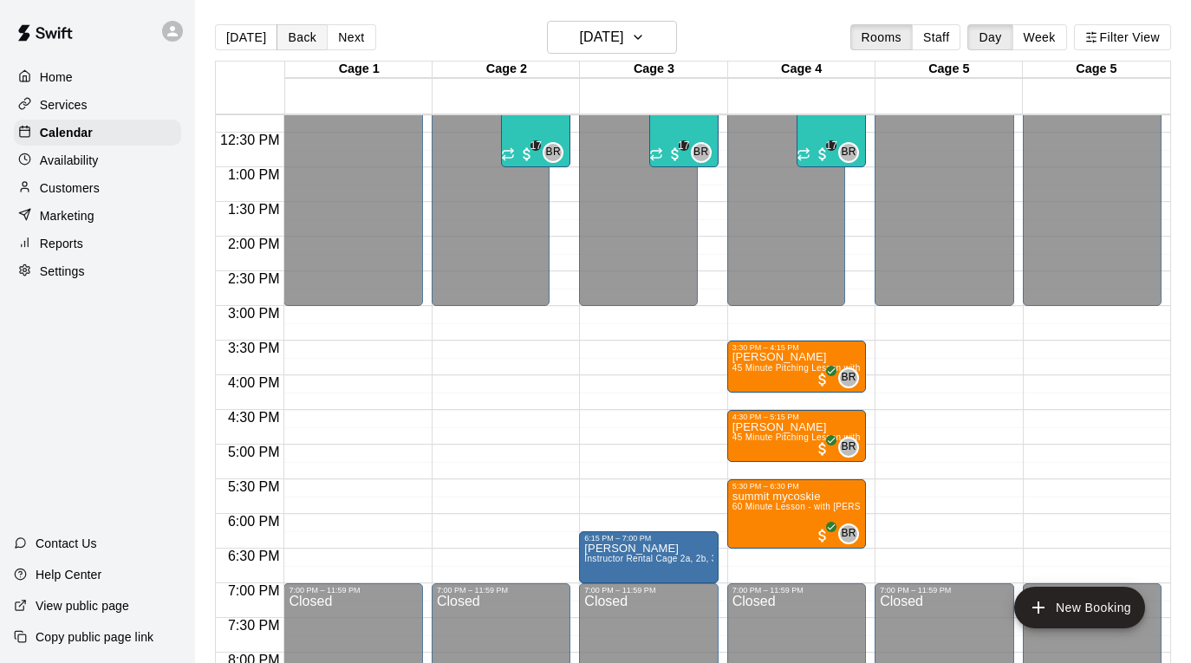
click at [304, 30] on button "Back" at bounding box center [302, 37] width 51 height 26
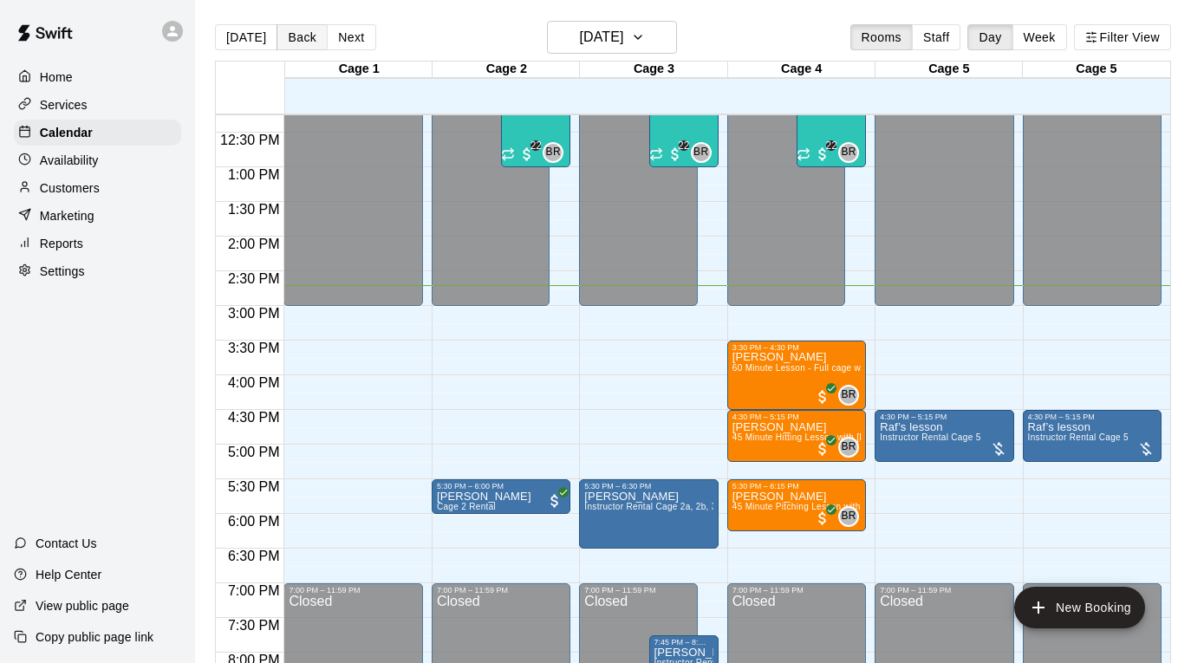
click at [304, 30] on button "Back" at bounding box center [302, 37] width 51 height 26
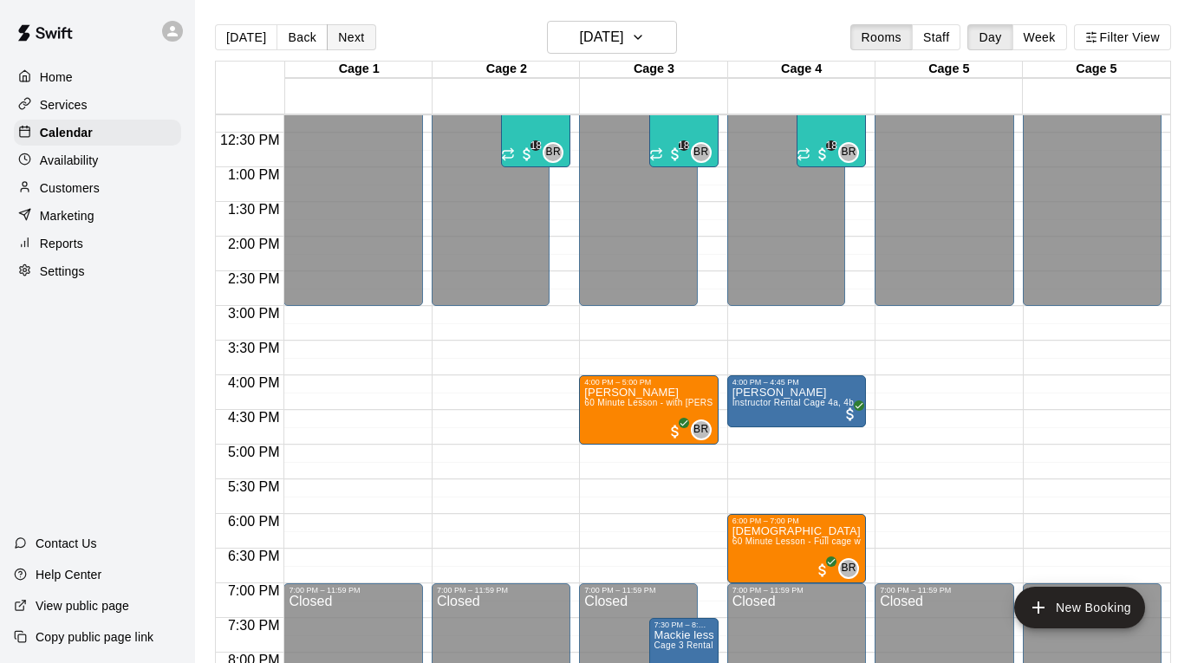
click at [351, 39] on button "Next" at bounding box center [351, 37] width 49 height 26
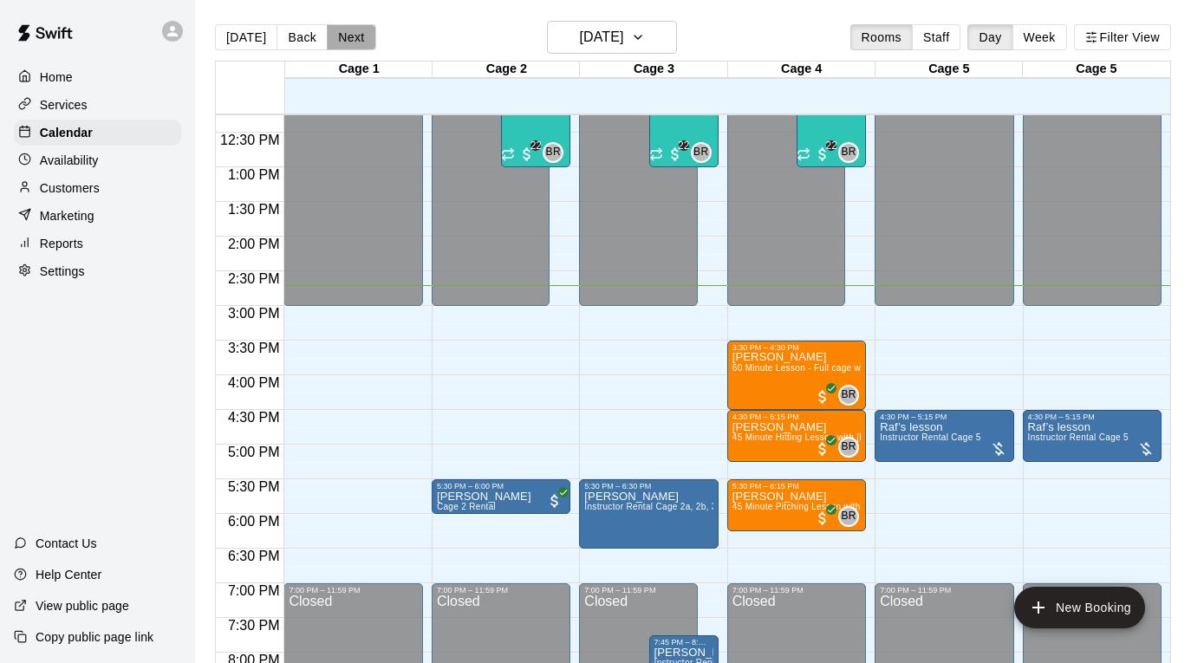
click at [351, 39] on button "Next" at bounding box center [351, 37] width 49 height 26
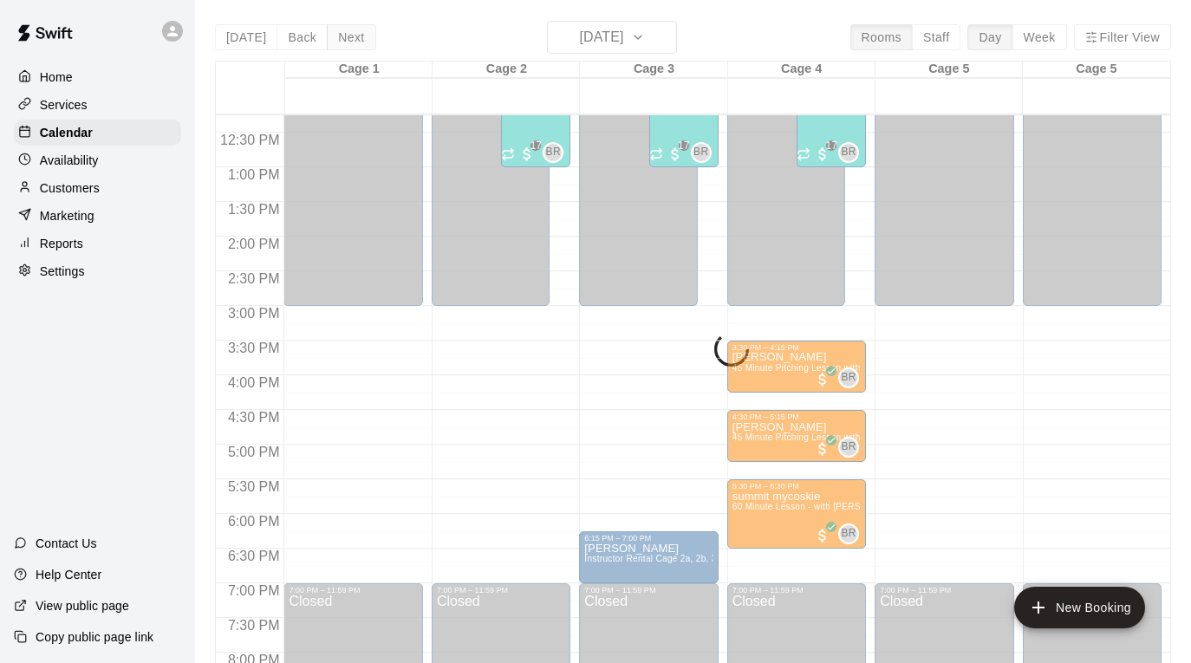
click at [351, 39] on div "[DATE] Back [DATE][DATE] Rooms Staff Day Week Filter View Cage 1 13 Wed Cage 2 …" at bounding box center [693, 352] width 956 height 663
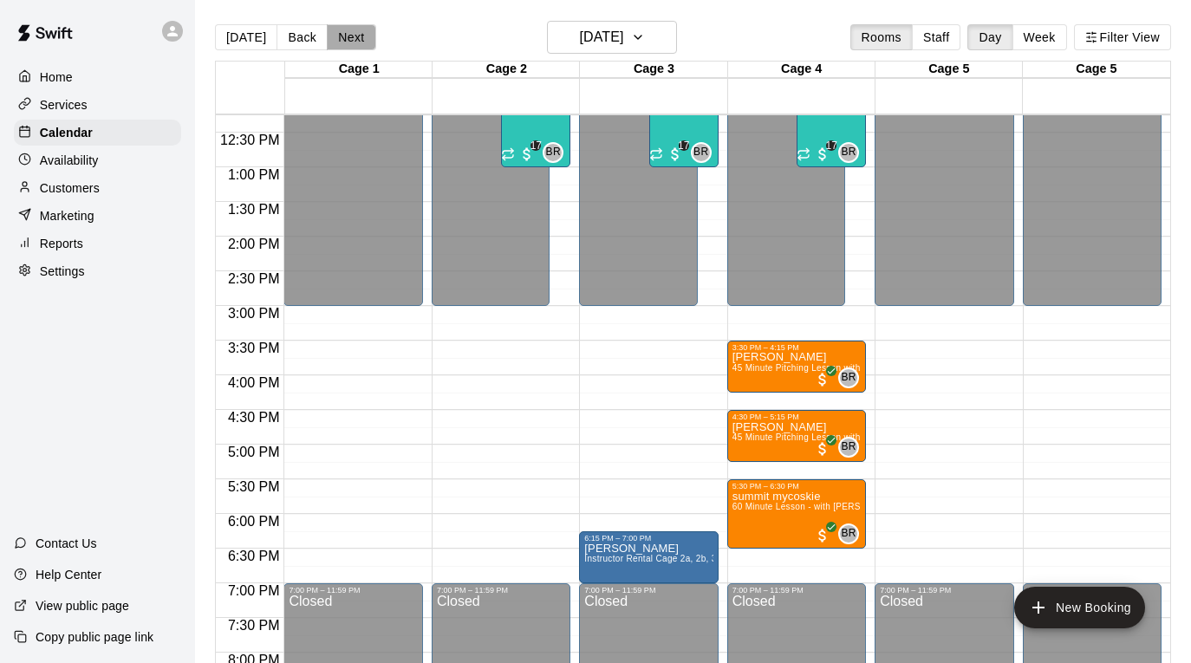
click at [351, 39] on button "Next" at bounding box center [351, 37] width 49 height 26
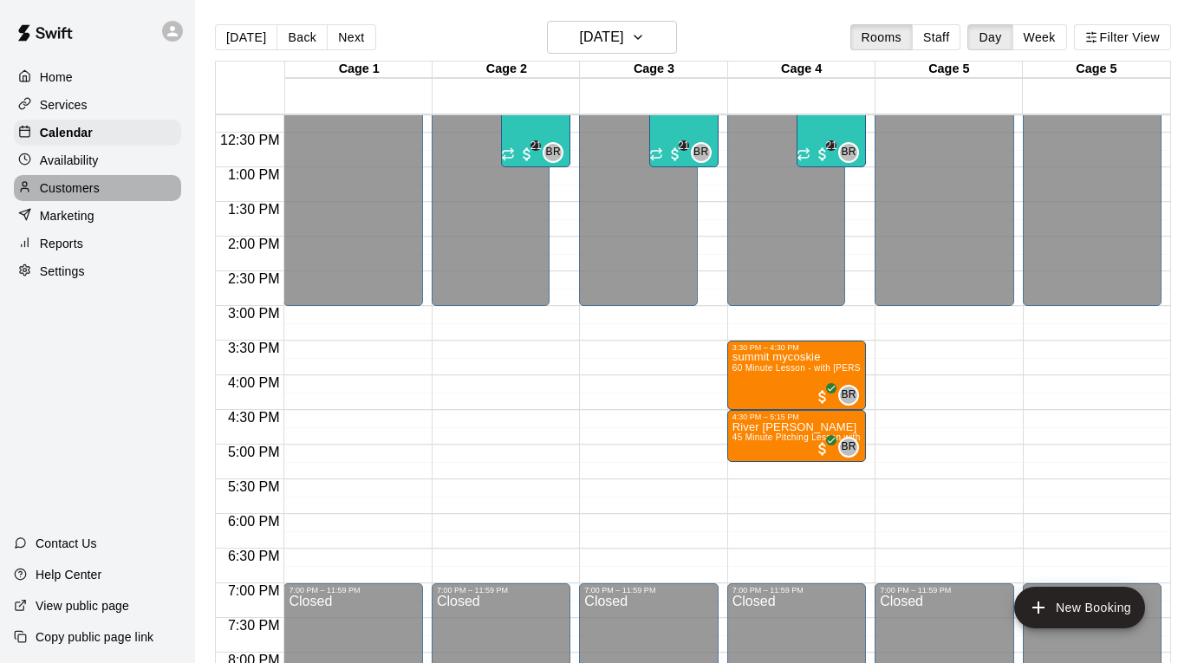
click at [94, 188] on p "Customers" at bounding box center [70, 187] width 60 height 17
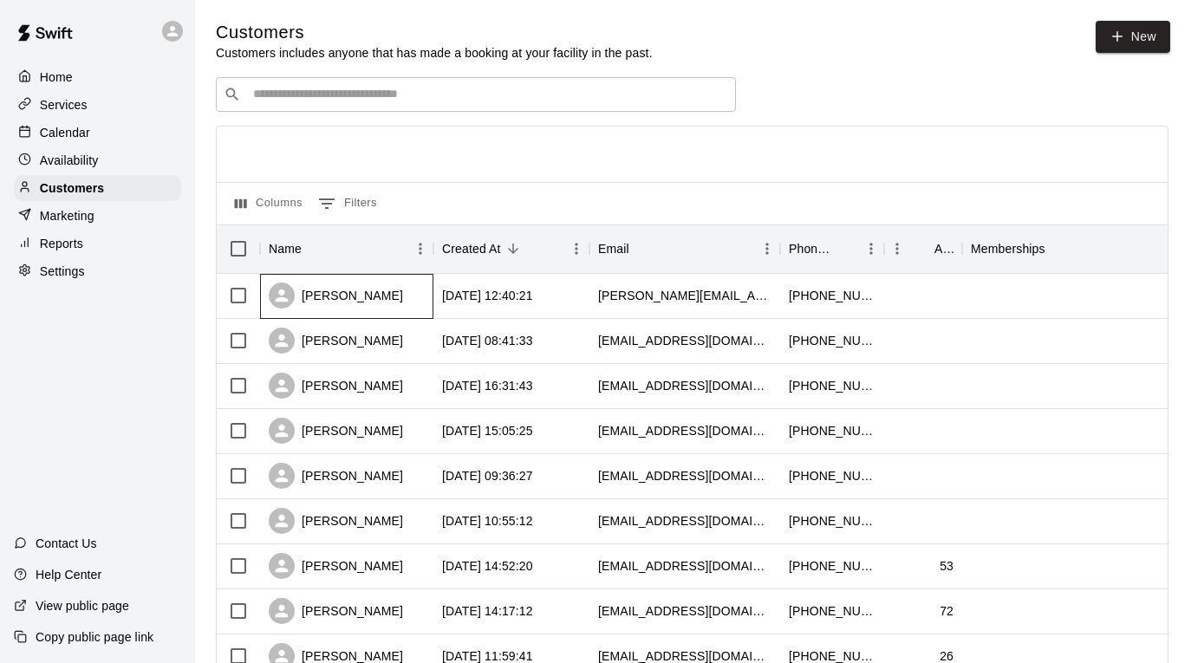
click at [385, 297] on div "[PERSON_NAME]" at bounding box center [336, 296] width 134 height 26
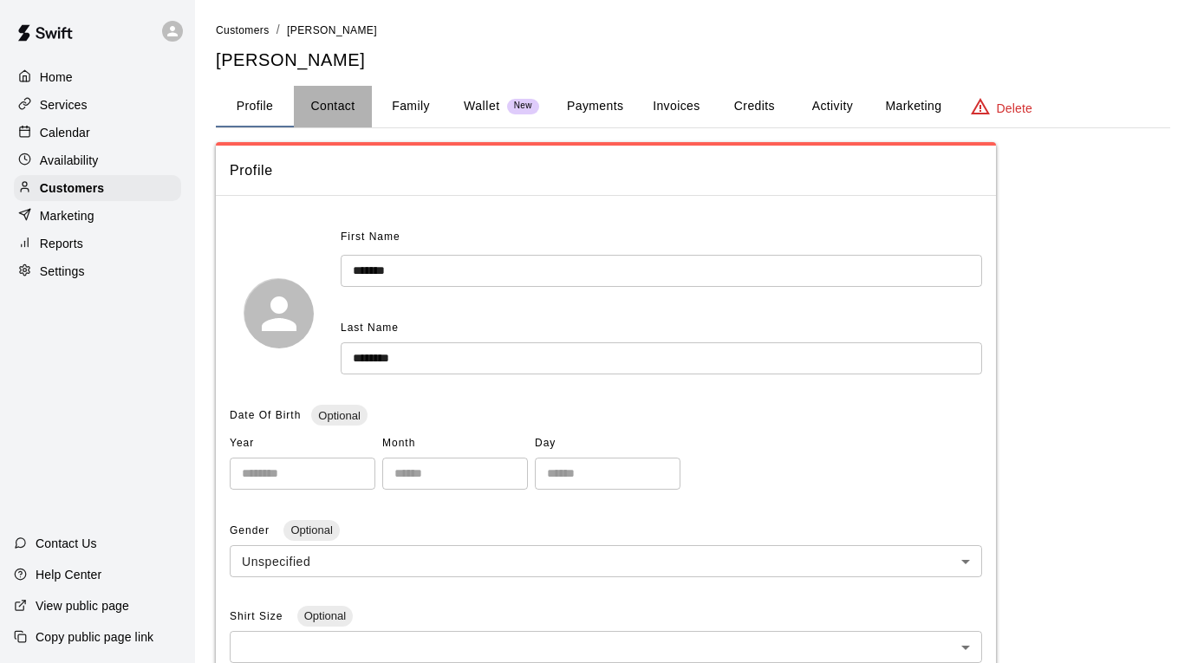
click at [349, 101] on button "Contact" at bounding box center [333, 107] width 78 height 42
select select "**"
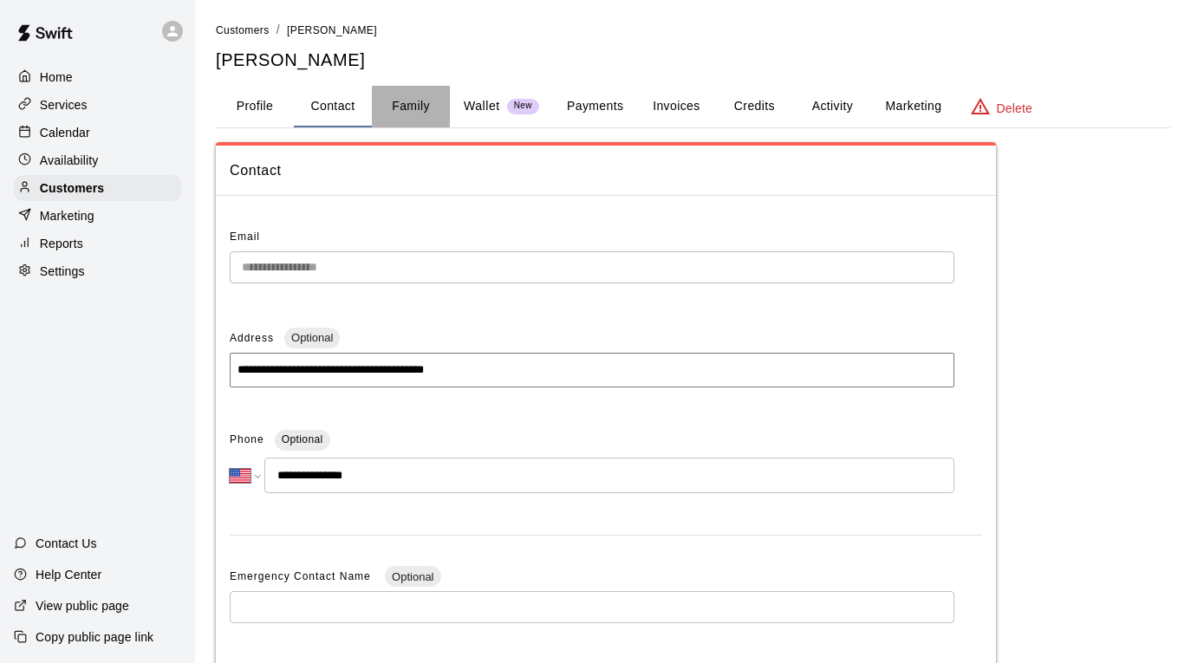
click at [431, 99] on button "Family" at bounding box center [411, 107] width 78 height 42
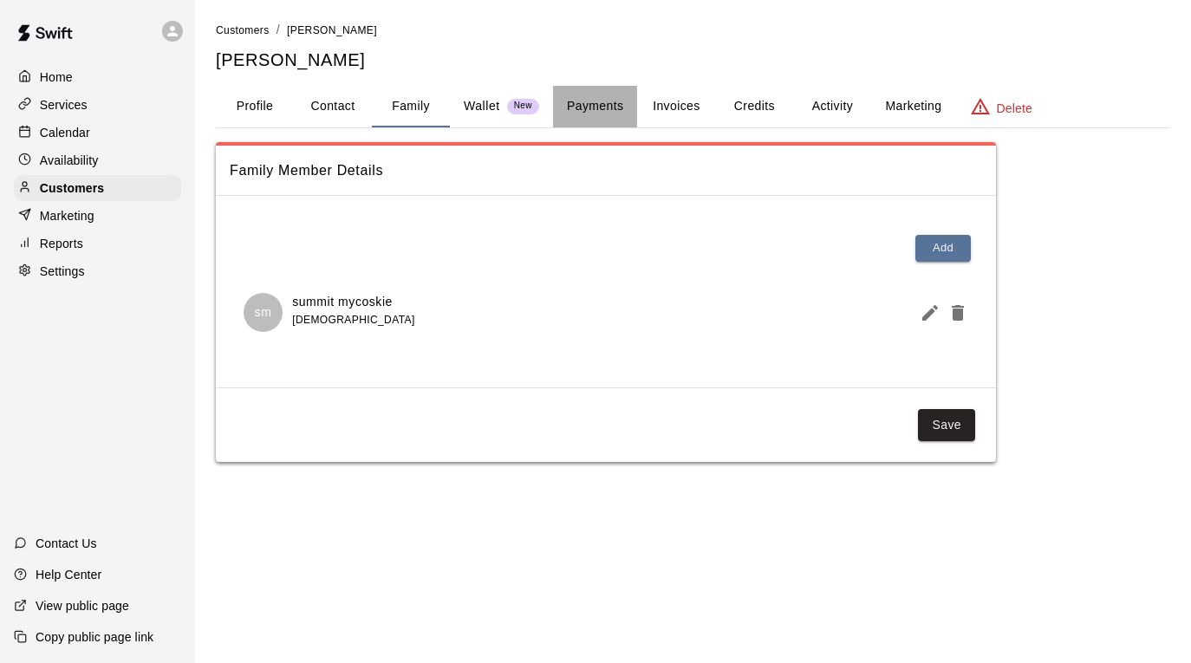
click at [583, 111] on button "Payments" at bounding box center [595, 107] width 84 height 42
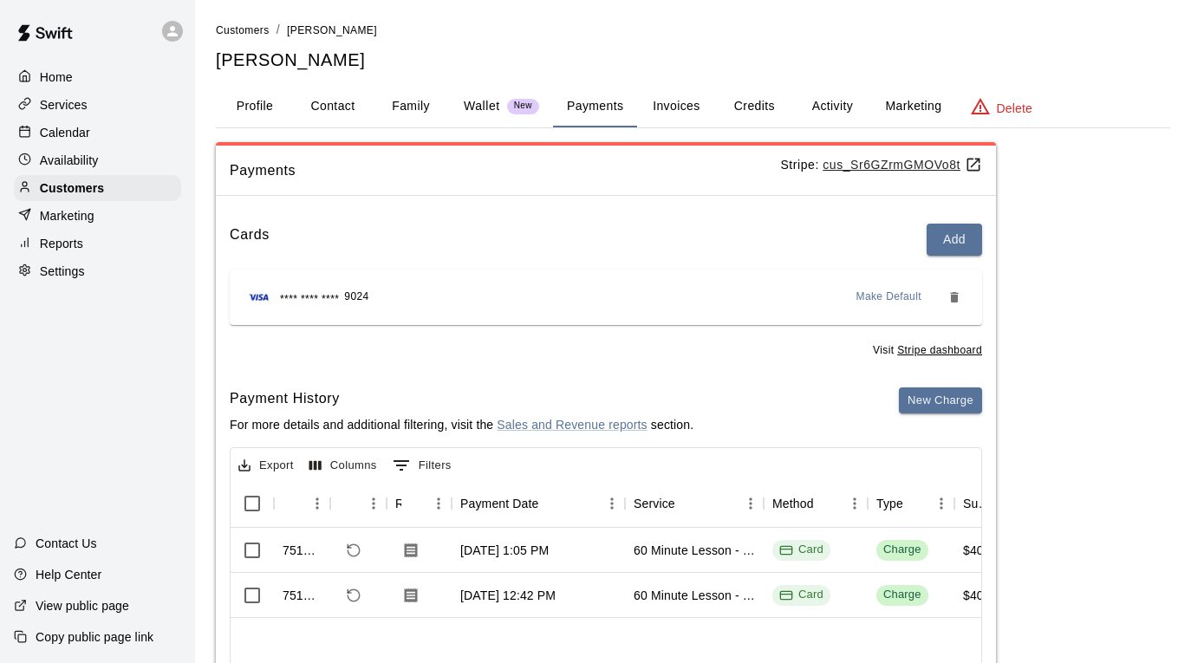
click at [56, 159] on p "Availability" at bounding box center [69, 160] width 59 height 17
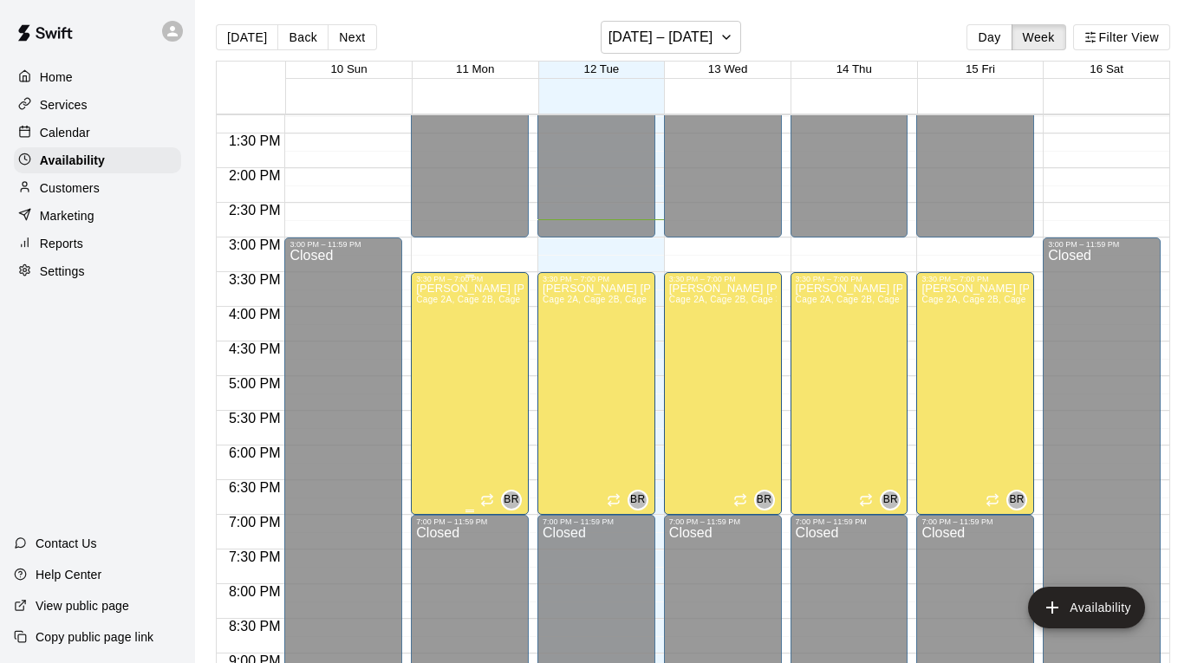
scroll to position [838, 0]
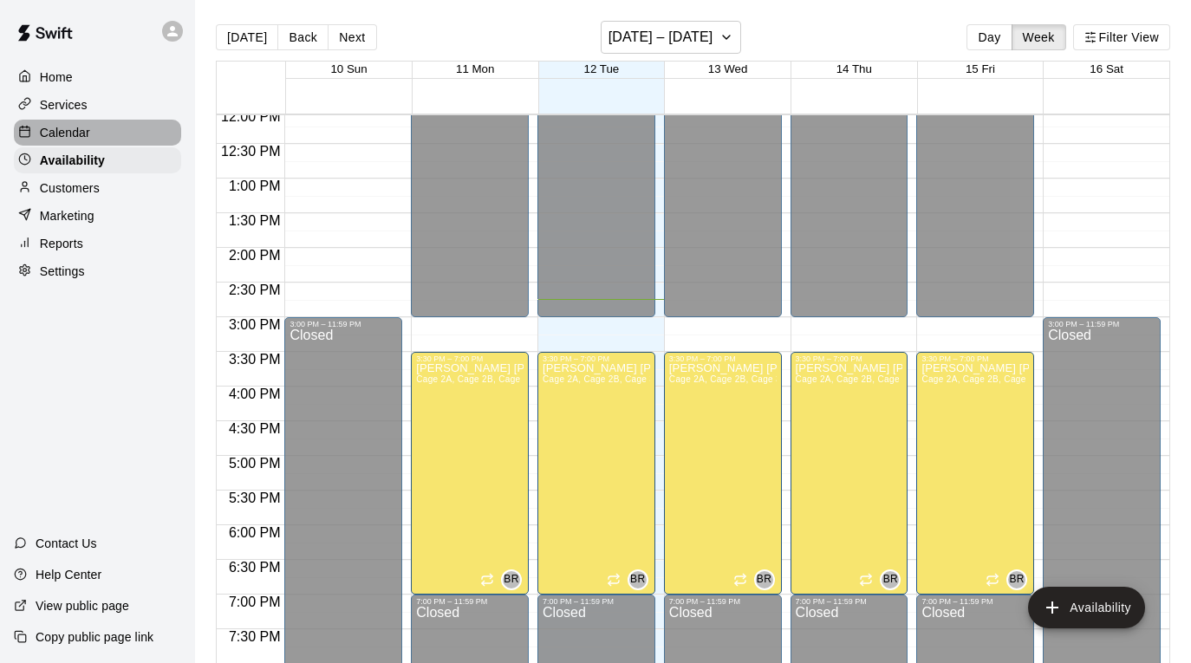
click at [99, 135] on div "Calendar" at bounding box center [97, 133] width 167 height 26
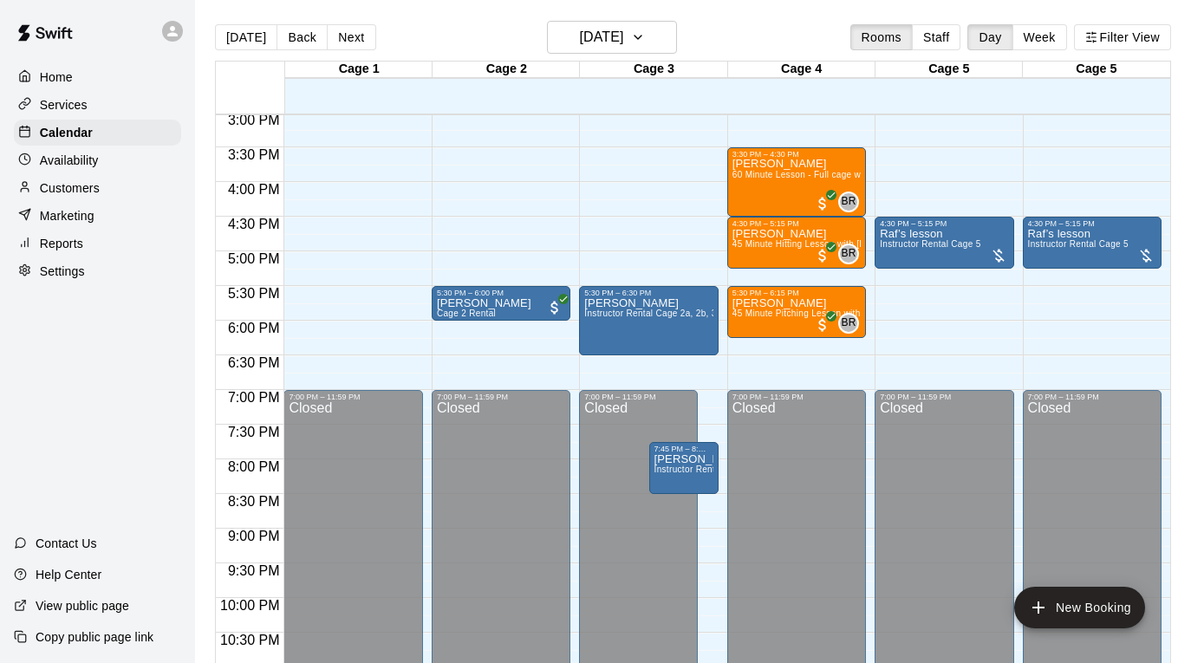
scroll to position [1045, 0]
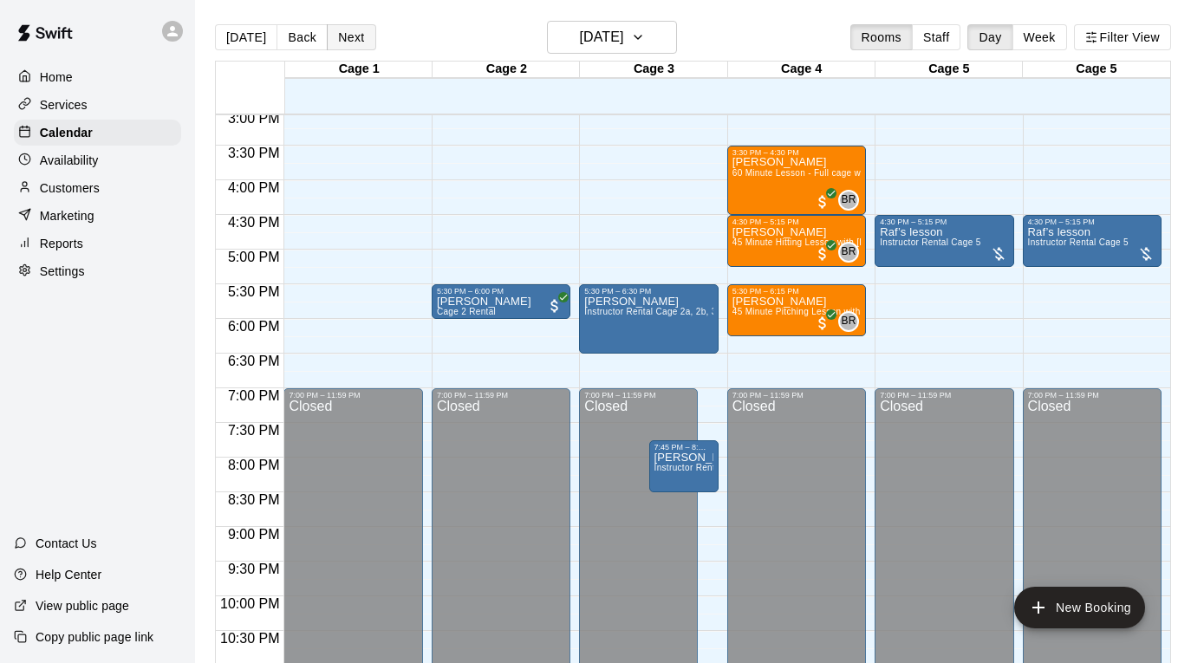
click at [346, 39] on button "Next" at bounding box center [351, 37] width 49 height 26
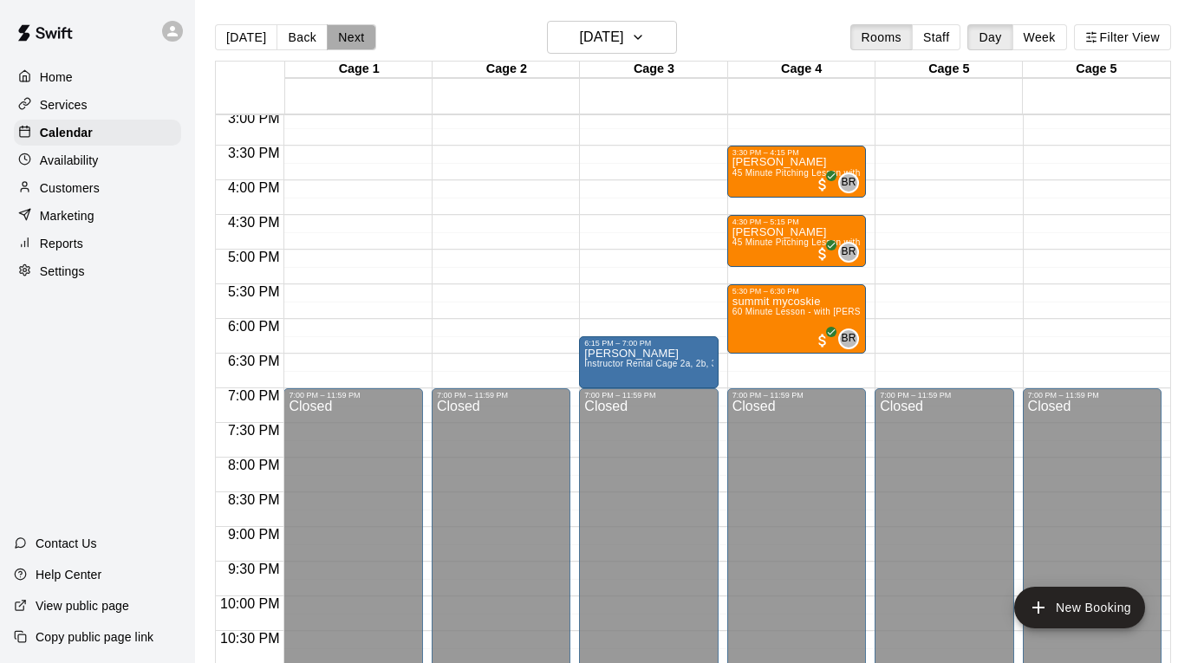
click at [346, 39] on button "Next" at bounding box center [351, 37] width 49 height 26
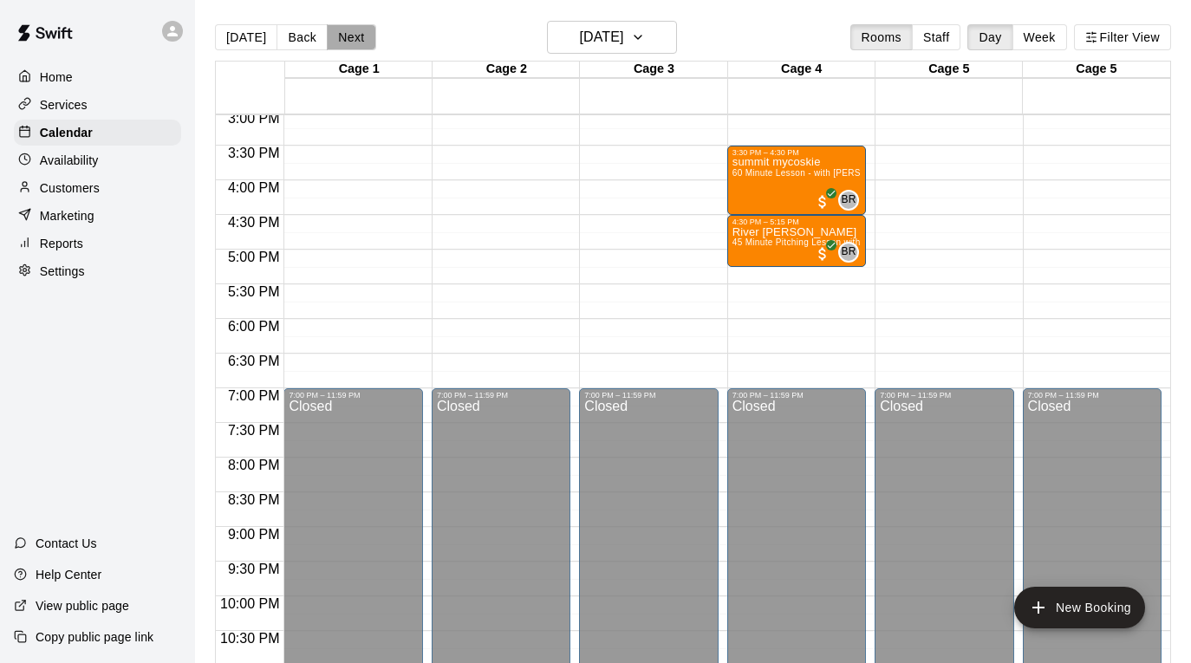
click at [346, 40] on button "Next" at bounding box center [351, 37] width 49 height 26
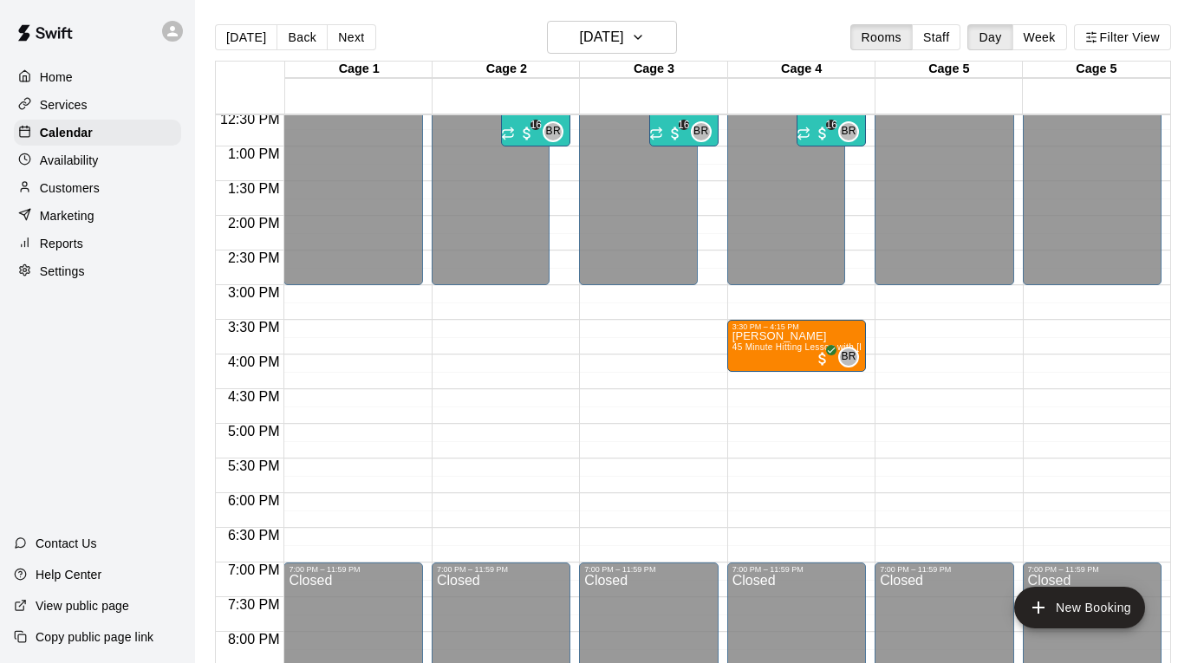
scroll to position [869, 0]
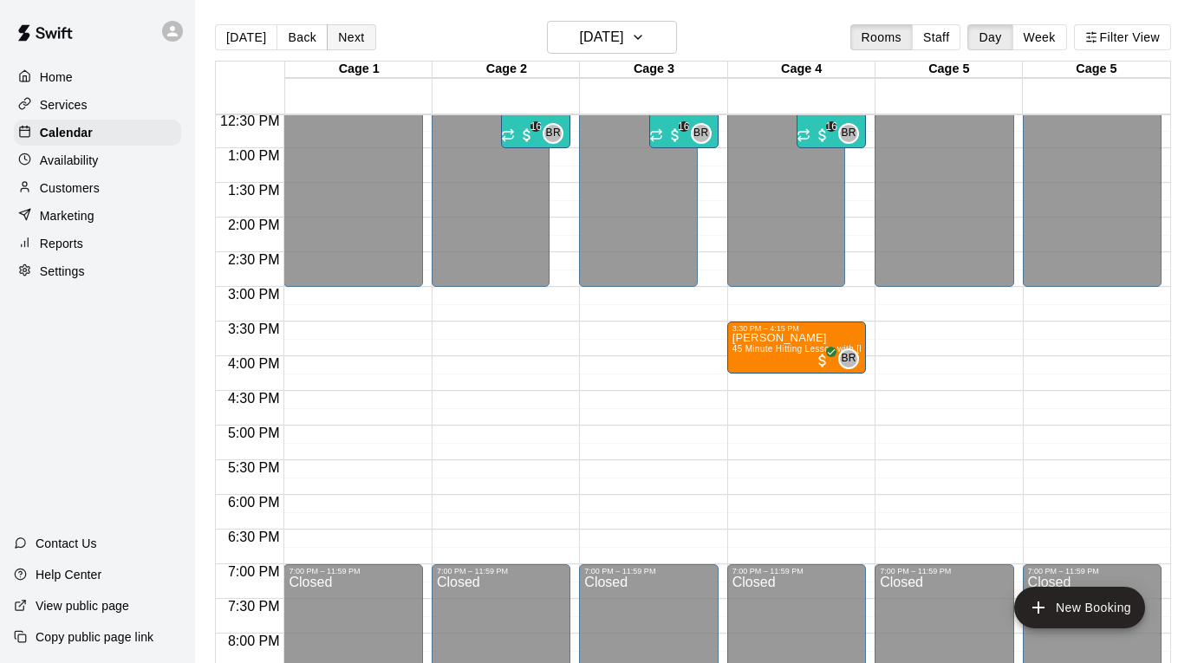
click at [356, 33] on button "Next" at bounding box center [351, 37] width 49 height 26
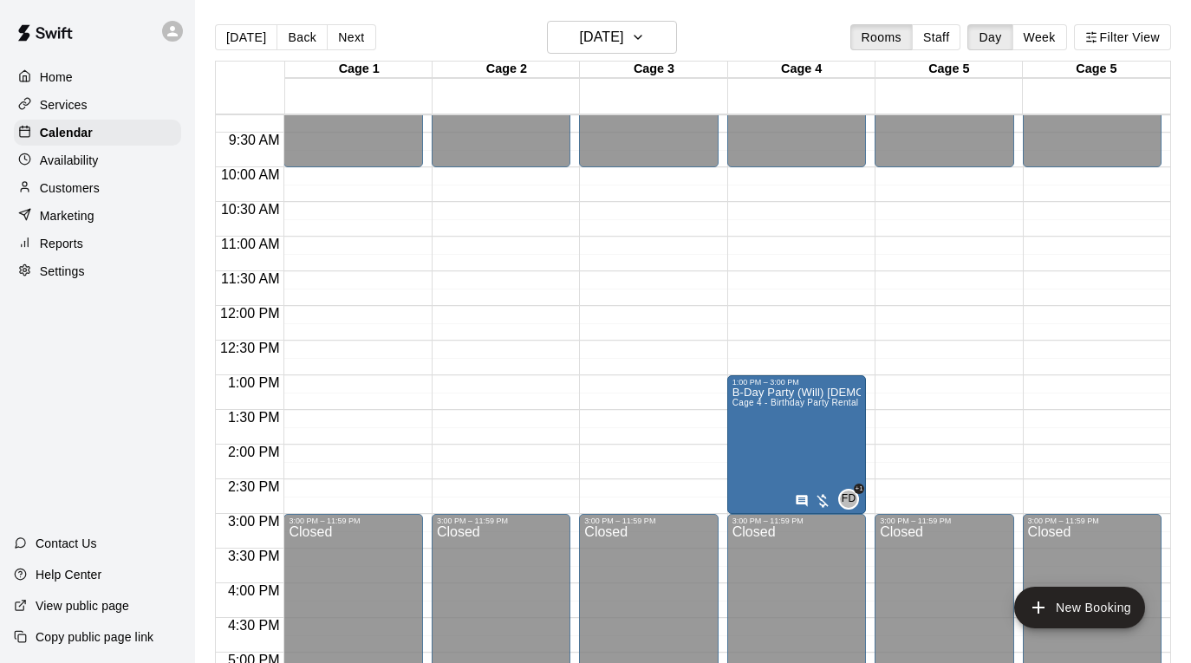
scroll to position [650, 0]
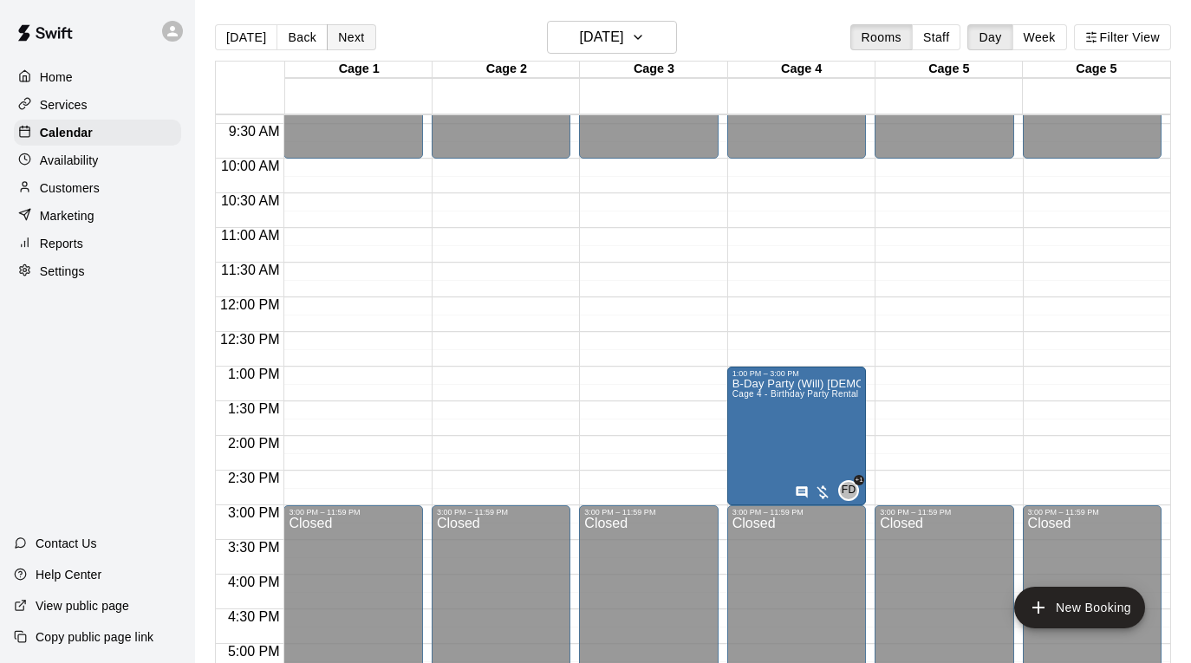
click at [349, 32] on button "Next" at bounding box center [351, 37] width 49 height 26
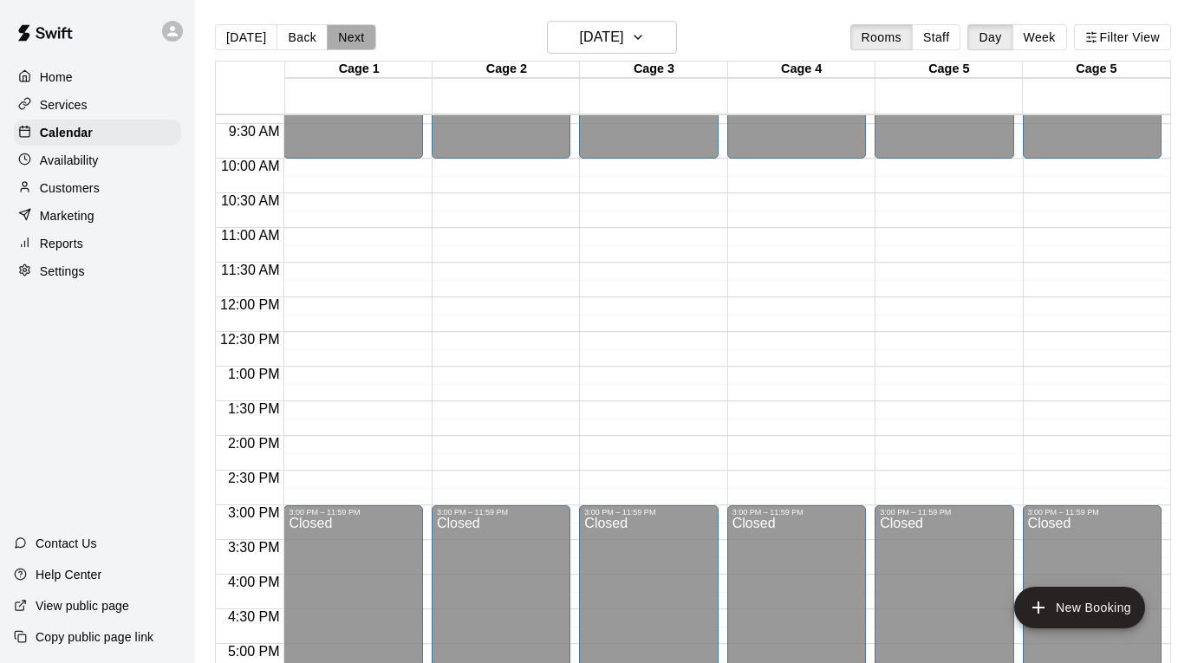
click at [349, 32] on button "Next" at bounding box center [351, 37] width 49 height 26
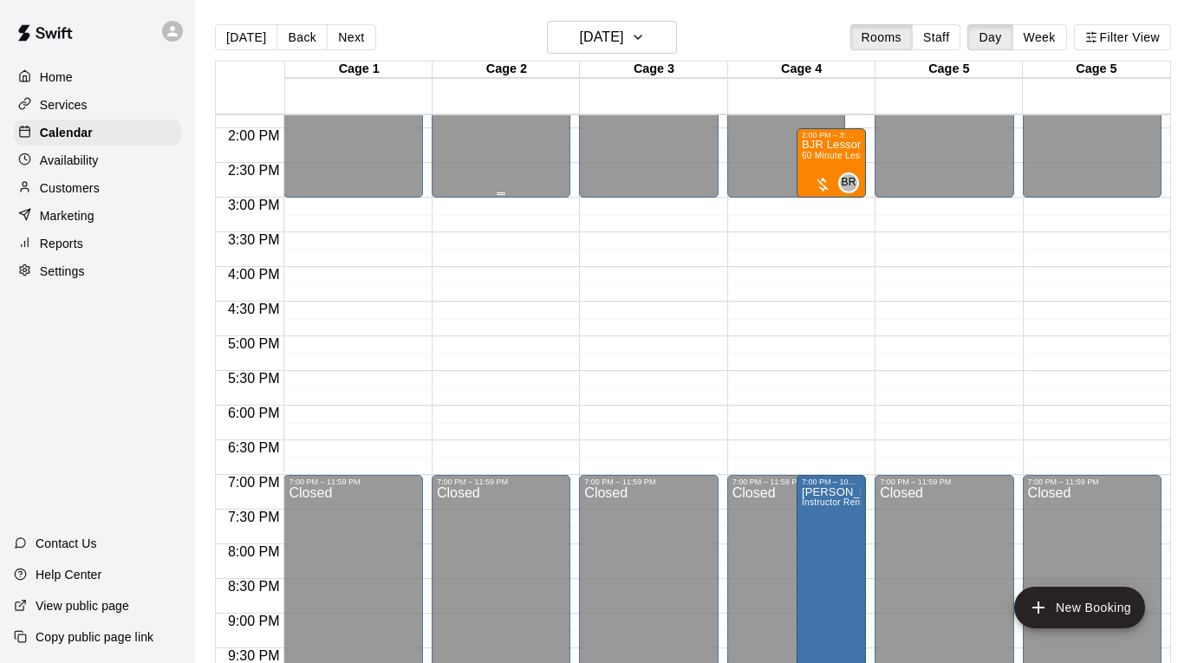
scroll to position [907, 0]
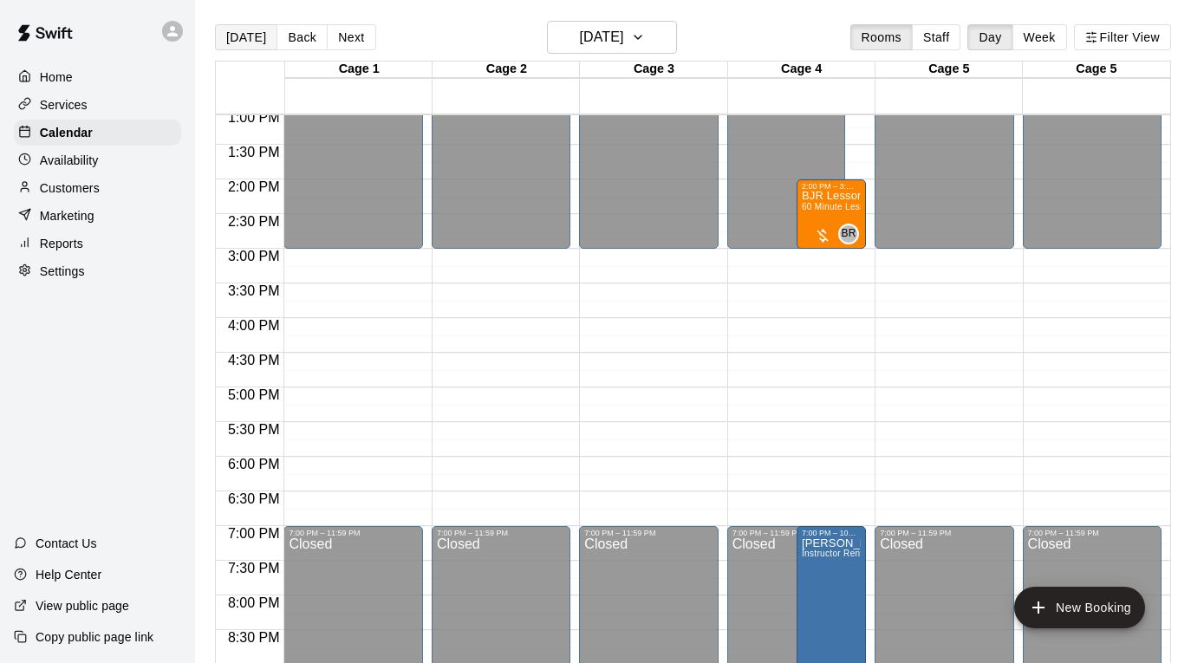
click at [251, 36] on button "[DATE]" at bounding box center [246, 37] width 62 height 26
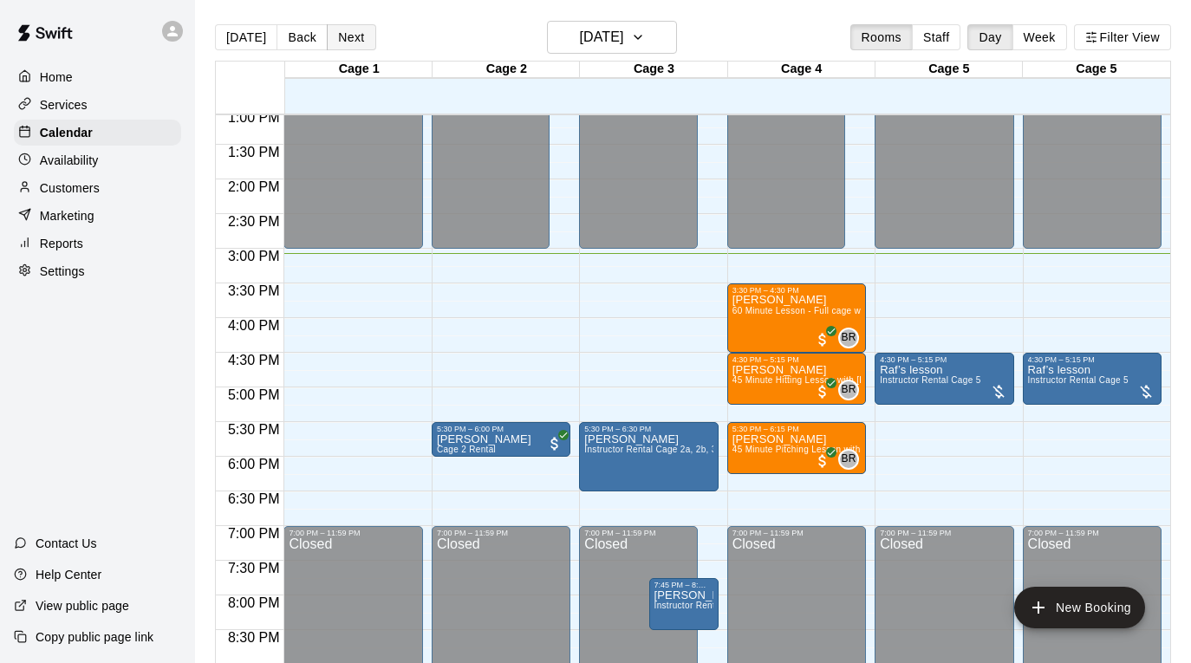
click at [360, 42] on button "Next" at bounding box center [351, 37] width 49 height 26
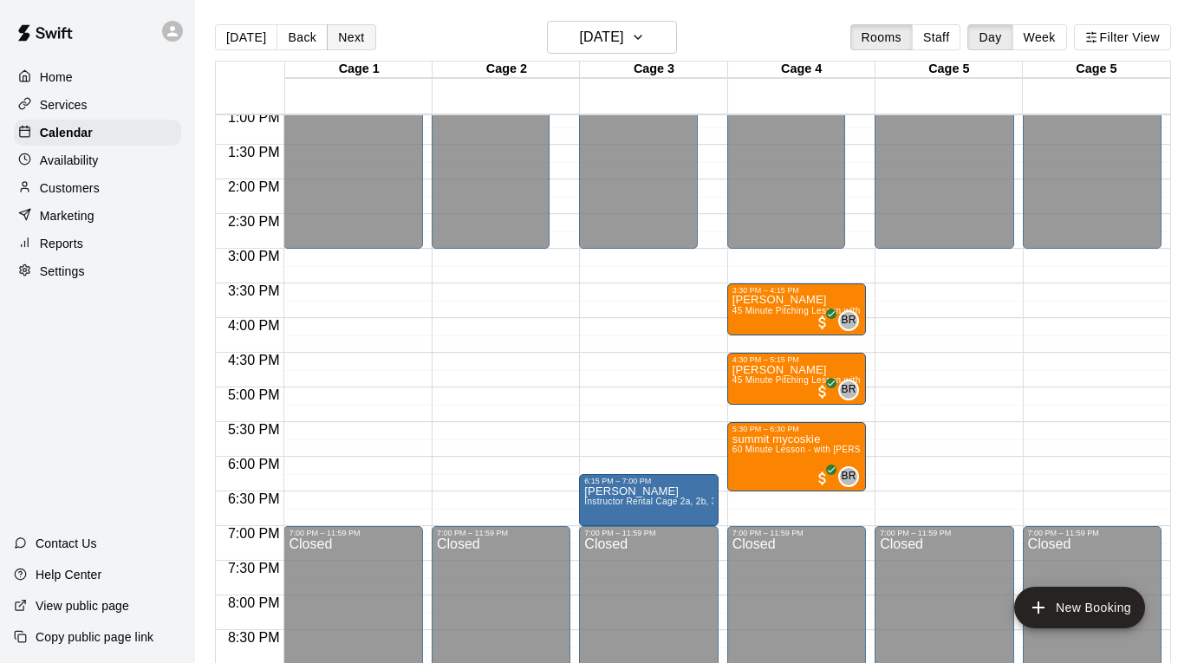
click at [360, 42] on button "Next" at bounding box center [351, 37] width 49 height 26
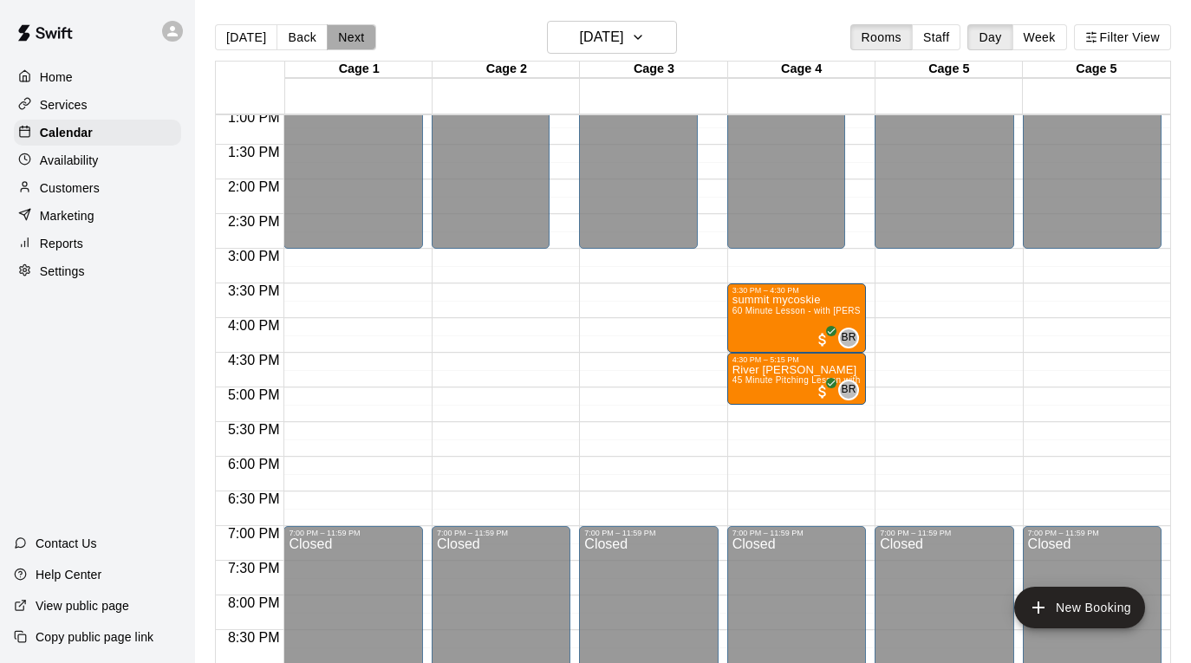
click at [347, 33] on button "Next" at bounding box center [351, 37] width 49 height 26
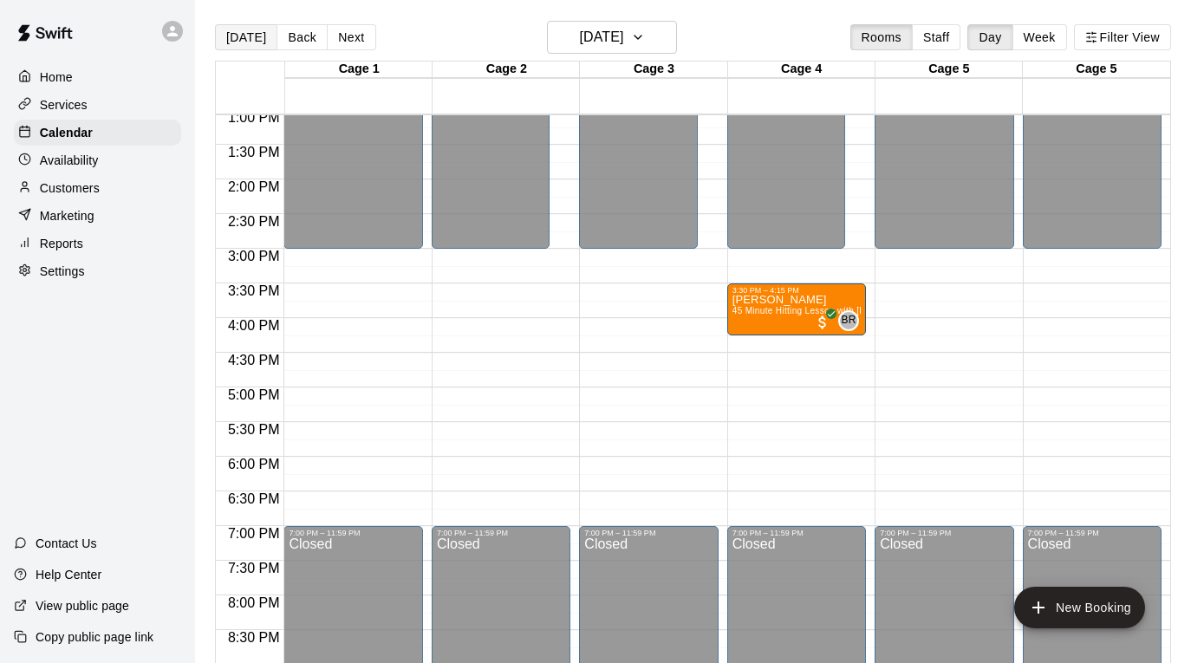
click at [238, 37] on button "[DATE]" at bounding box center [246, 37] width 62 height 26
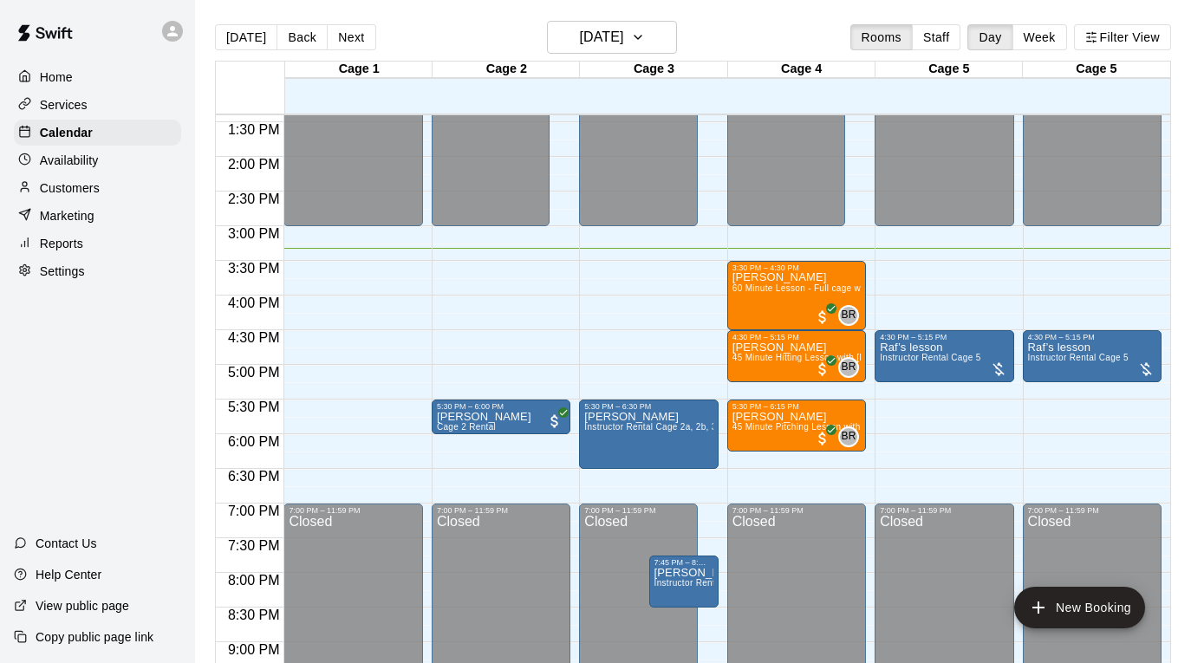
scroll to position [857, 0]
